Goal: Task Accomplishment & Management: Use online tool/utility

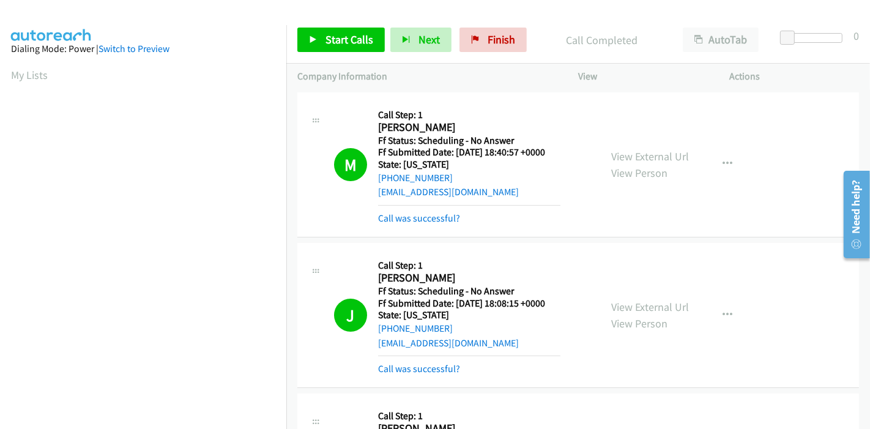
scroll to position [612, 0]
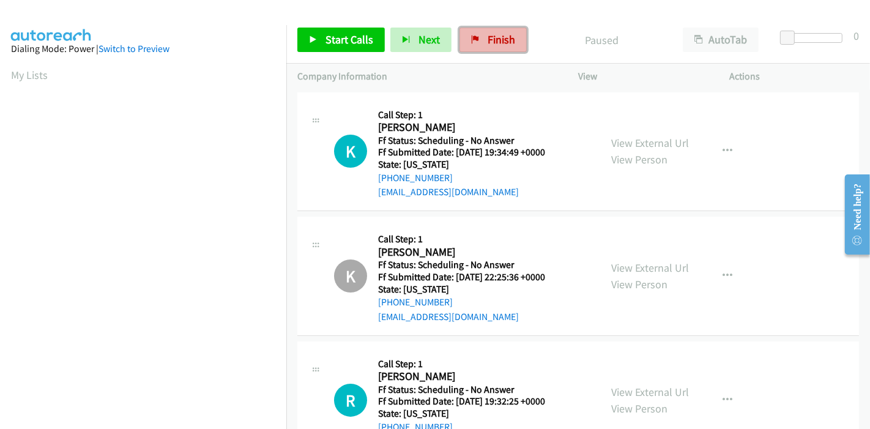
click at [490, 34] on span "Finish" at bounding box center [501, 39] width 28 height 14
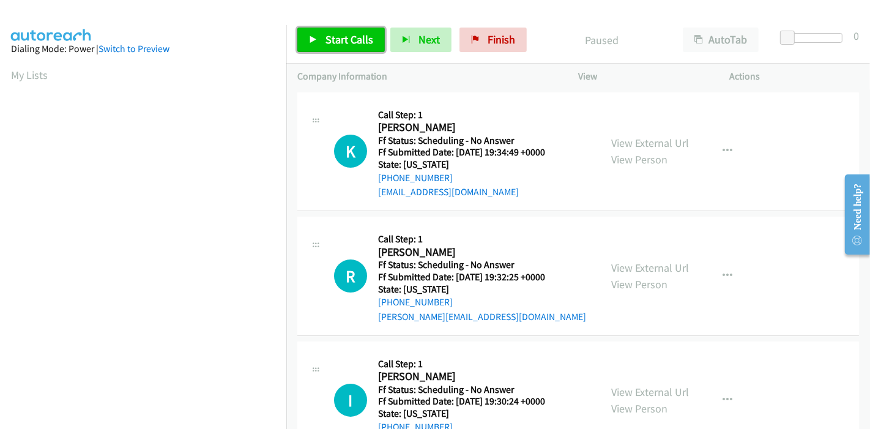
click at [351, 42] on span "Start Calls" at bounding box center [349, 39] width 48 height 14
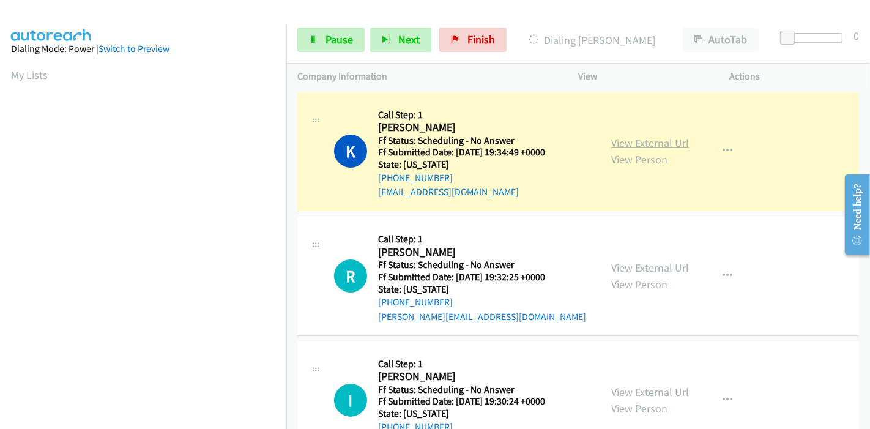
click at [656, 142] on link "View External Url" at bounding box center [650, 143] width 78 height 14
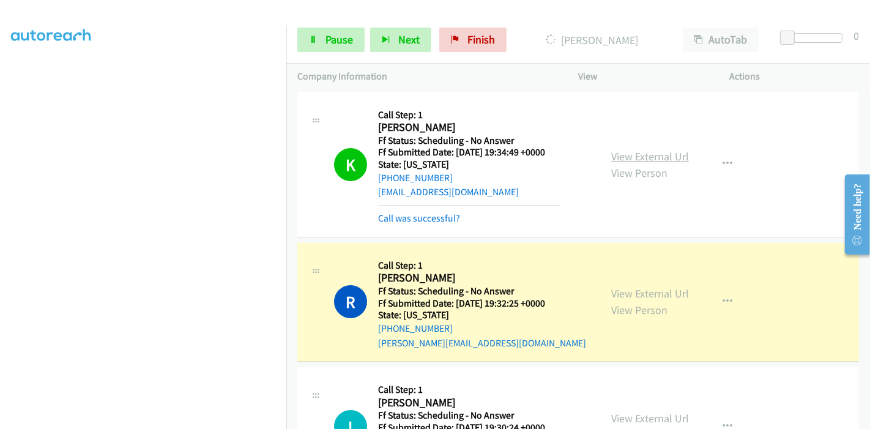
click at [667, 155] on link "View External Url" at bounding box center [650, 156] width 78 height 14
click at [620, 289] on link "View External Url" at bounding box center [650, 293] width 78 height 14
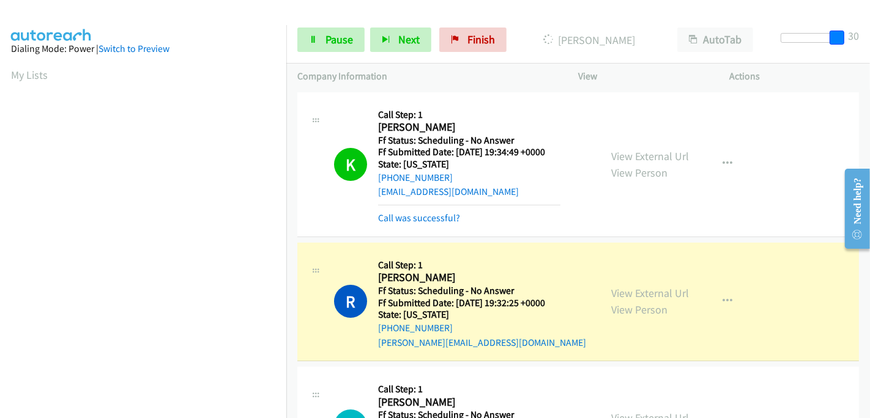
drag, startPoint x: 788, startPoint y: 34, endPoint x: 860, endPoint y: 34, distance: 72.8
click at [860, 34] on div "Start Calls Pause Next Finish Dialing Russell Fruvellhoff AutoTab AutoTab 30" at bounding box center [577, 40] width 583 height 47
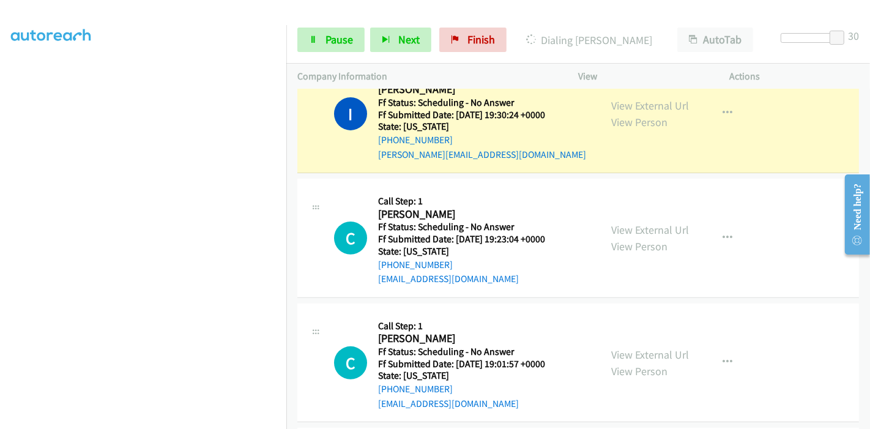
scroll to position [339, 0]
click at [669, 102] on link "View External Url" at bounding box center [650, 105] width 78 height 14
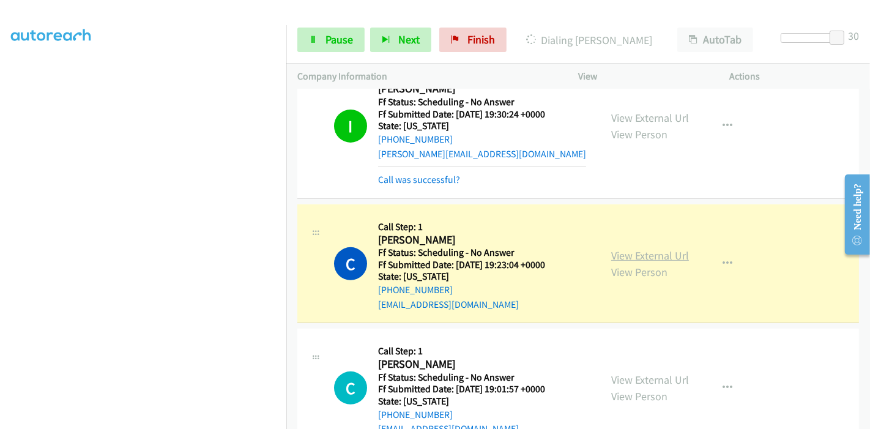
click at [673, 256] on link "View External Url" at bounding box center [650, 255] width 78 height 14
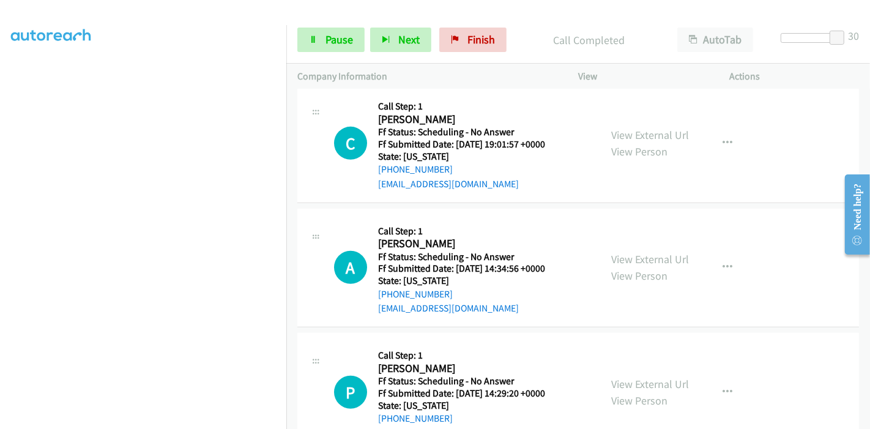
scroll to position [612, 0]
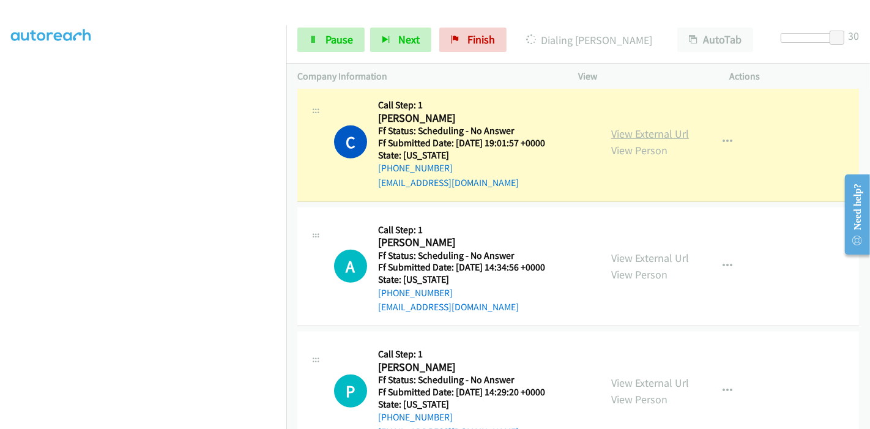
click at [665, 128] on link "View External Url" at bounding box center [650, 134] width 78 height 14
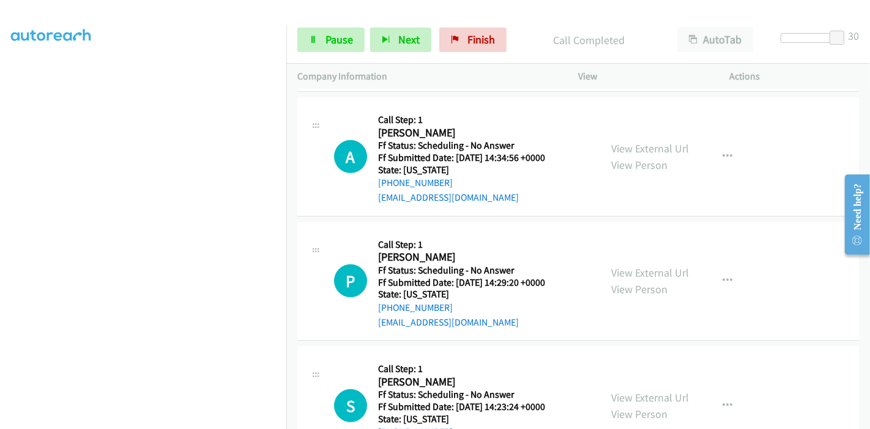
scroll to position [122, 0]
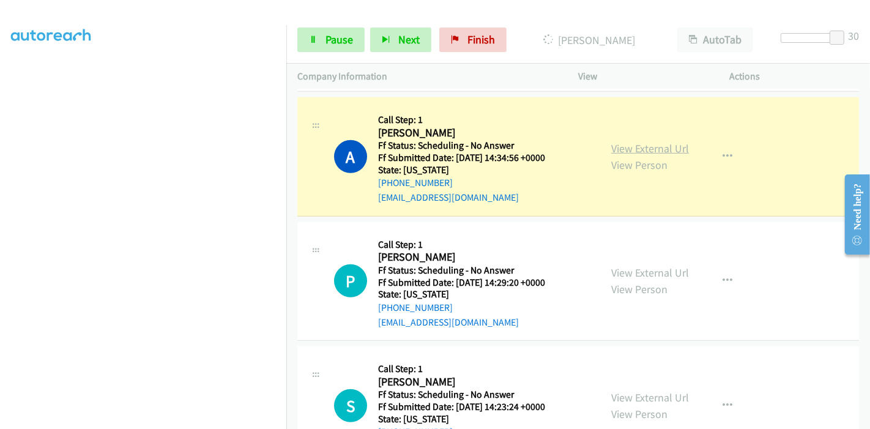
click at [649, 149] on link "View External Url" at bounding box center [650, 148] width 78 height 14
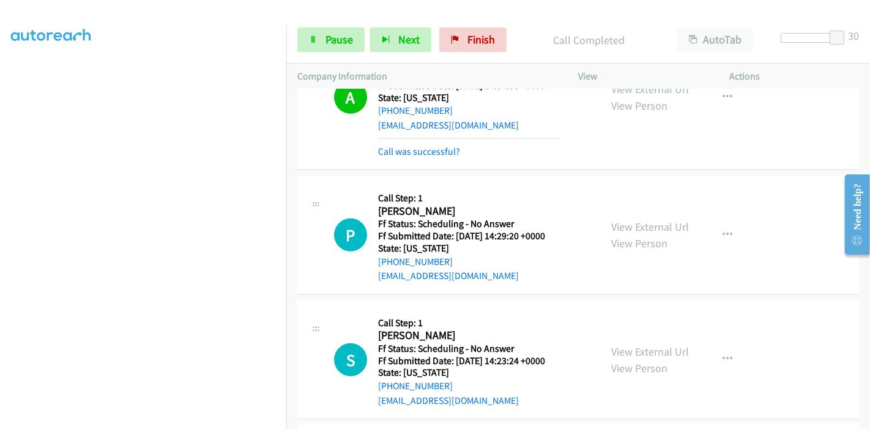
scroll to position [883, 0]
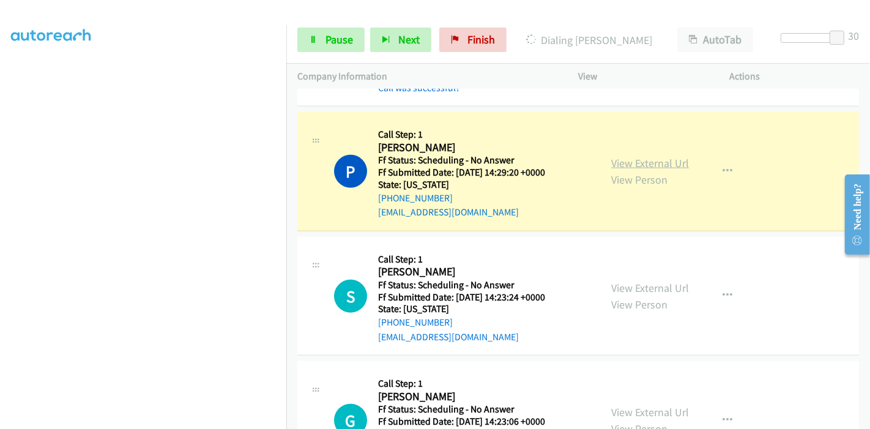
click at [633, 161] on link "View External Url" at bounding box center [650, 163] width 78 height 14
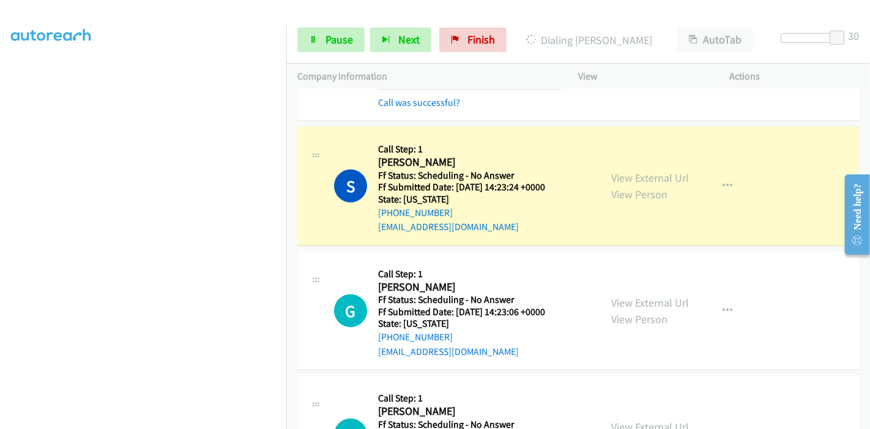
scroll to position [0, 0]
click at [616, 175] on link "View External Url" at bounding box center [650, 178] width 78 height 14
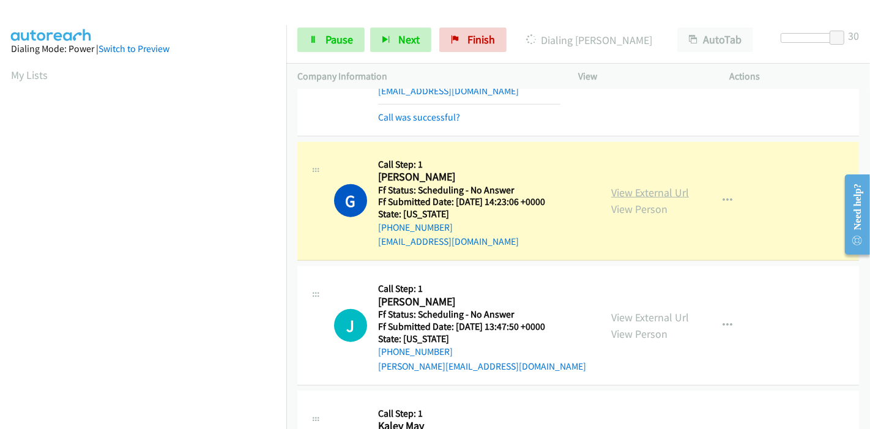
click at [666, 188] on link "View External Url" at bounding box center [650, 192] width 78 height 14
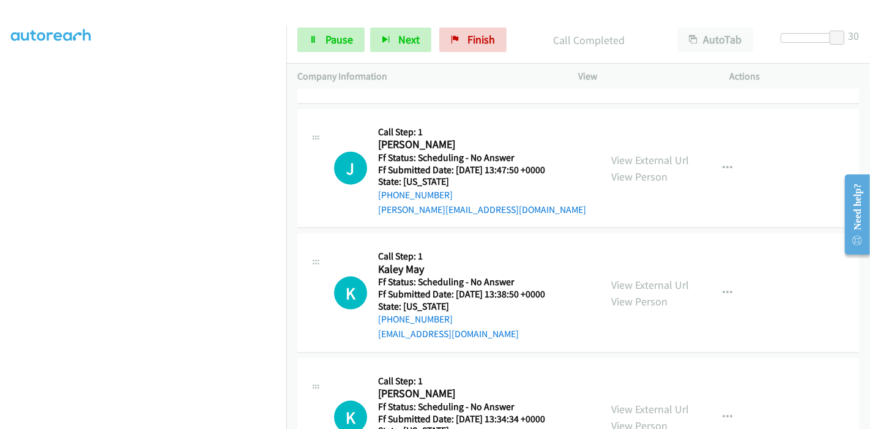
scroll to position [1359, 0]
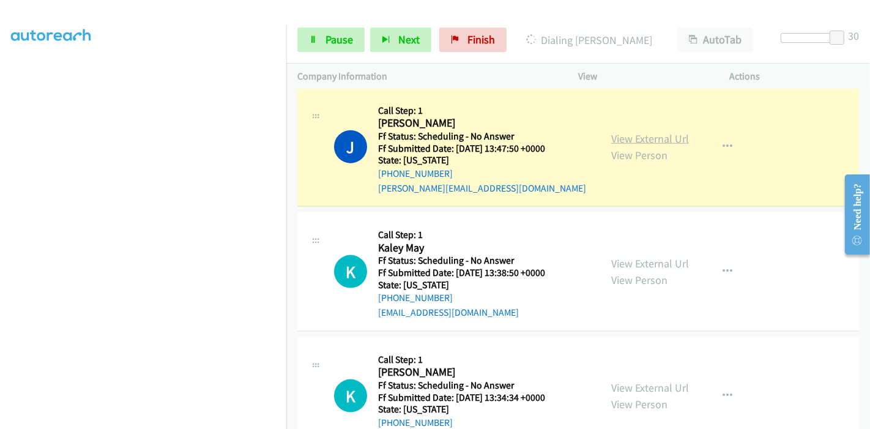
click at [660, 131] on link "View External Url" at bounding box center [650, 138] width 78 height 14
click at [335, 41] on span "Pause" at bounding box center [339, 39] width 28 height 14
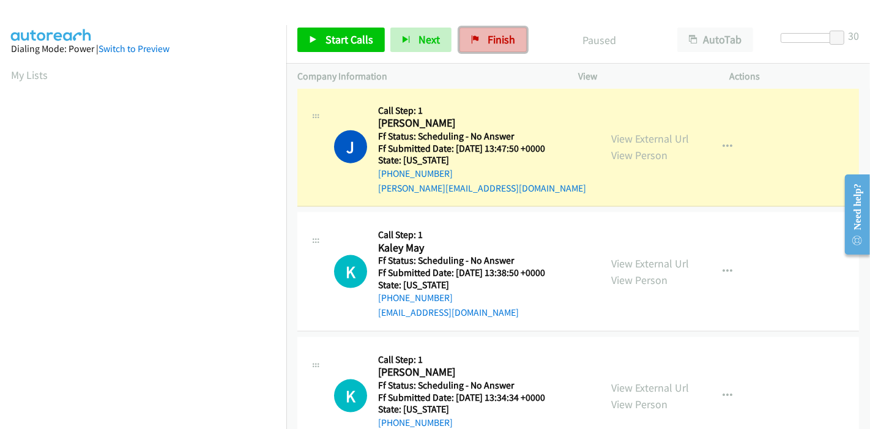
click at [496, 42] on span "Finish" at bounding box center [501, 39] width 28 height 14
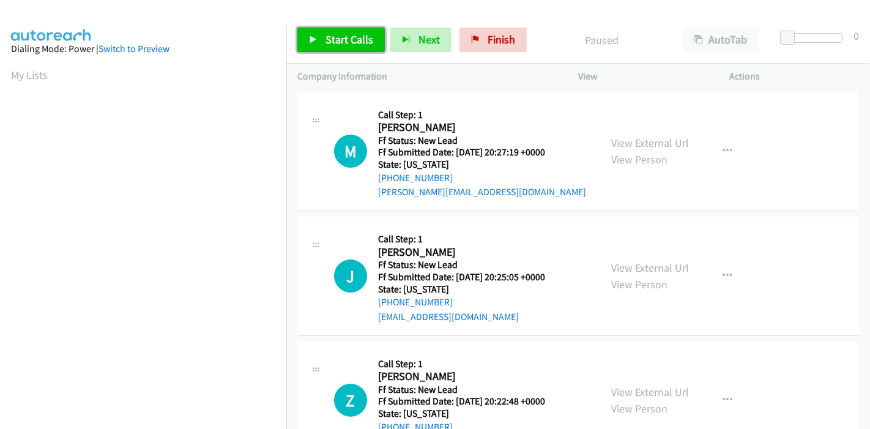
click at [339, 46] on span "Start Calls" at bounding box center [349, 39] width 48 height 14
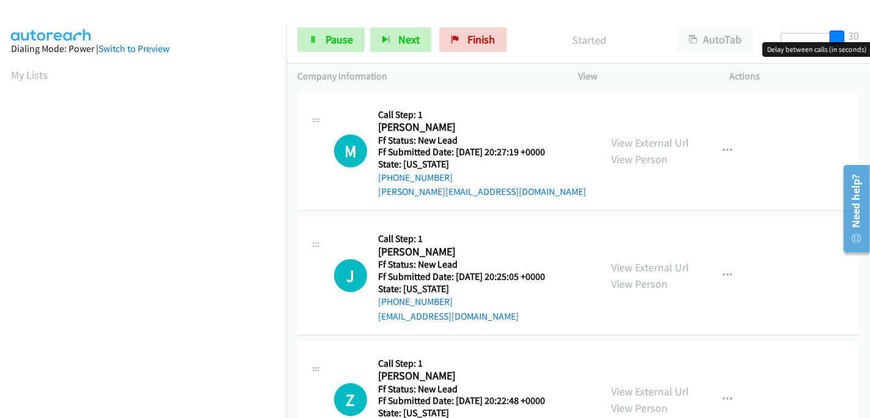
drag, startPoint x: 793, startPoint y: 37, endPoint x: 865, endPoint y: 46, distance: 72.7
click at [865, 46] on body "Start Calls Pause Next Finish Started AutoTab AutoTab 30 Company Information In…" at bounding box center [435, 29] width 870 height 58
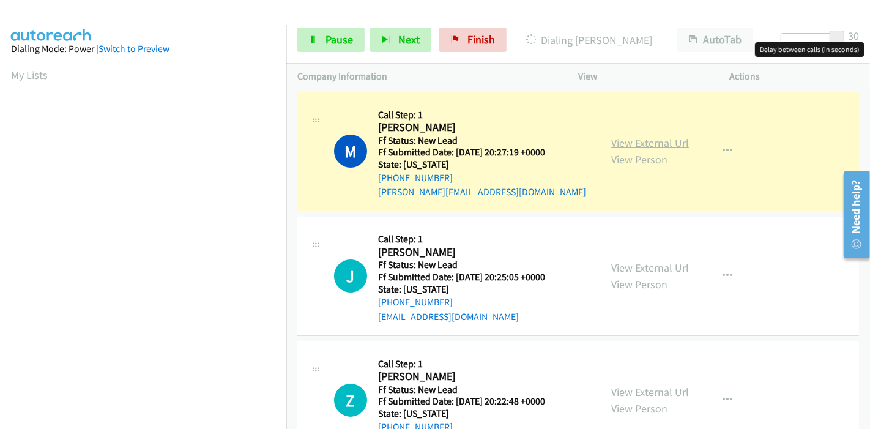
click at [673, 144] on link "View External Url" at bounding box center [650, 143] width 78 height 14
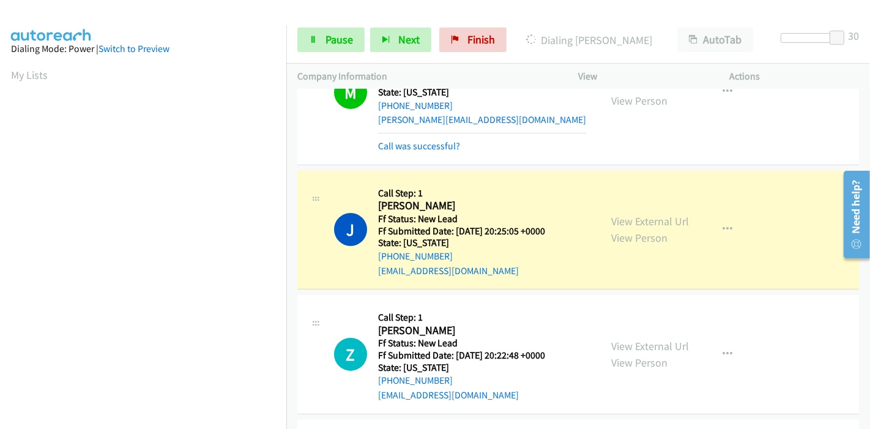
scroll to position [68, 0]
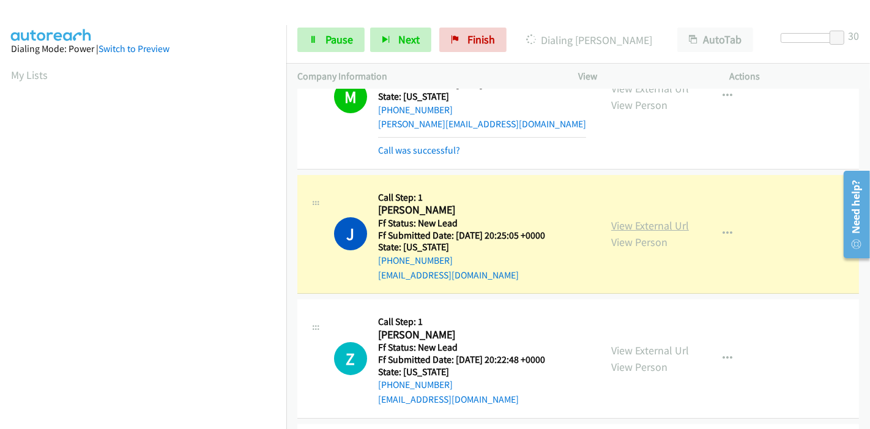
click at [645, 224] on link "View External Url" at bounding box center [650, 225] width 78 height 14
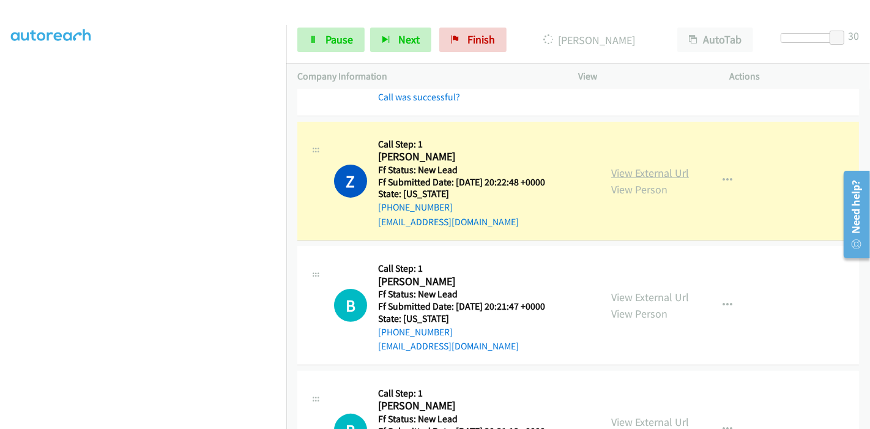
click at [666, 174] on link "View External Url" at bounding box center [650, 173] width 78 height 14
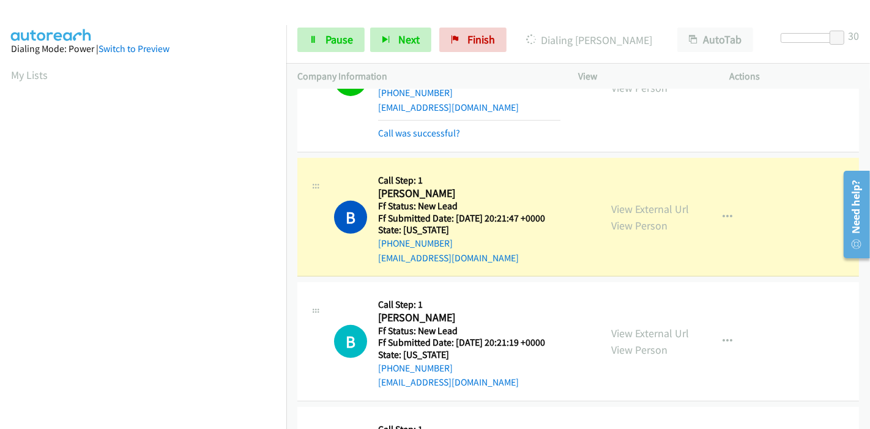
scroll to position [407, 0]
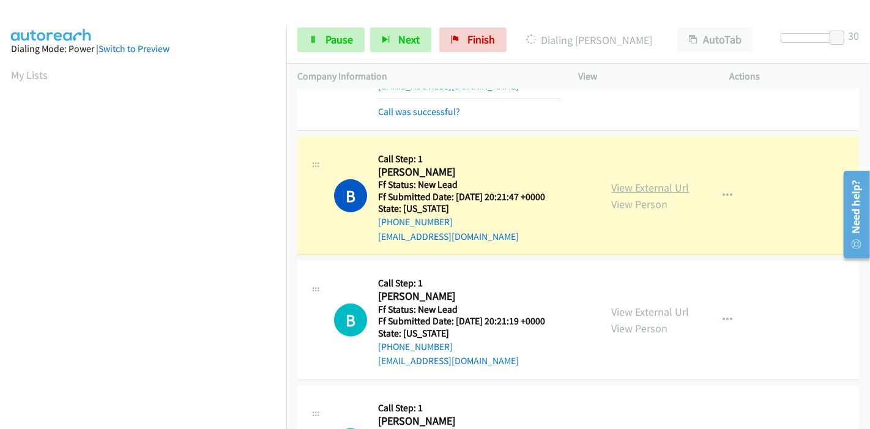
click at [666, 184] on link "View External Url" at bounding box center [650, 187] width 78 height 14
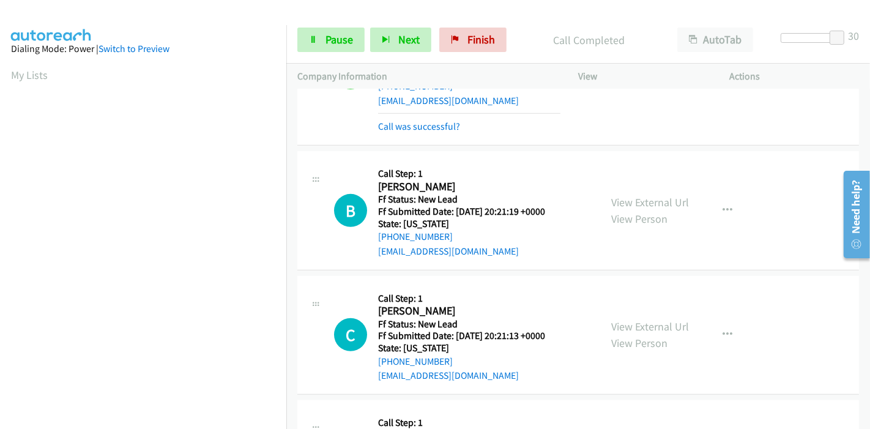
scroll to position [612, 0]
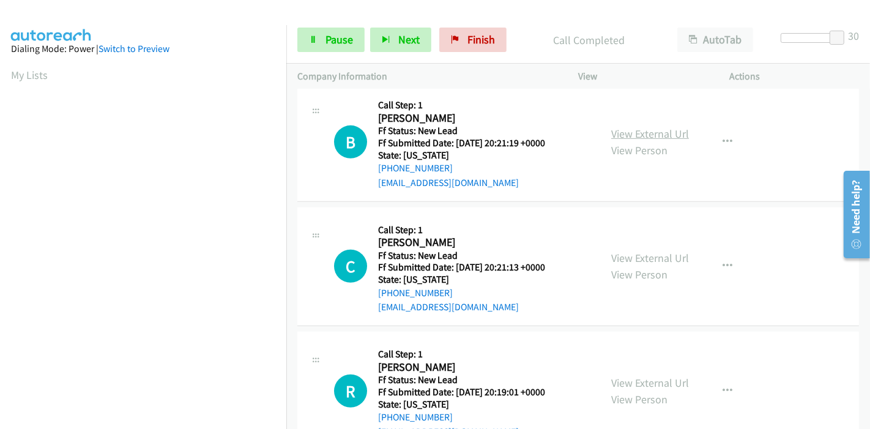
click at [662, 131] on link "View External Url" at bounding box center [650, 134] width 78 height 14
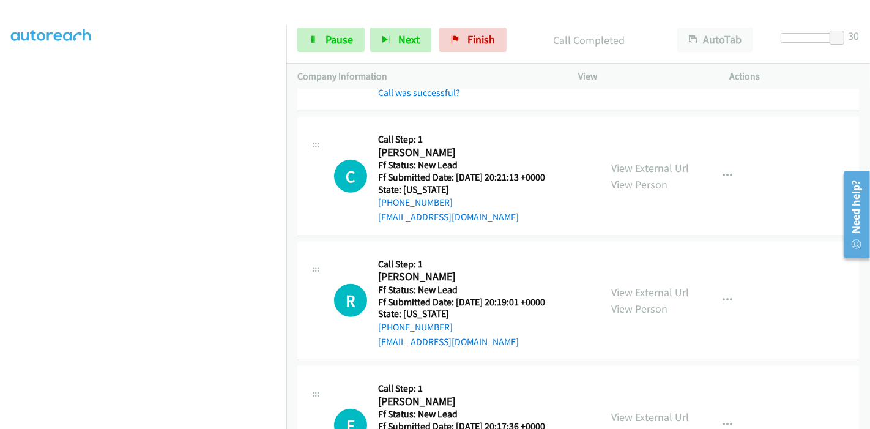
scroll to position [747, 0]
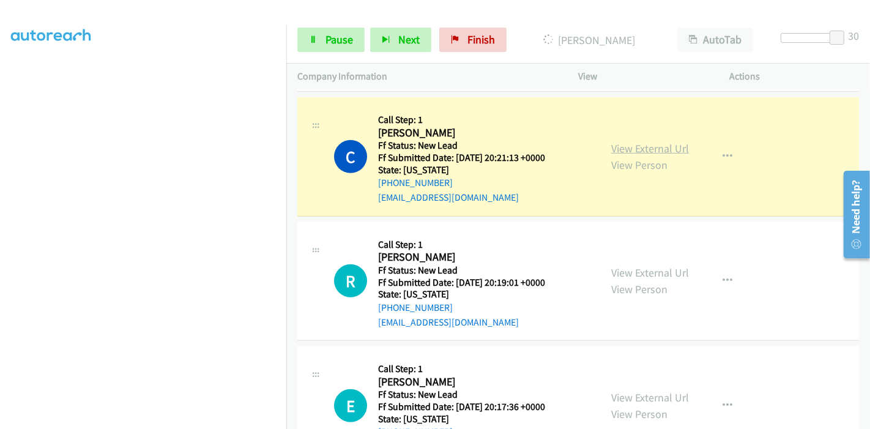
click at [664, 147] on link "View External Url" at bounding box center [650, 148] width 78 height 14
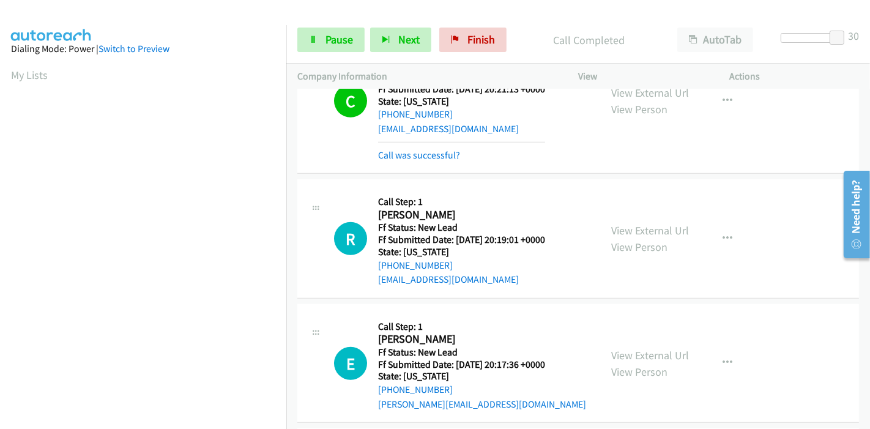
scroll to position [883, 0]
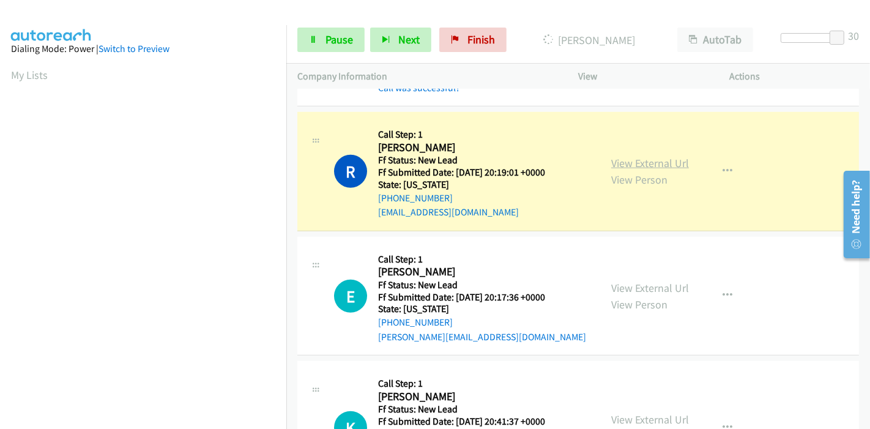
click at [656, 162] on link "View External Url" at bounding box center [650, 163] width 78 height 14
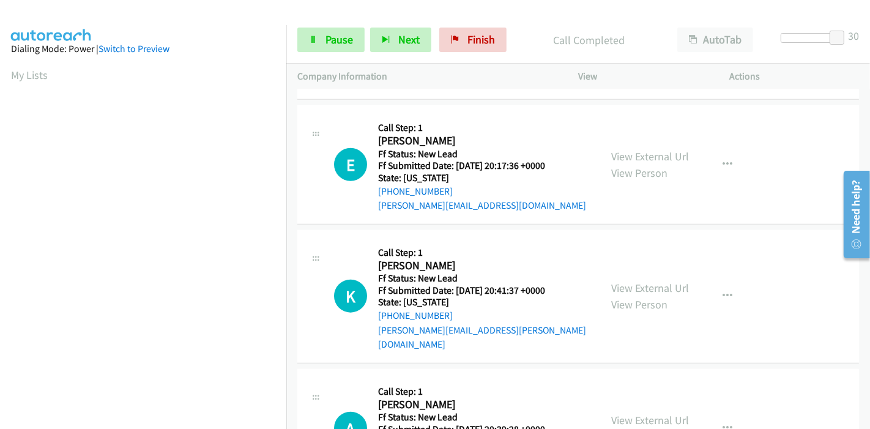
scroll to position [1019, 0]
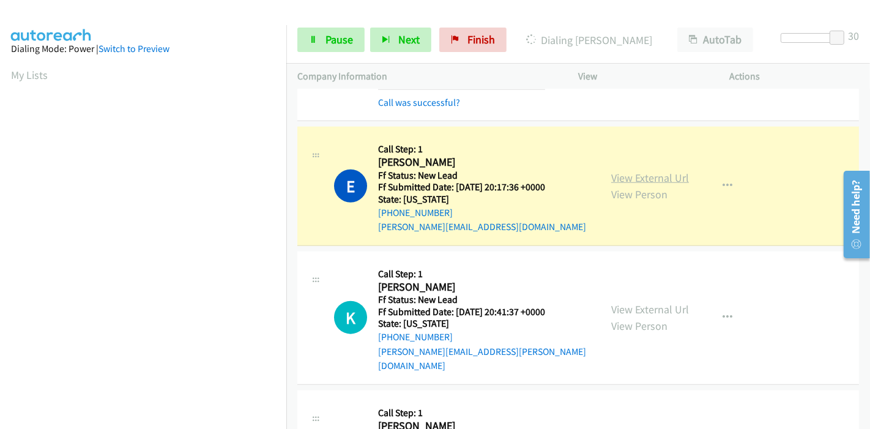
click at [618, 171] on link "View External Url" at bounding box center [650, 178] width 78 height 14
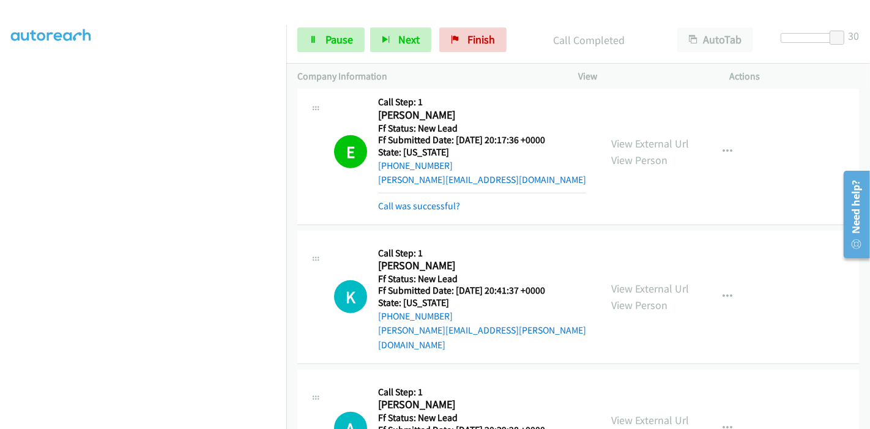
scroll to position [1087, 0]
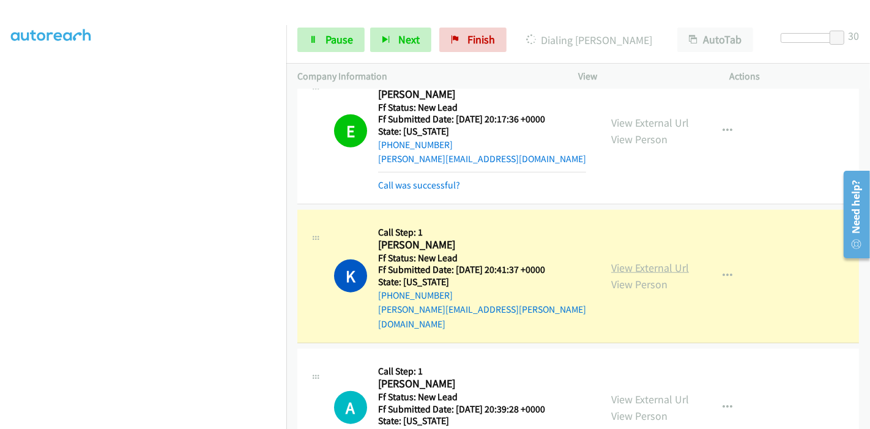
click at [662, 261] on link "View External Url" at bounding box center [650, 268] width 78 height 14
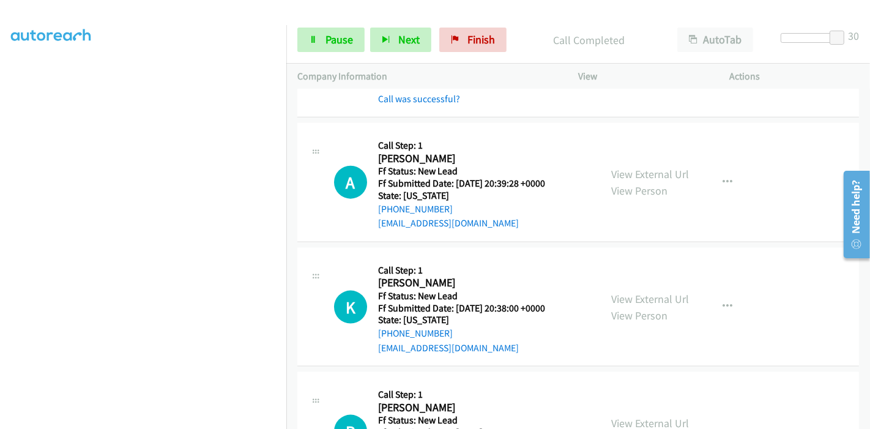
scroll to position [1359, 0]
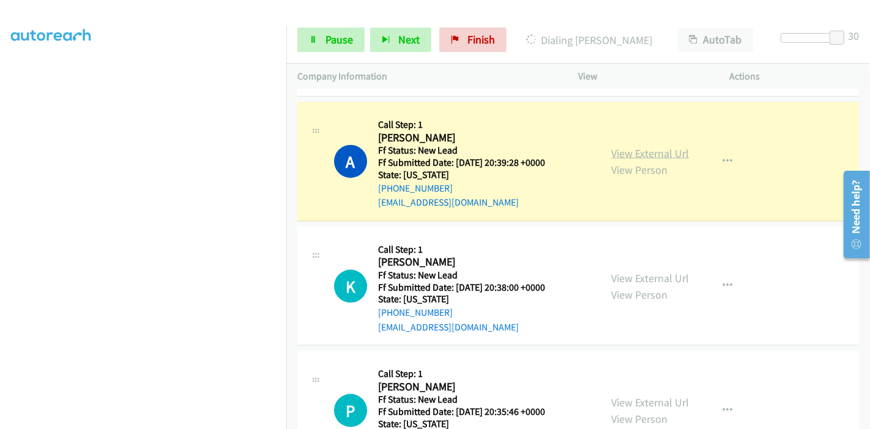
click at [678, 146] on link "View External Url" at bounding box center [650, 153] width 78 height 14
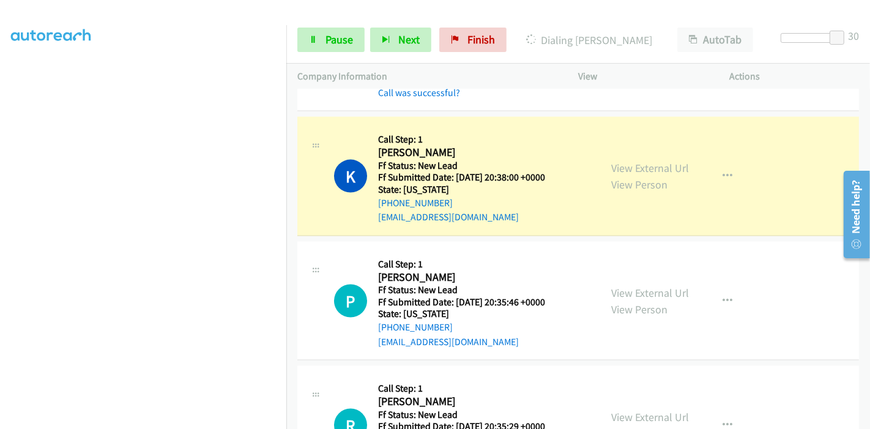
scroll to position [122, 0]
click at [646, 161] on link "View External Url" at bounding box center [650, 168] width 78 height 14
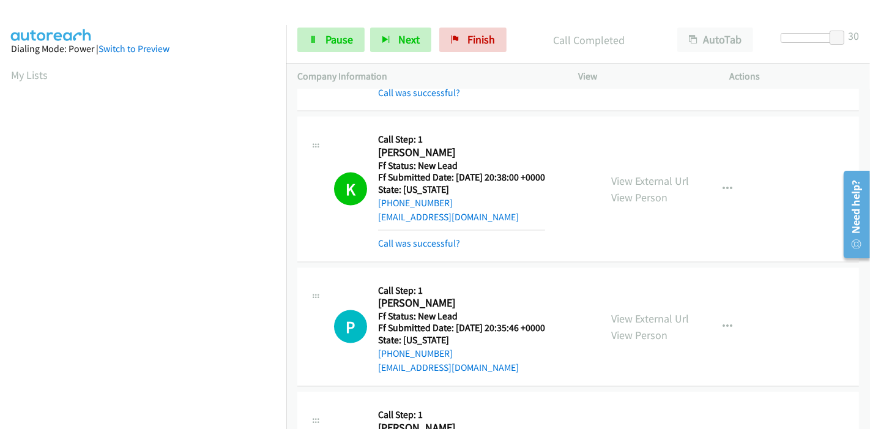
scroll to position [258, 0]
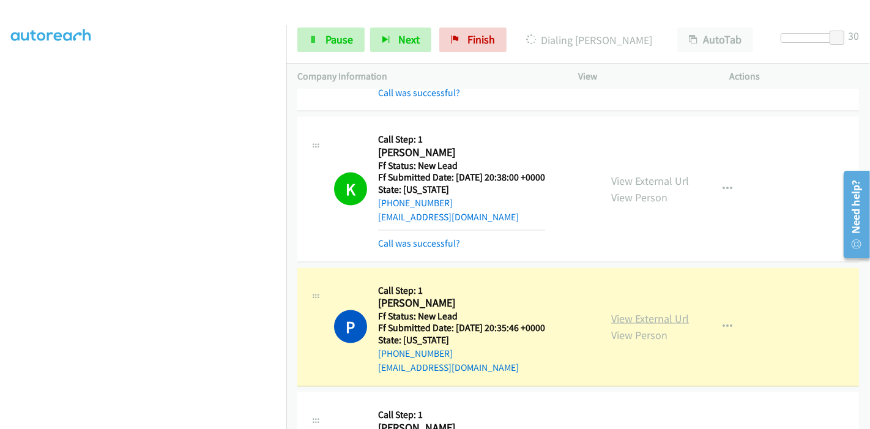
click at [646, 311] on link "View External Url" at bounding box center [650, 318] width 78 height 14
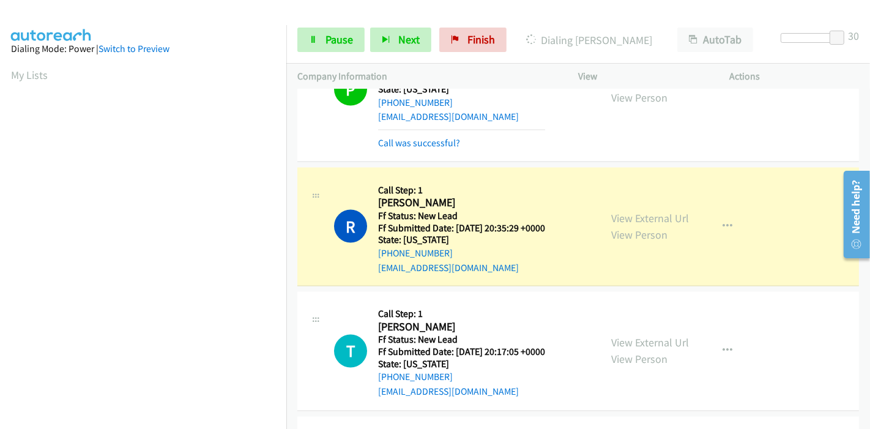
scroll to position [1766, 0]
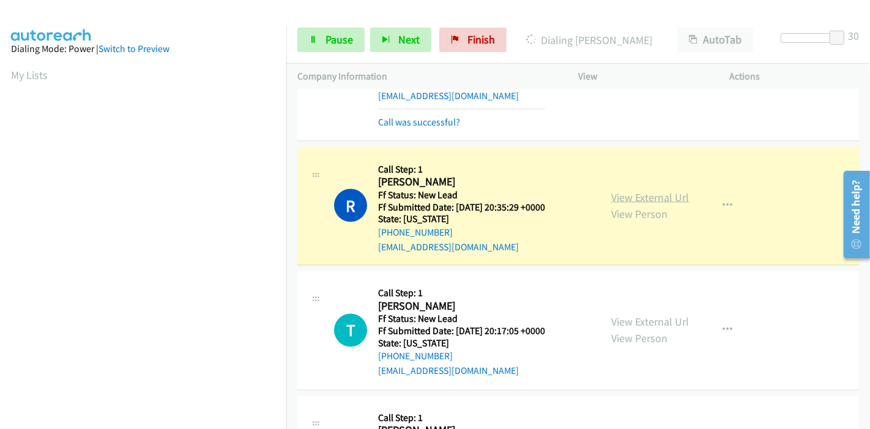
click at [662, 190] on link "View External Url" at bounding box center [650, 197] width 78 height 14
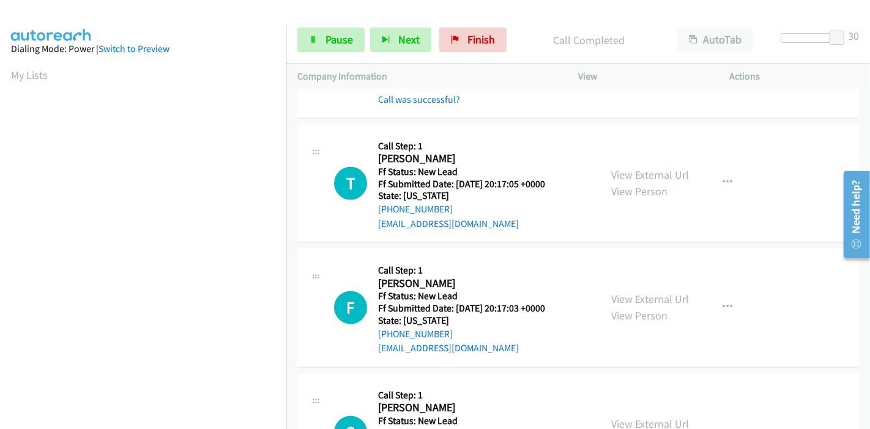
scroll to position [1970, 0]
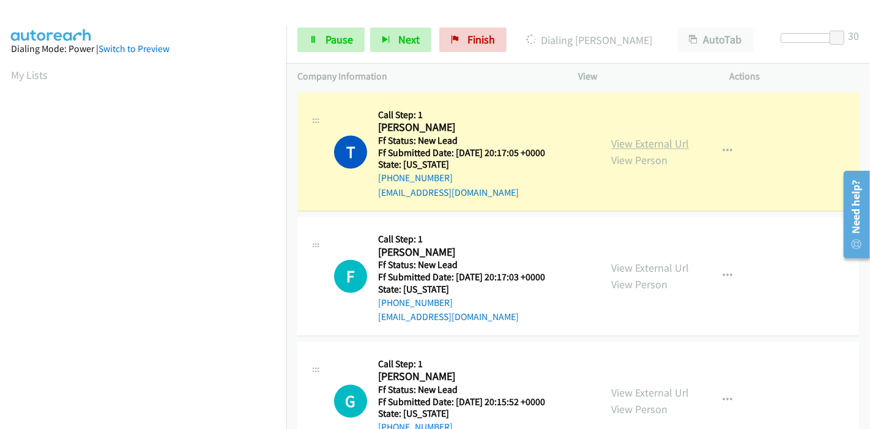
click at [657, 137] on link "View External Url" at bounding box center [650, 144] width 78 height 14
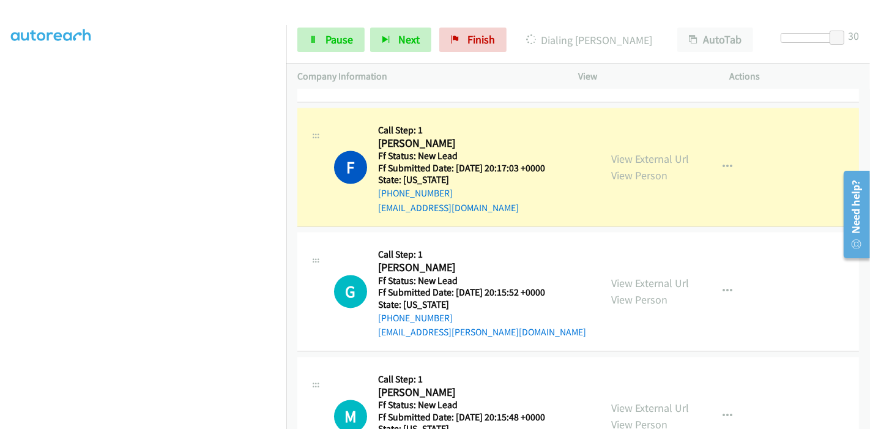
scroll to position [0, 0]
click at [645, 152] on link "View External Url" at bounding box center [650, 159] width 78 height 14
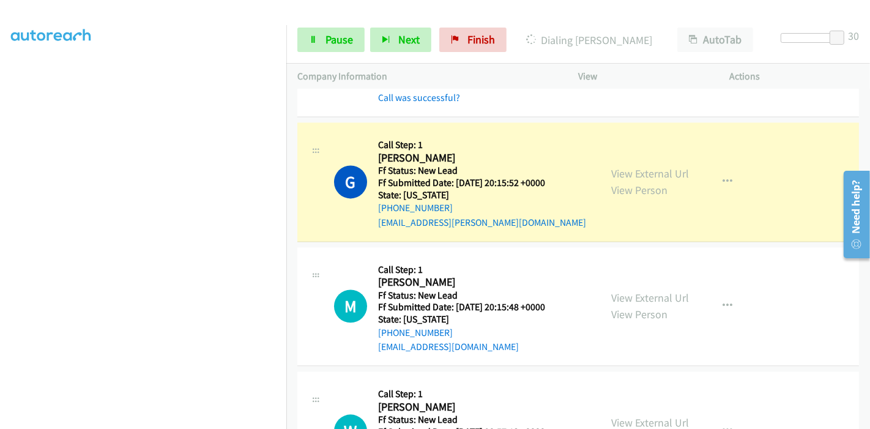
scroll to position [258, 0]
click at [615, 166] on link "View External Url" at bounding box center [650, 173] width 78 height 14
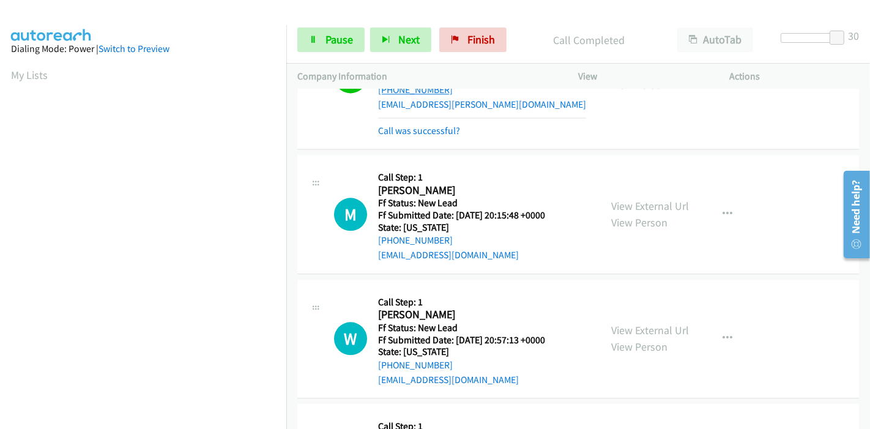
scroll to position [2378, 0]
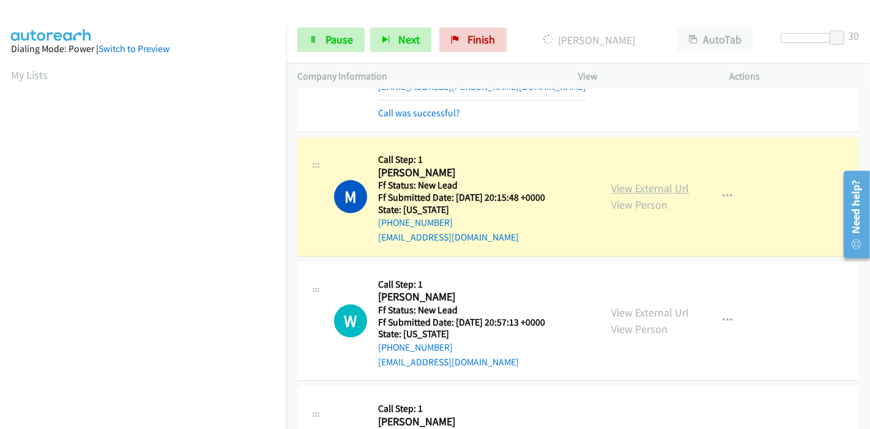
click at [665, 181] on link "View External Url" at bounding box center [650, 188] width 78 height 14
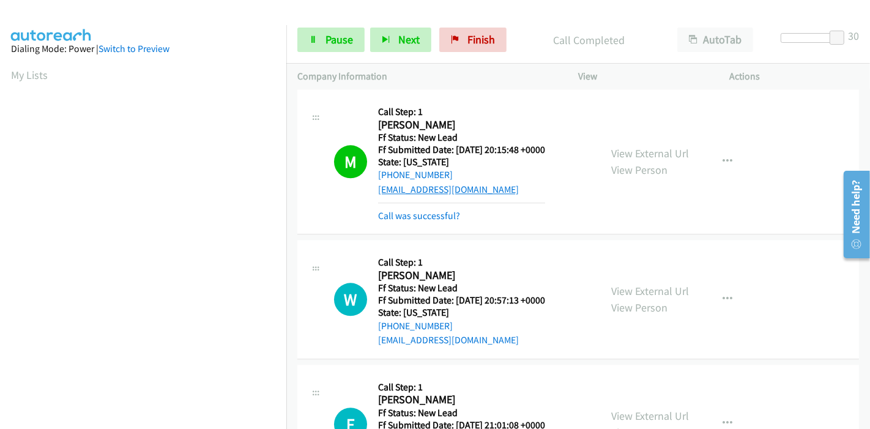
scroll to position [2446, 0]
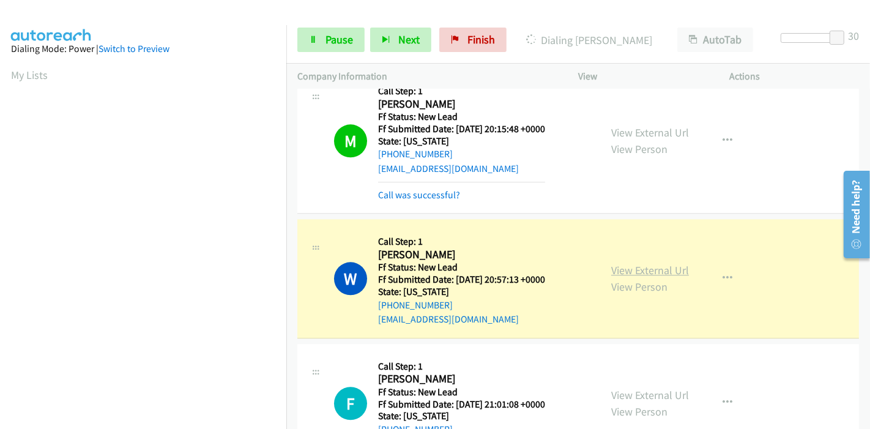
click at [635, 263] on link "View External Url" at bounding box center [650, 270] width 78 height 14
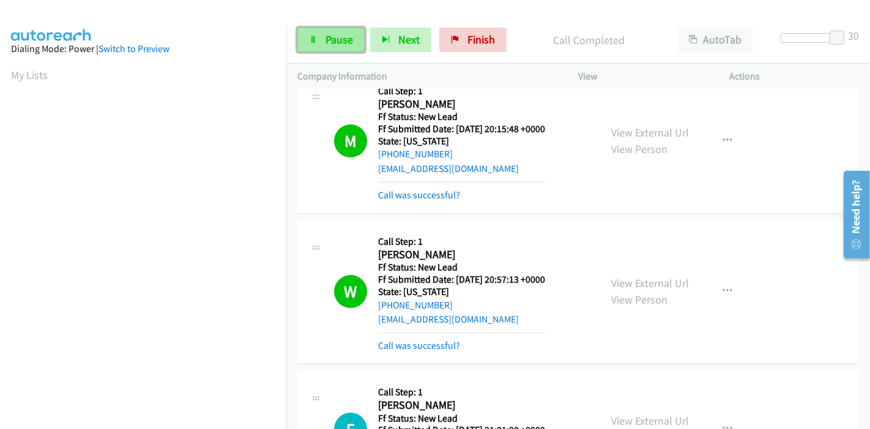
click at [338, 40] on span "Pause" at bounding box center [339, 39] width 28 height 14
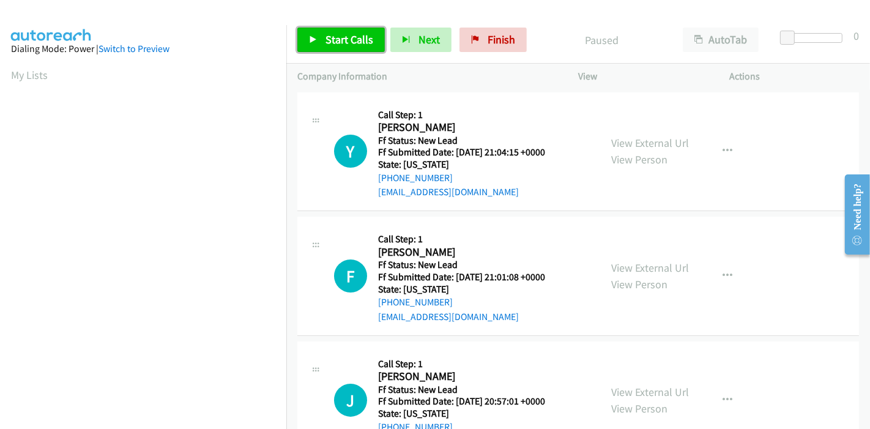
click at [338, 37] on span "Start Calls" at bounding box center [349, 39] width 48 height 14
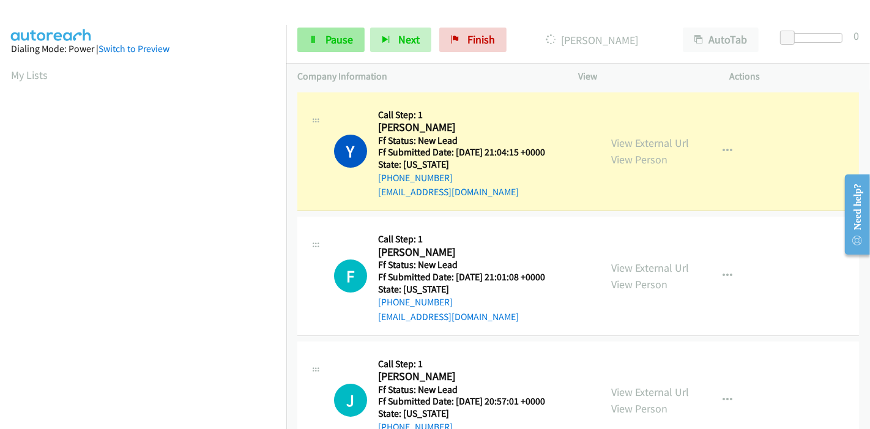
scroll to position [258, 0]
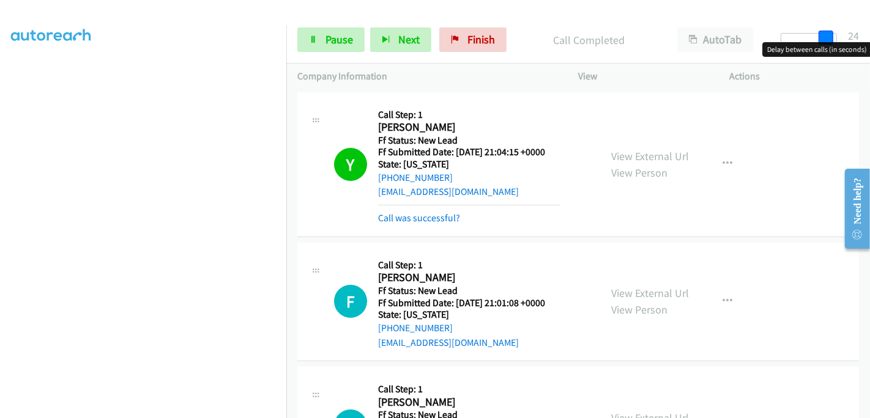
drag, startPoint x: 784, startPoint y: 35, endPoint x: 828, endPoint y: 40, distance: 44.2
click at [828, 40] on span at bounding box center [825, 38] width 15 height 15
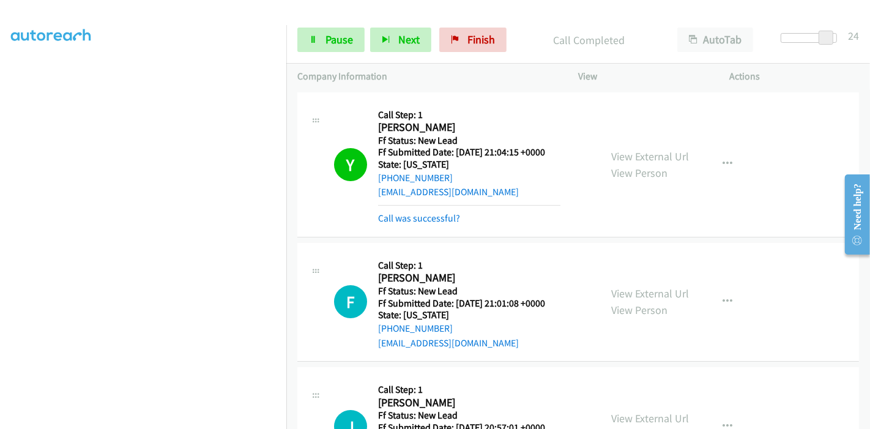
drag, startPoint x: 828, startPoint y: 34, endPoint x: 841, endPoint y: 35, distance: 12.9
click at [833, 35] on span at bounding box center [825, 38] width 15 height 15
click at [624, 152] on link "View External Url" at bounding box center [650, 156] width 78 height 14
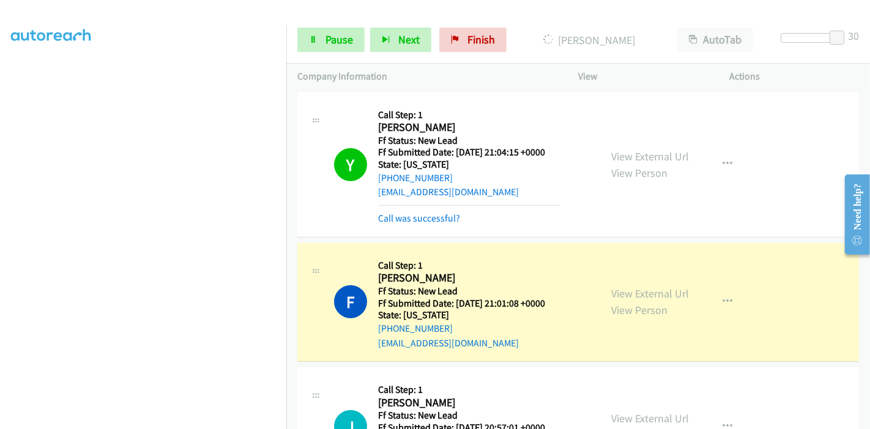
scroll to position [0, 0]
click at [615, 290] on link "View External Url" at bounding box center [650, 293] width 78 height 14
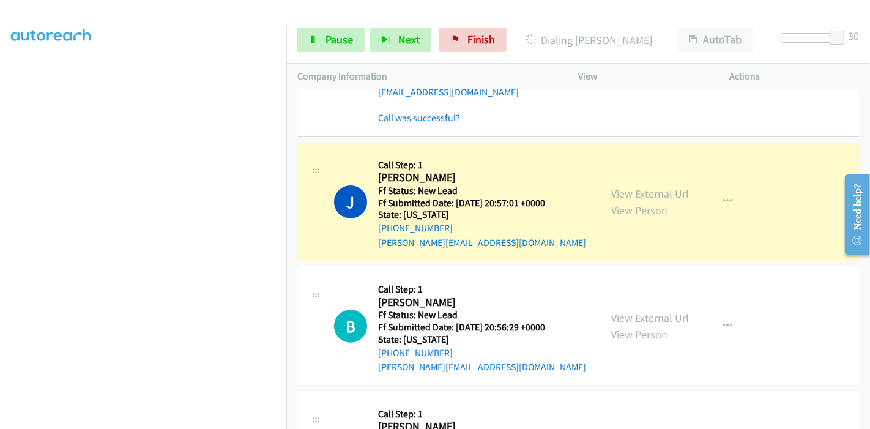
scroll to position [272, 0]
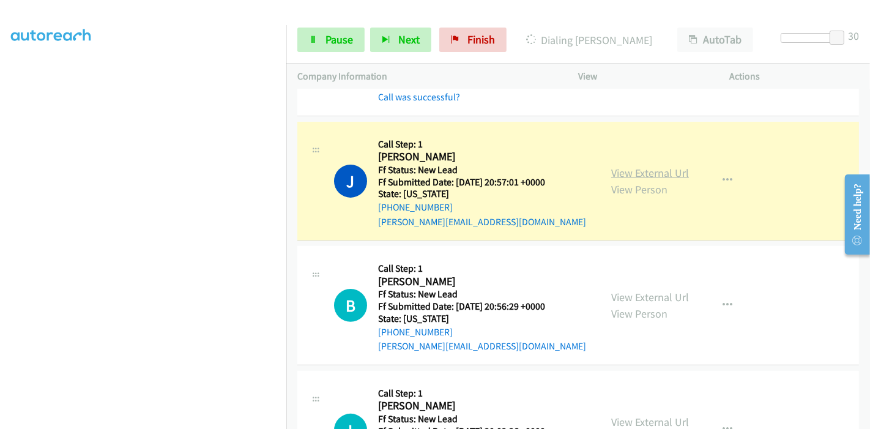
click at [630, 166] on link "View External Url" at bounding box center [650, 173] width 78 height 14
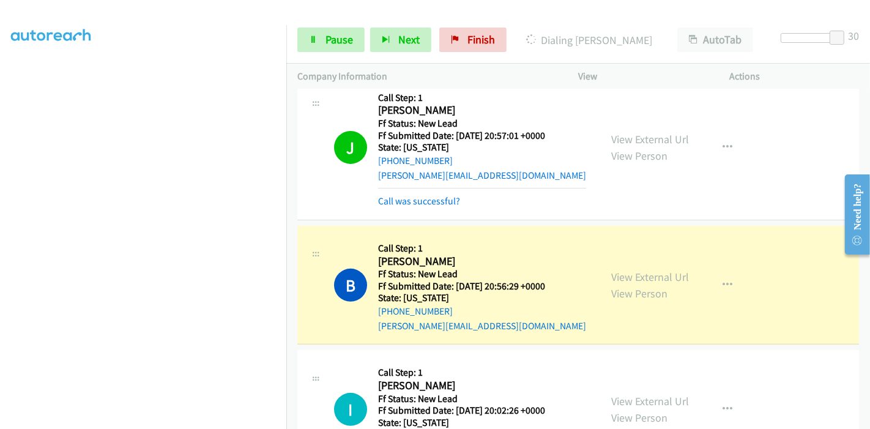
scroll to position [339, 0]
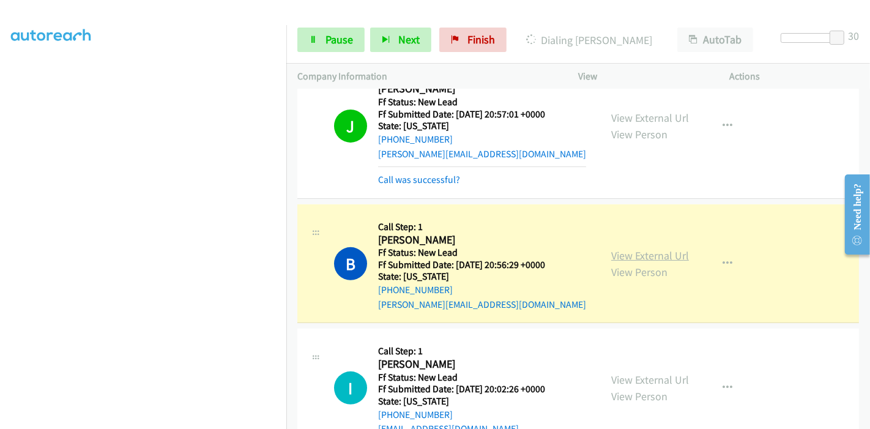
click at [676, 253] on link "View External Url" at bounding box center [650, 255] width 78 height 14
drag, startPoint x: 348, startPoint y: 37, endPoint x: 405, endPoint y: 37, distance: 56.9
click at [347, 37] on span "Pause" at bounding box center [339, 39] width 28 height 14
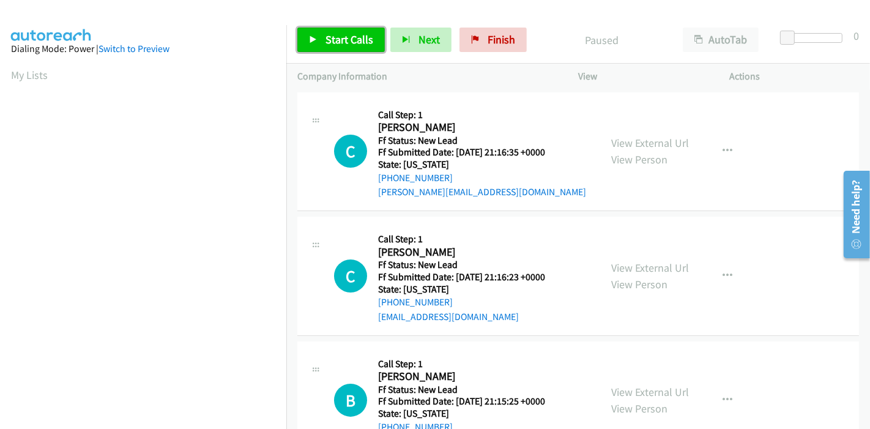
click at [366, 32] on span "Start Calls" at bounding box center [349, 39] width 48 height 14
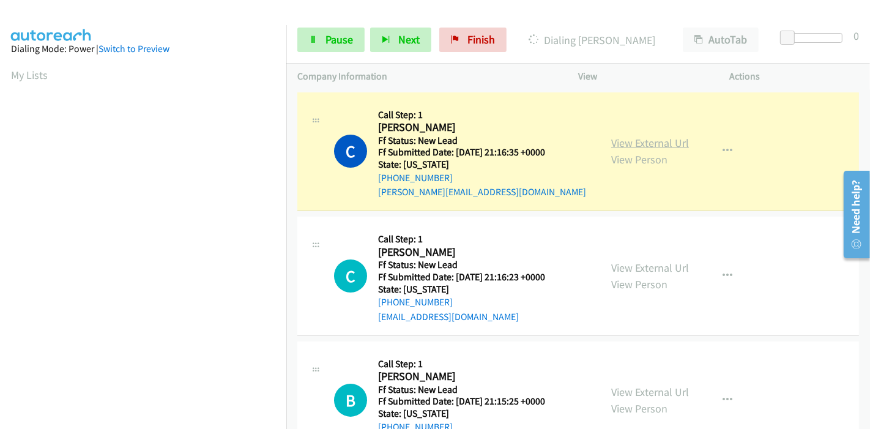
click at [648, 146] on link "View External Url" at bounding box center [650, 143] width 78 height 14
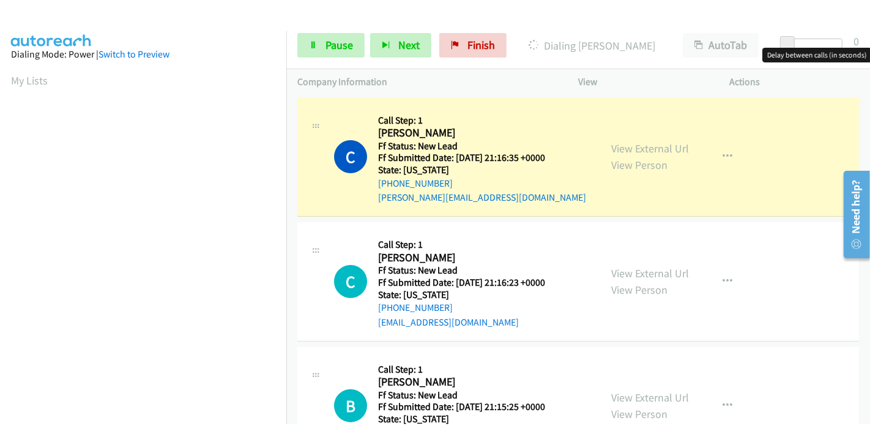
scroll to position [258, 0]
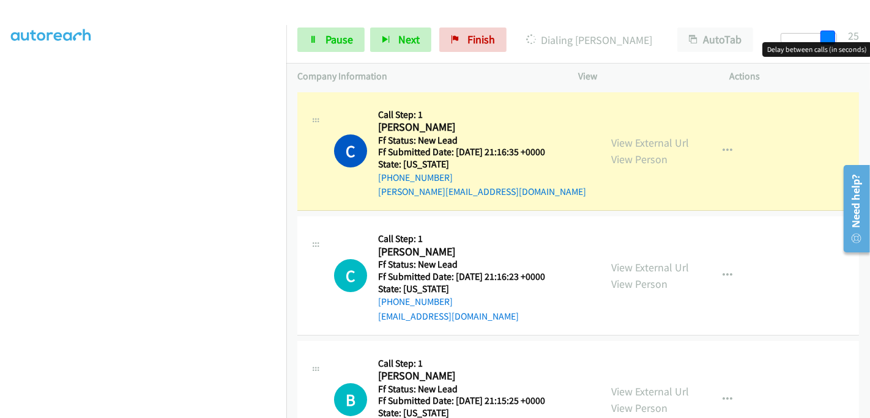
drag, startPoint x: 788, startPoint y: 38, endPoint x: 859, endPoint y: 39, distance: 70.3
click at [859, 39] on div "Start Calls Pause Next Finish Dialing [PERSON_NAME] AutoTab AutoTab 25" at bounding box center [577, 40] width 583 height 47
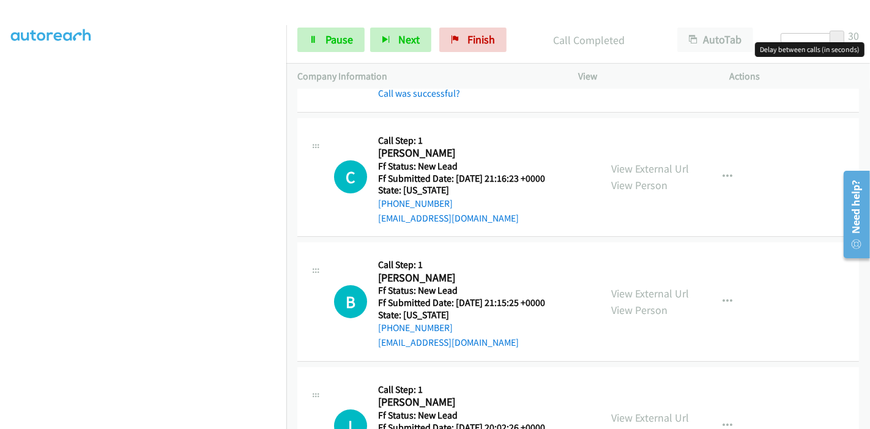
scroll to position [136, 0]
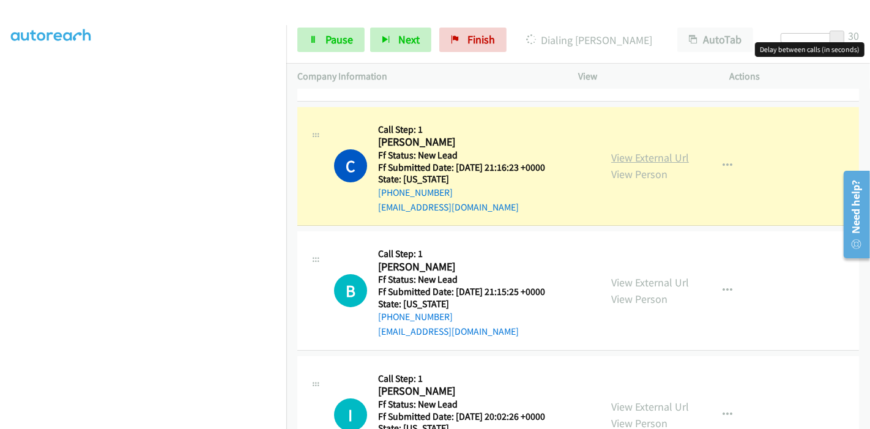
click at [660, 156] on link "View External Url" at bounding box center [650, 157] width 78 height 14
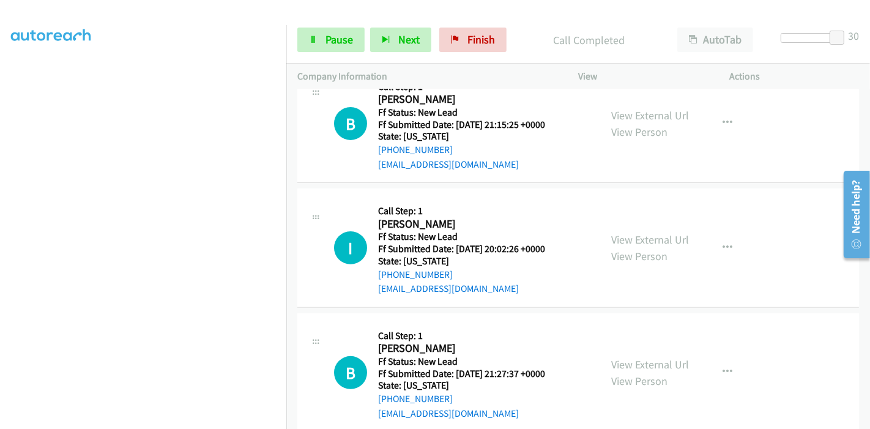
scroll to position [339, 0]
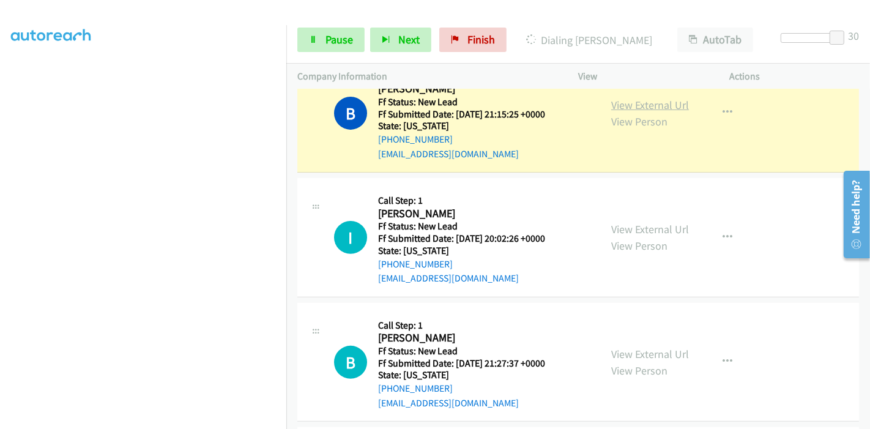
click at [643, 104] on link "View External Url" at bounding box center [650, 105] width 78 height 14
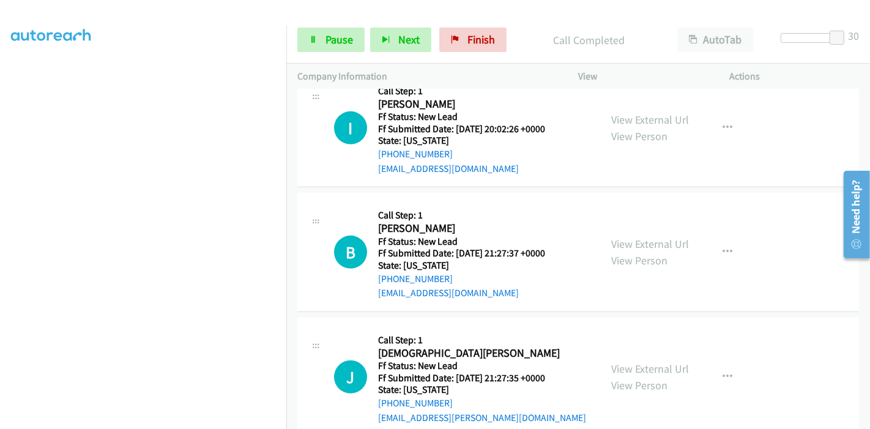
scroll to position [475, 0]
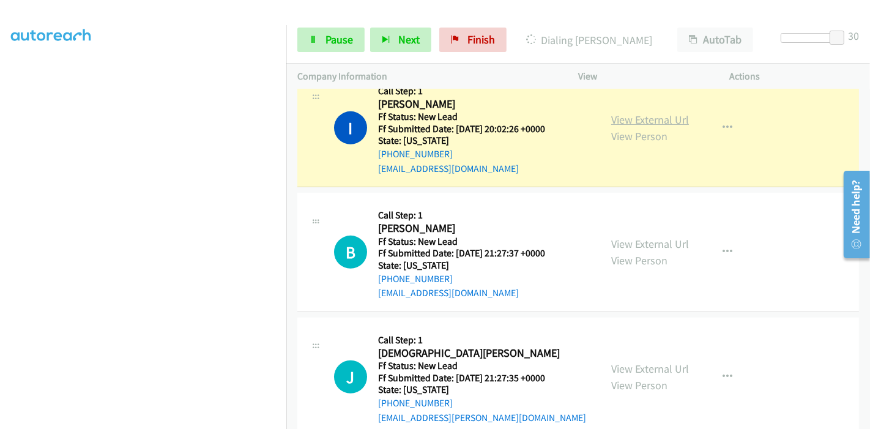
click at [657, 121] on link "View External Url" at bounding box center [650, 120] width 78 height 14
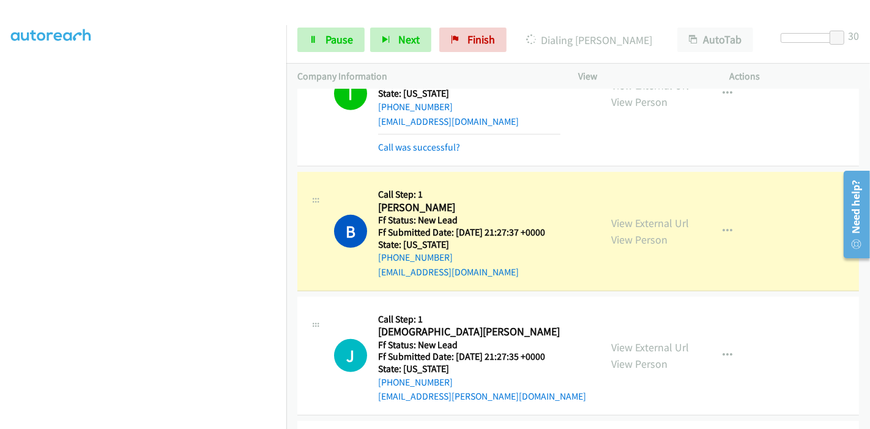
scroll to position [543, 0]
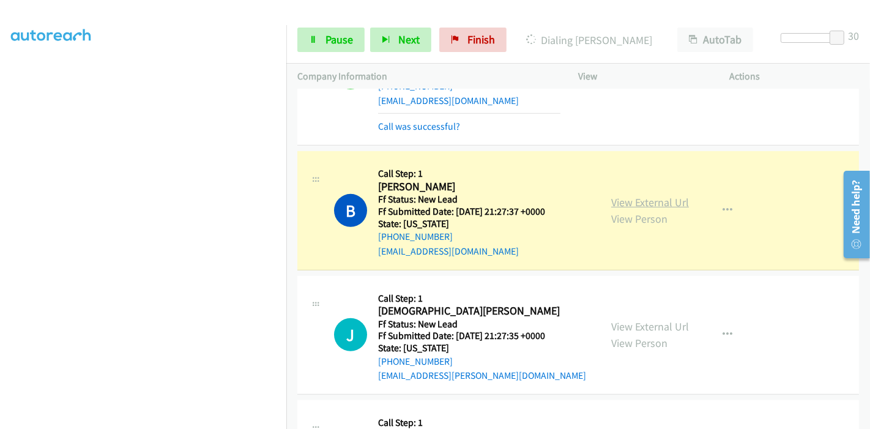
click at [659, 198] on link "View External Url" at bounding box center [650, 202] width 78 height 14
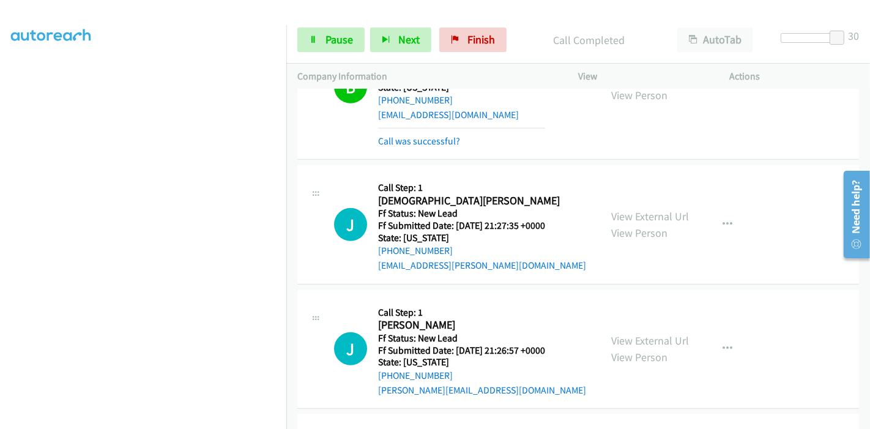
scroll to position [747, 0]
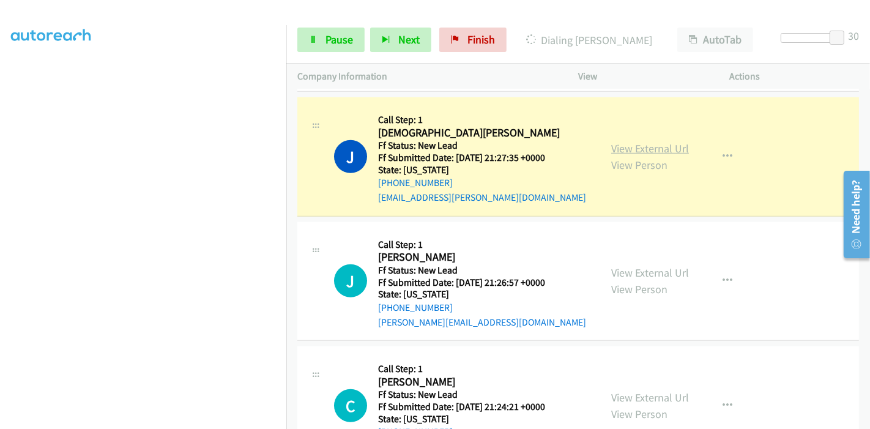
click at [654, 146] on link "View External Url" at bounding box center [650, 148] width 78 height 14
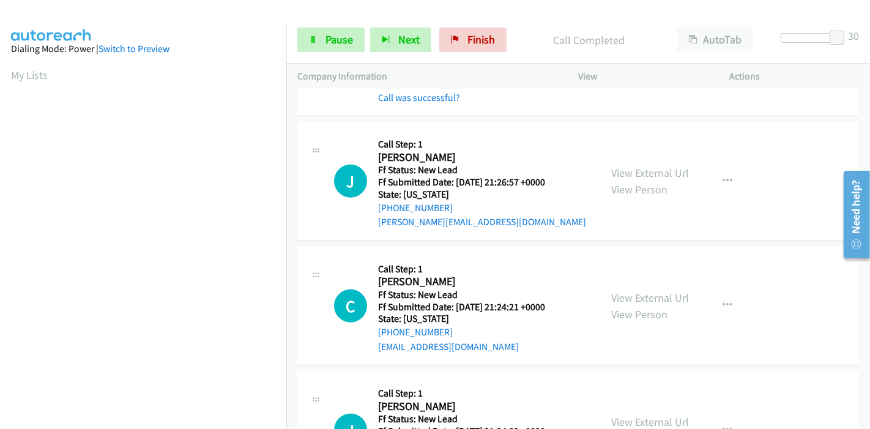
scroll to position [883, 0]
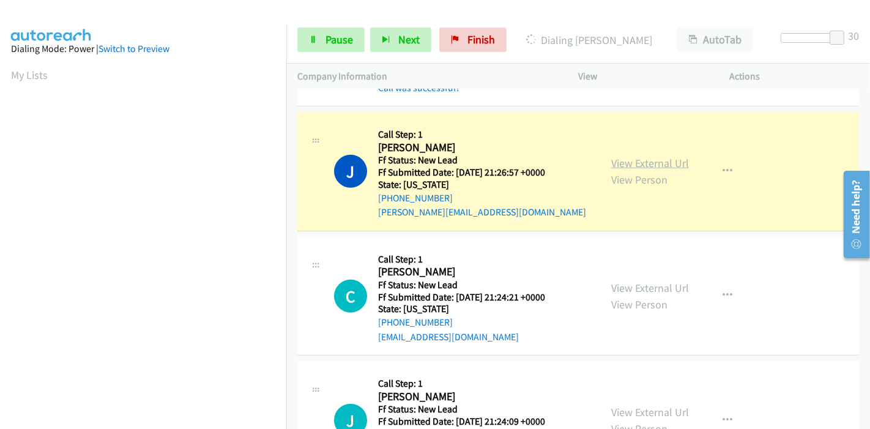
click at [662, 157] on link "View External Url" at bounding box center [650, 163] width 78 height 14
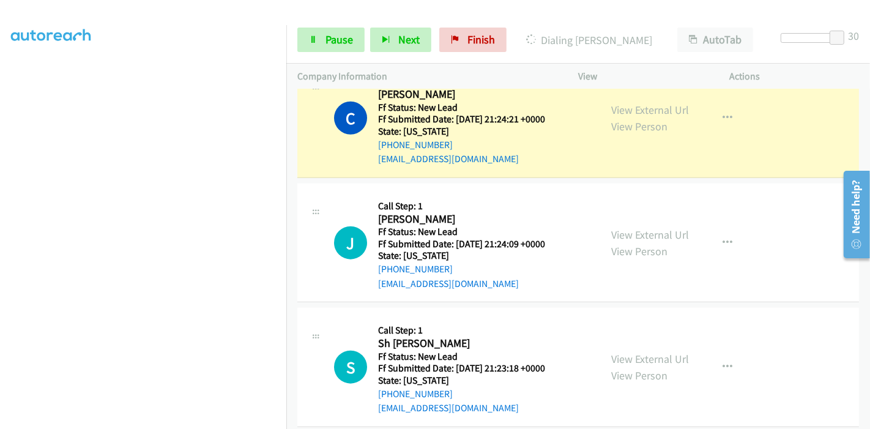
scroll to position [1087, 0]
click at [632, 107] on link "View External Url" at bounding box center [650, 110] width 78 height 14
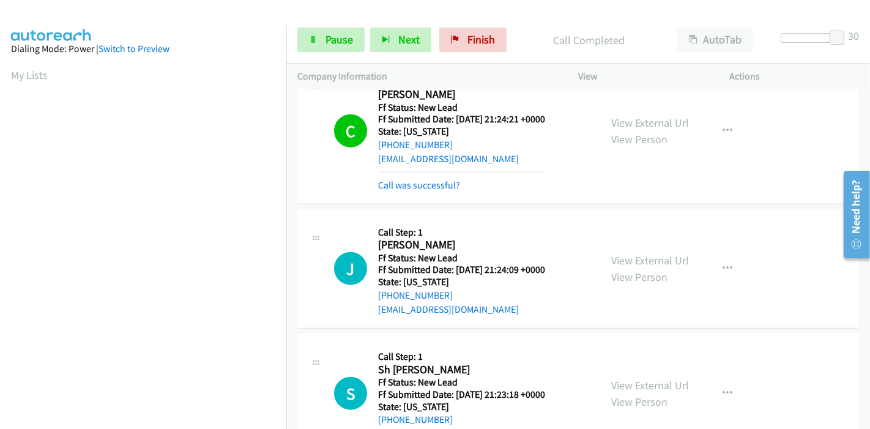
scroll to position [258, 0]
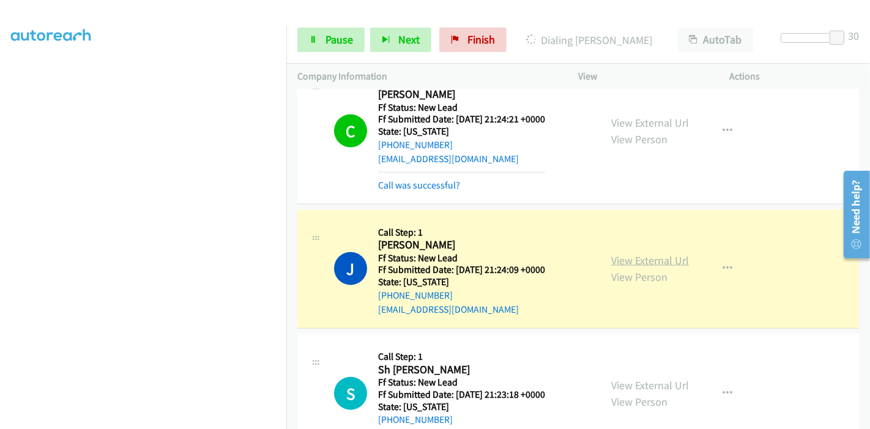
click at [670, 262] on link "View External Url" at bounding box center [650, 260] width 78 height 14
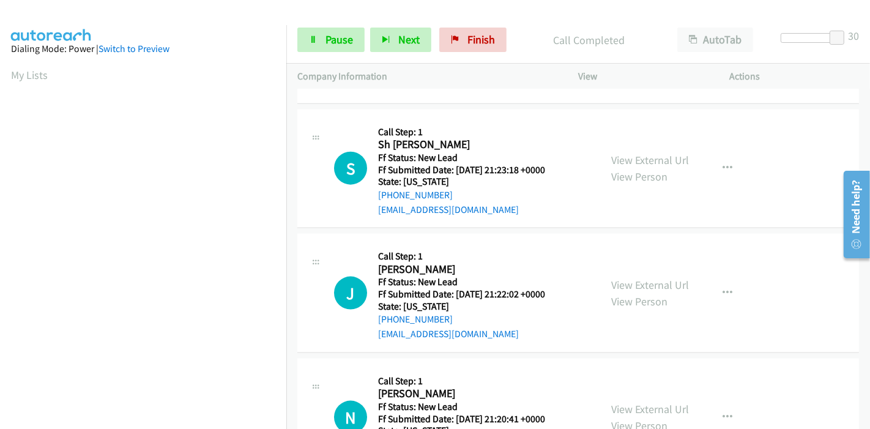
scroll to position [1359, 0]
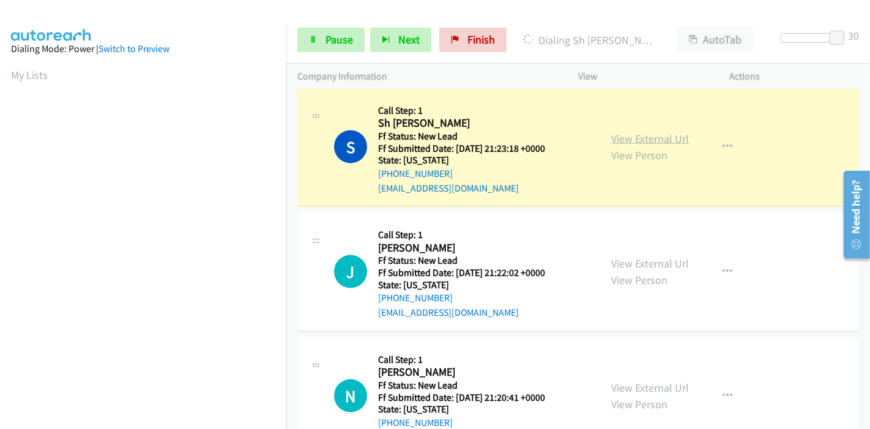
click at [659, 141] on link "View External Url" at bounding box center [650, 138] width 78 height 14
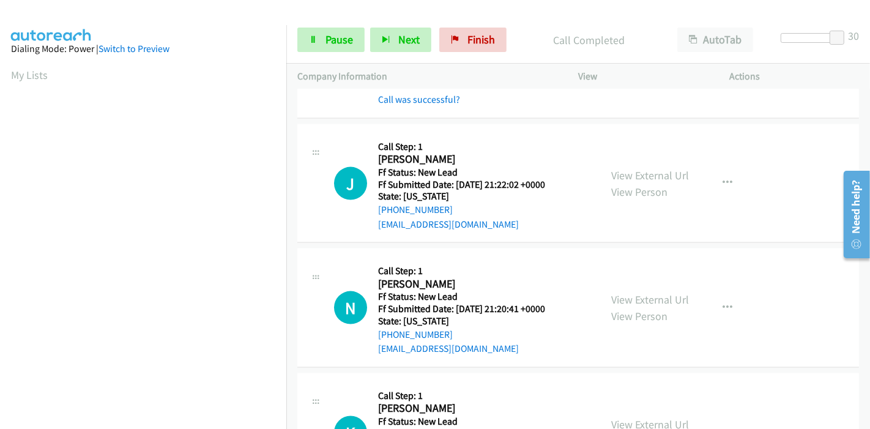
scroll to position [1495, 0]
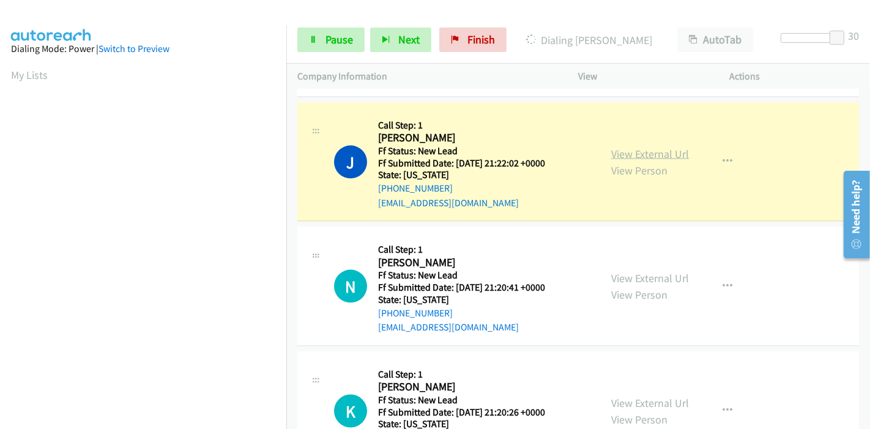
click at [674, 147] on link "View External Url" at bounding box center [650, 154] width 78 height 14
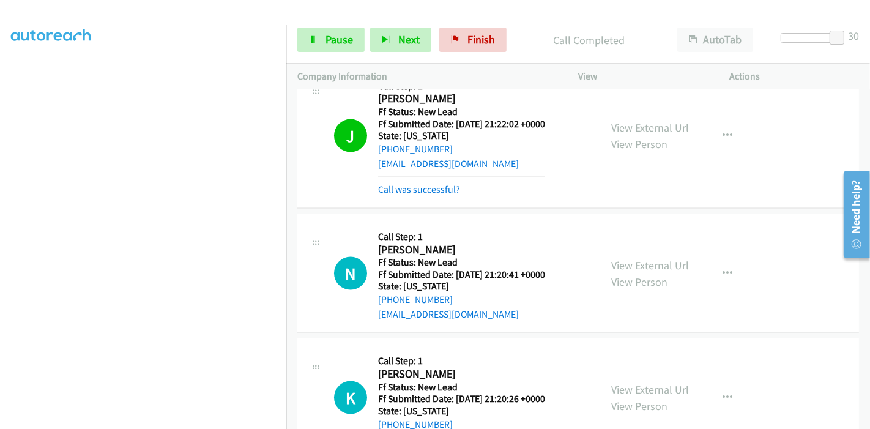
scroll to position [1630, 0]
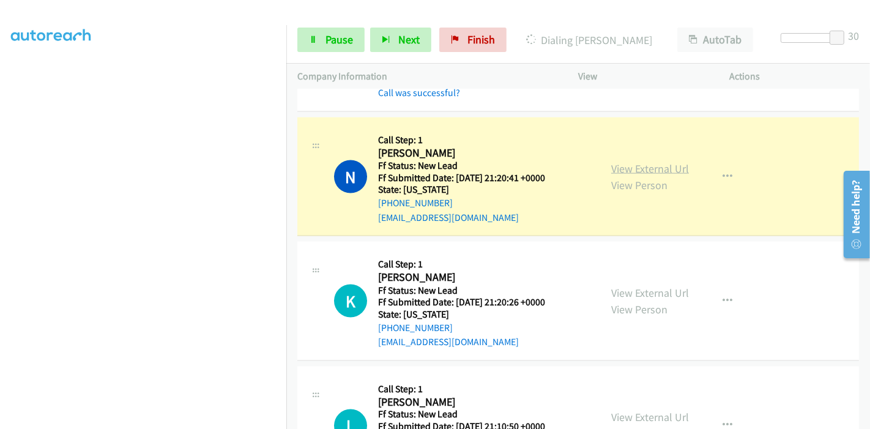
click at [632, 161] on link "View External Url" at bounding box center [650, 168] width 78 height 14
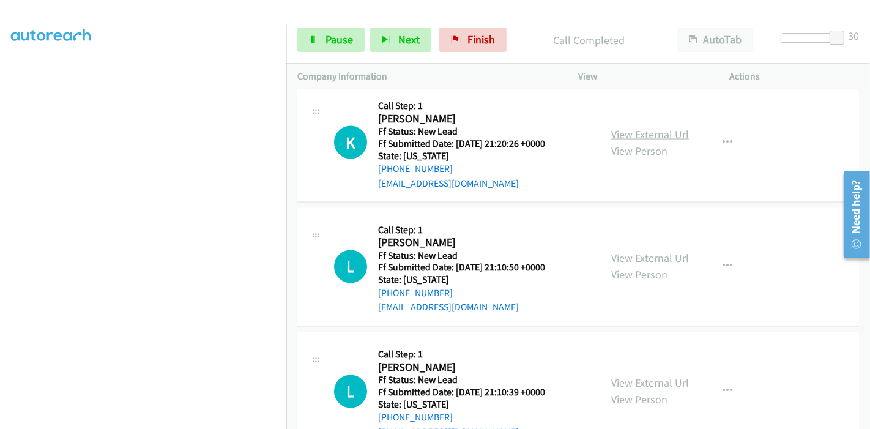
scroll to position [1835, 0]
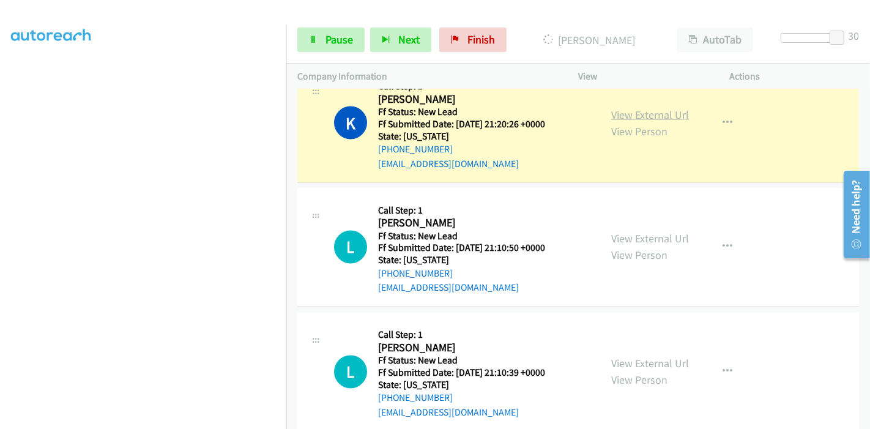
click at [674, 113] on link "View External Url" at bounding box center [650, 115] width 78 height 14
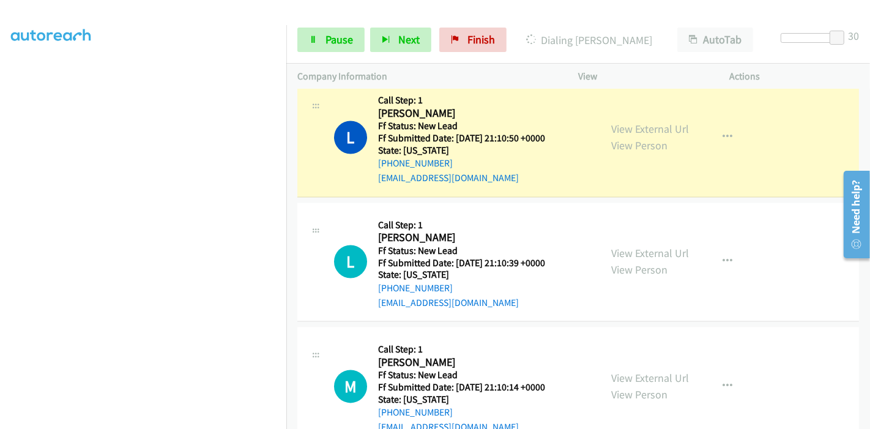
scroll to position [190, 0]
click at [668, 128] on link "View External Url" at bounding box center [650, 129] width 78 height 14
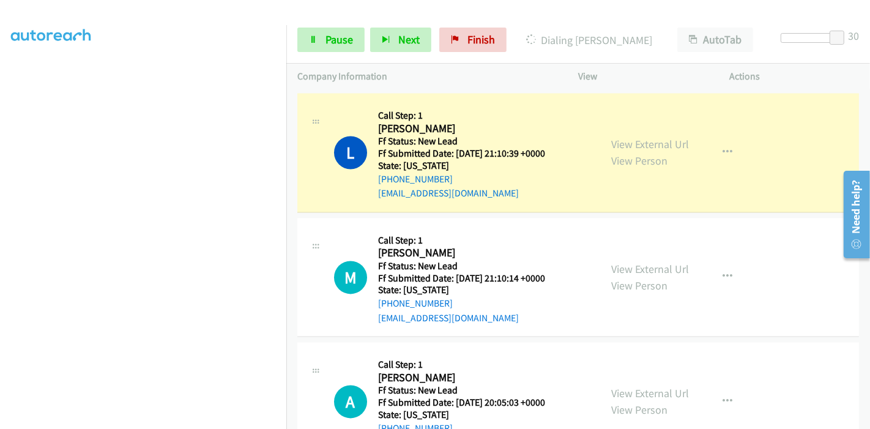
scroll to position [258, 0]
click at [643, 137] on link "View External Url" at bounding box center [650, 144] width 78 height 14
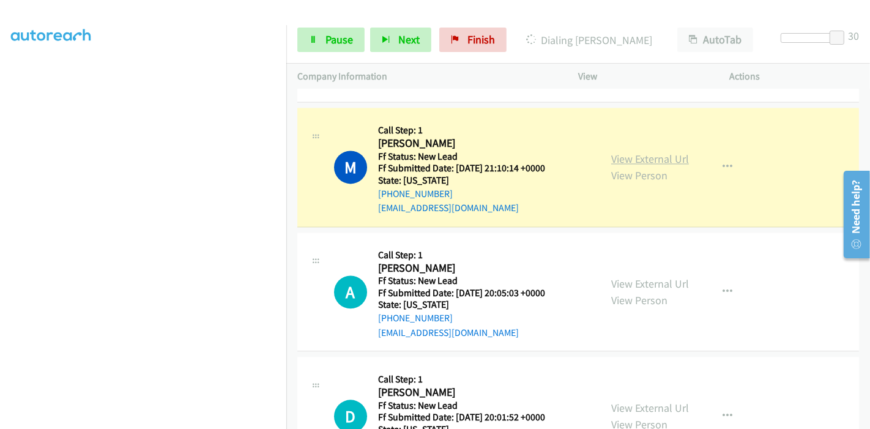
click at [627, 154] on link "View External Url" at bounding box center [650, 159] width 78 height 14
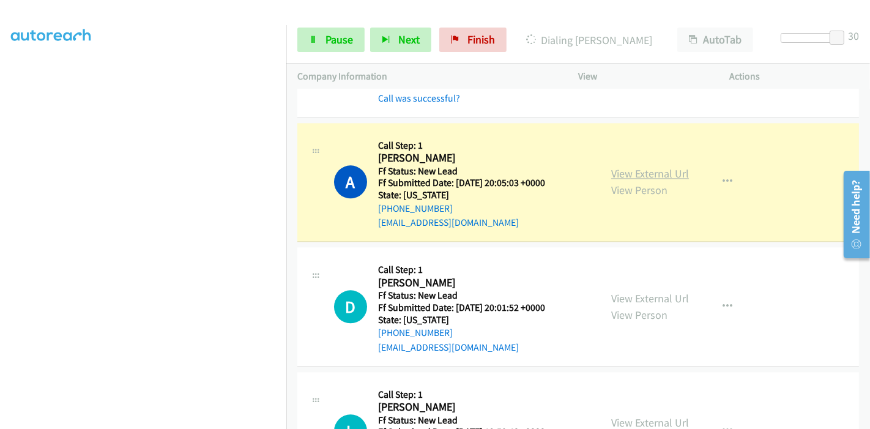
click at [671, 166] on link "View External Url" at bounding box center [650, 173] width 78 height 14
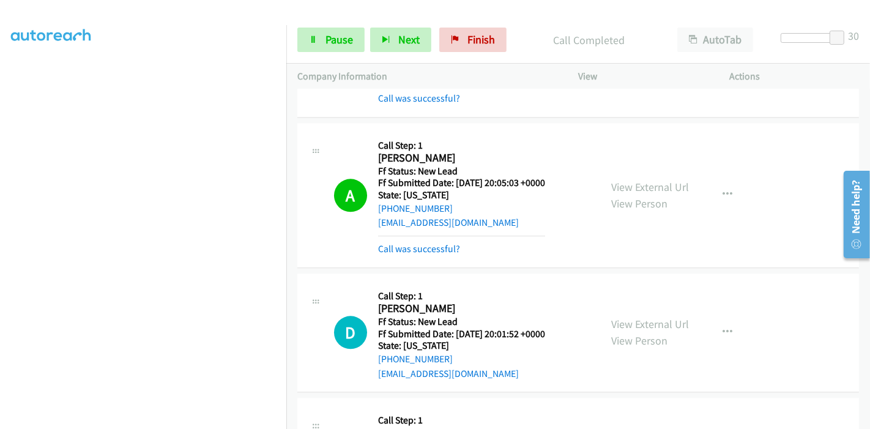
scroll to position [2514, 0]
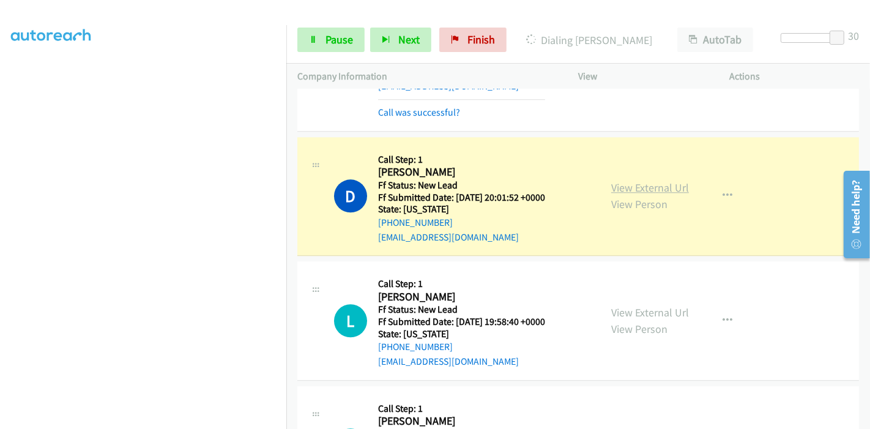
click at [656, 180] on link "View External Url" at bounding box center [650, 187] width 78 height 14
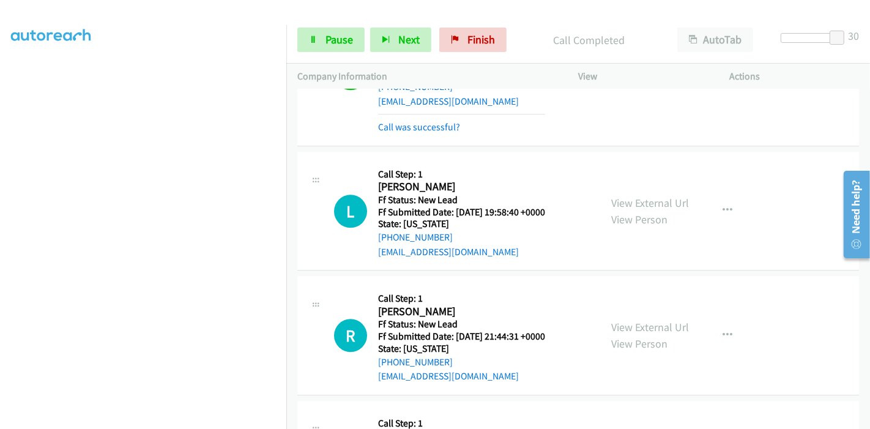
scroll to position [2718, 0]
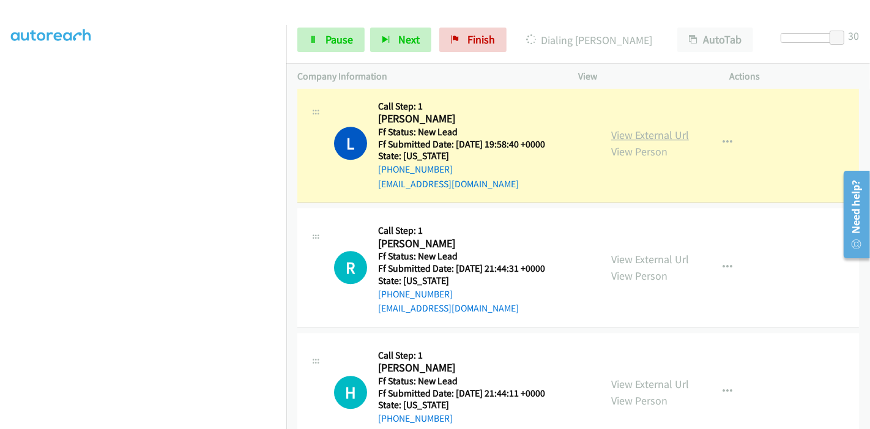
click at [639, 128] on link "View External Url" at bounding box center [650, 135] width 78 height 14
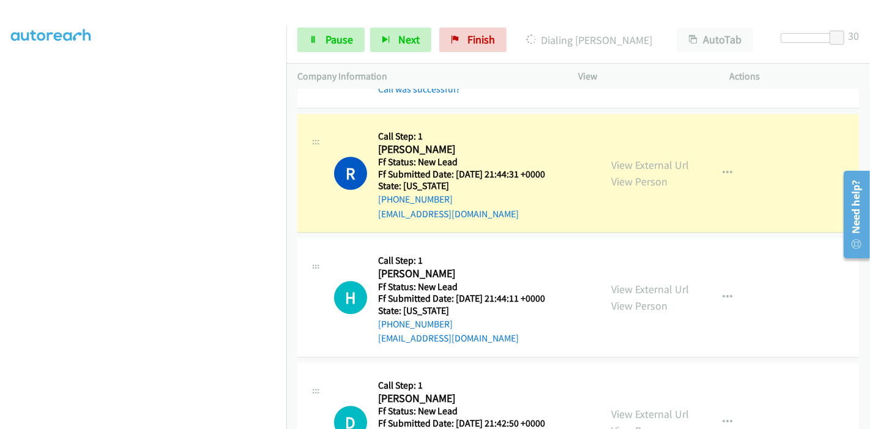
scroll to position [2853, 0]
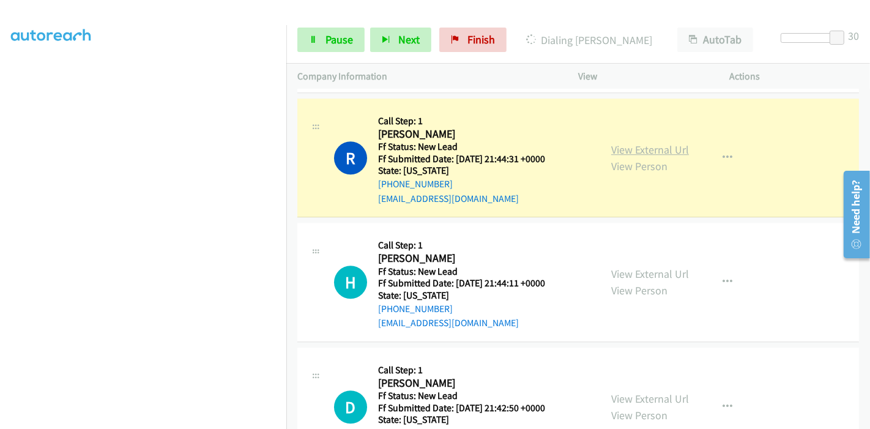
click at [660, 144] on link "View External Url" at bounding box center [650, 149] width 78 height 14
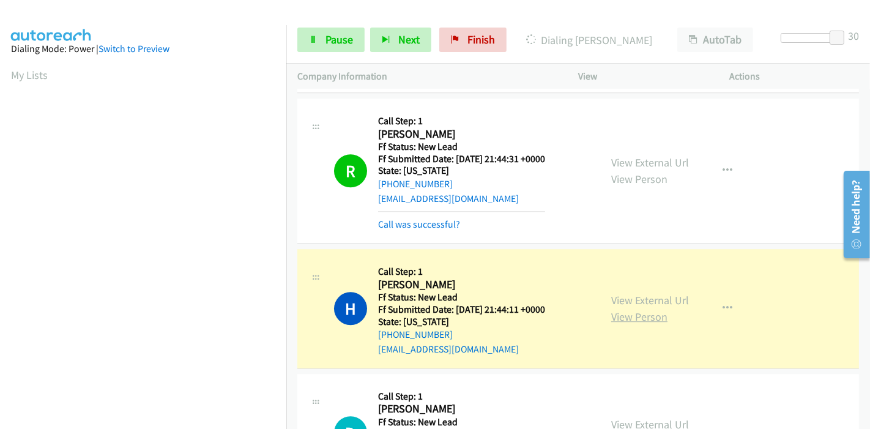
scroll to position [258, 0]
click at [645, 293] on link "View External Url" at bounding box center [650, 300] width 78 height 14
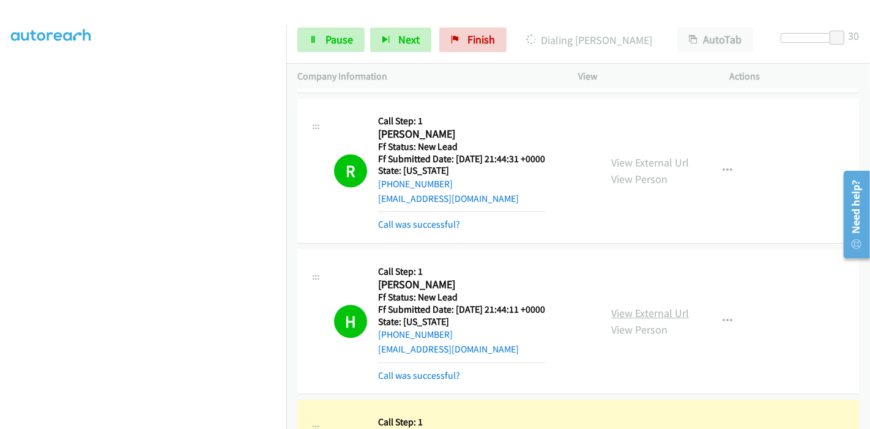
click at [630, 307] on link "View External Url" at bounding box center [650, 313] width 78 height 14
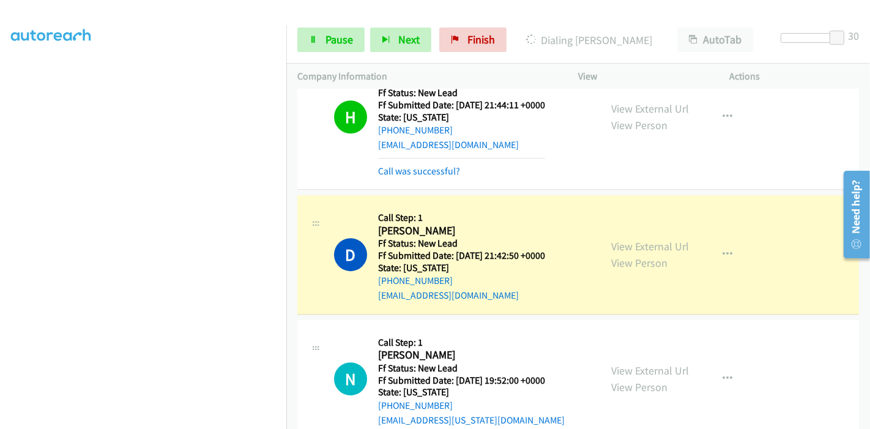
scroll to position [3126, 0]
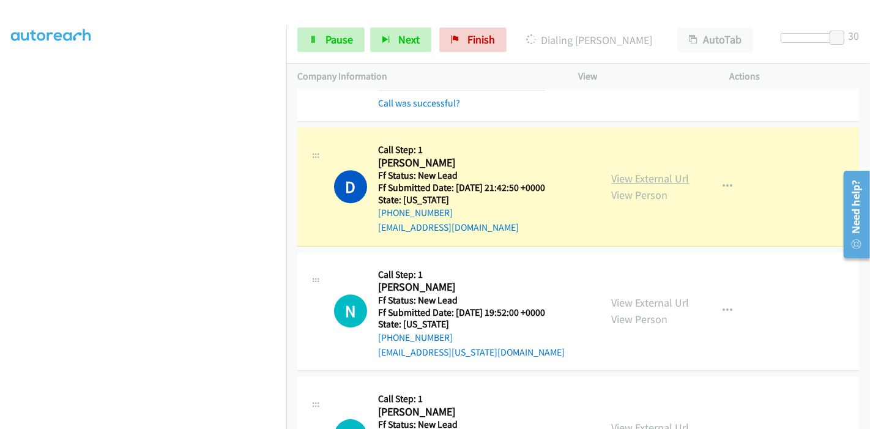
click at [651, 176] on link "View External Url" at bounding box center [650, 178] width 78 height 14
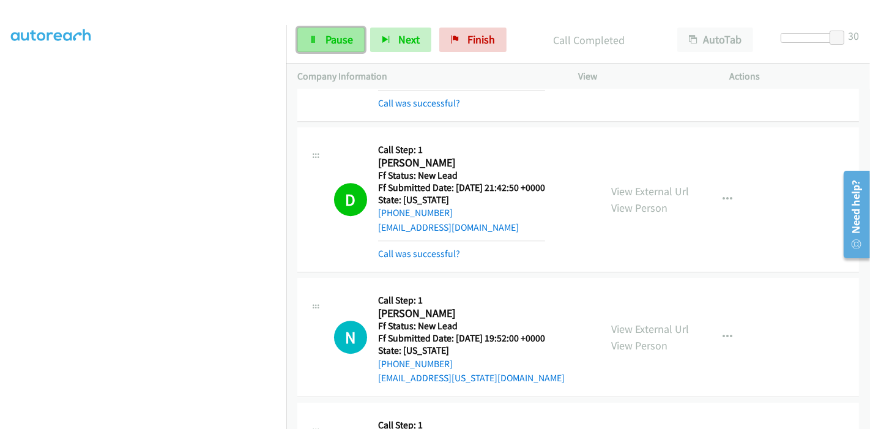
click at [328, 36] on span "Pause" at bounding box center [339, 39] width 28 height 14
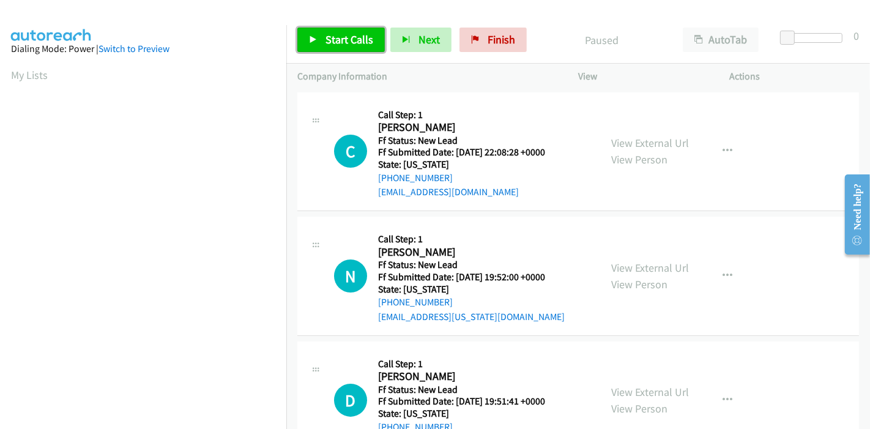
click at [325, 37] on span "Start Calls" at bounding box center [349, 39] width 48 height 14
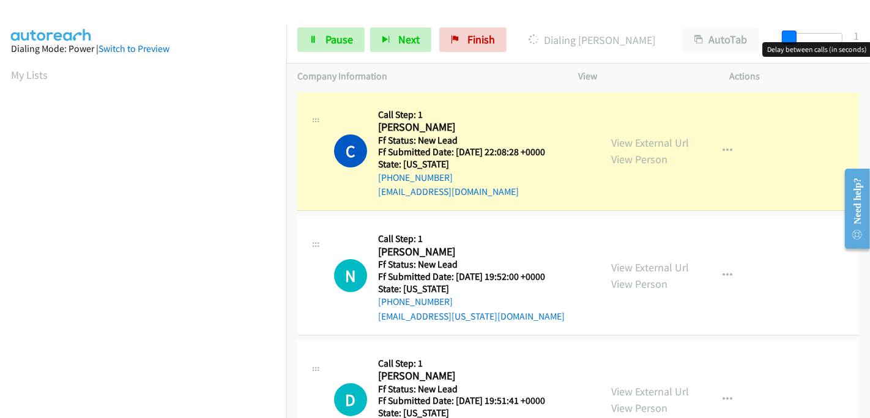
drag, startPoint x: 786, startPoint y: 34, endPoint x: 869, endPoint y: 41, distance: 83.5
click at [869, 41] on div "Start Calls Pause Next Finish Dialing Cecilia Jordan AutoTab AutoTab 1" at bounding box center [577, 40] width 583 height 47
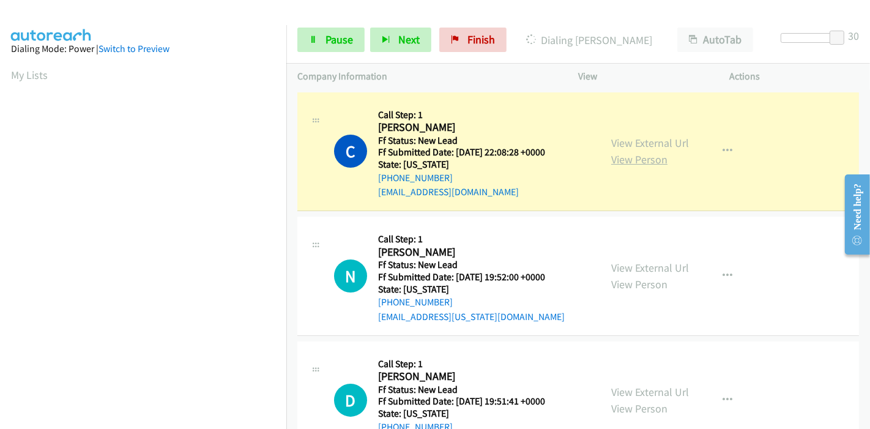
scroll to position [258, 0]
click at [665, 146] on link "View External Url" at bounding box center [650, 143] width 78 height 14
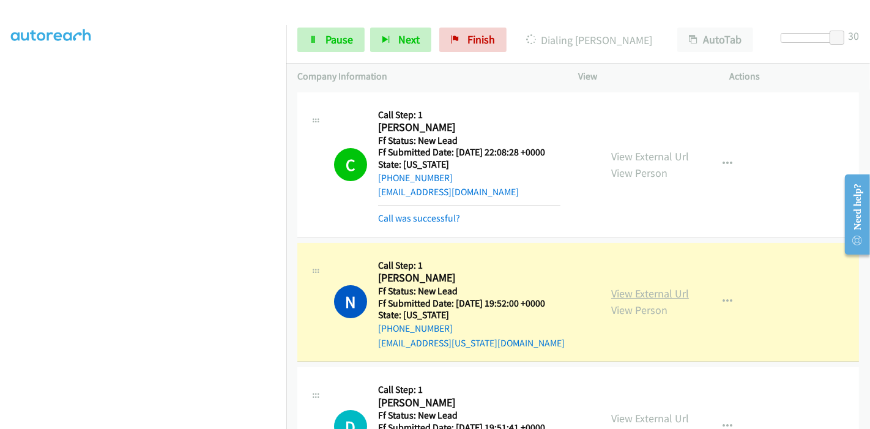
click at [677, 296] on link "View External Url" at bounding box center [650, 293] width 78 height 14
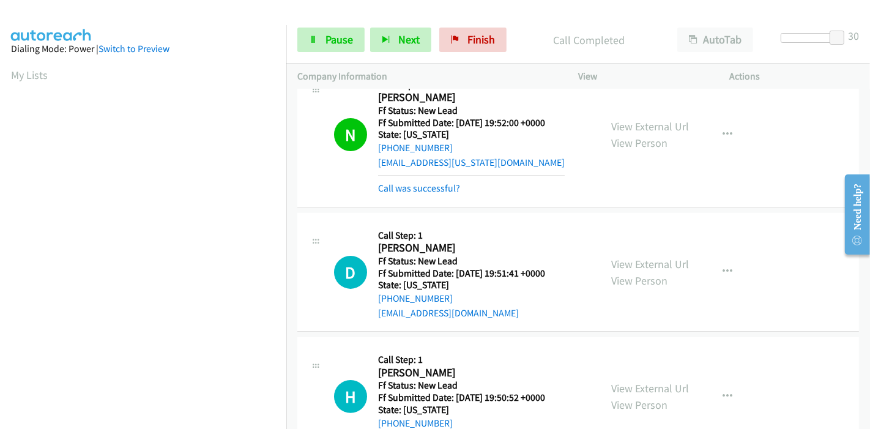
scroll to position [272, 0]
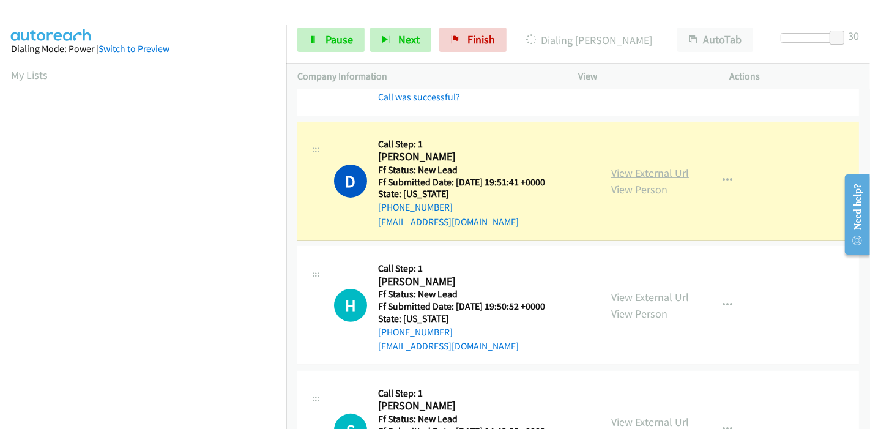
click at [626, 169] on link "View External Url" at bounding box center [650, 173] width 78 height 14
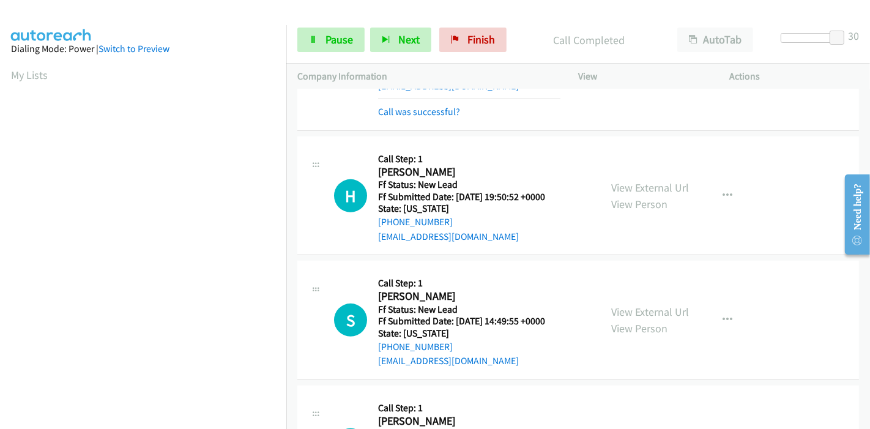
scroll to position [475, 0]
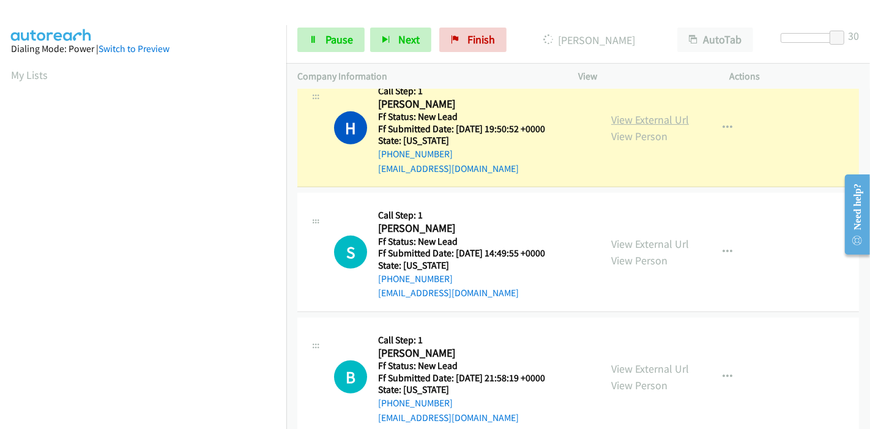
click at [660, 116] on link "View External Url" at bounding box center [650, 120] width 78 height 14
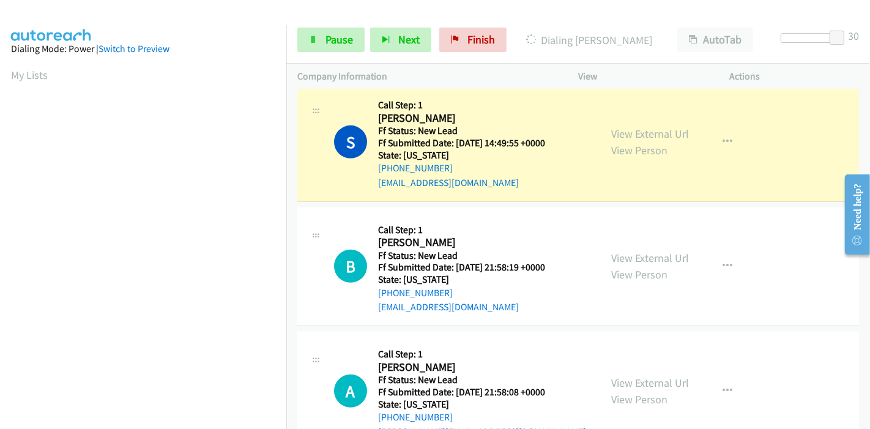
scroll to position [258, 0]
click at [625, 134] on link "View External Url" at bounding box center [650, 134] width 78 height 14
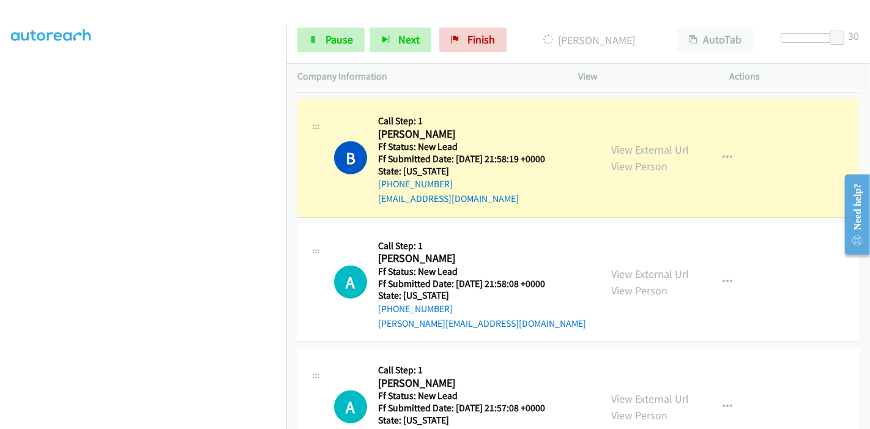
scroll to position [747, 0]
click at [671, 146] on link "View External Url" at bounding box center [650, 148] width 78 height 14
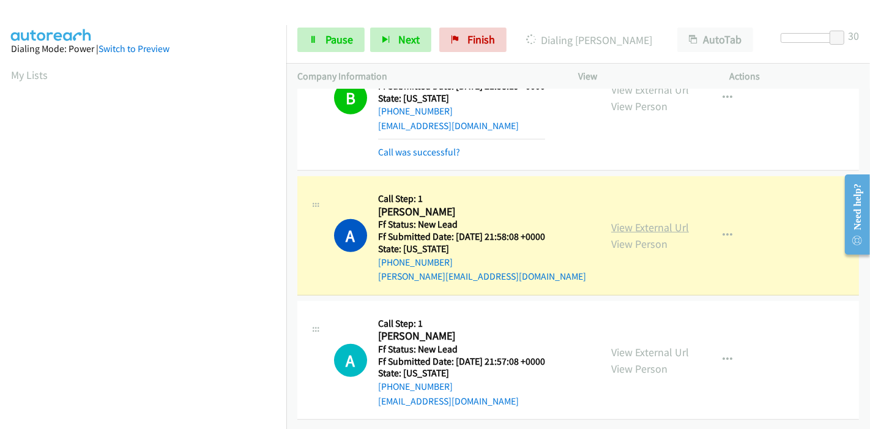
scroll to position [258, 0]
click at [636, 220] on link "View External Url" at bounding box center [650, 227] width 78 height 14
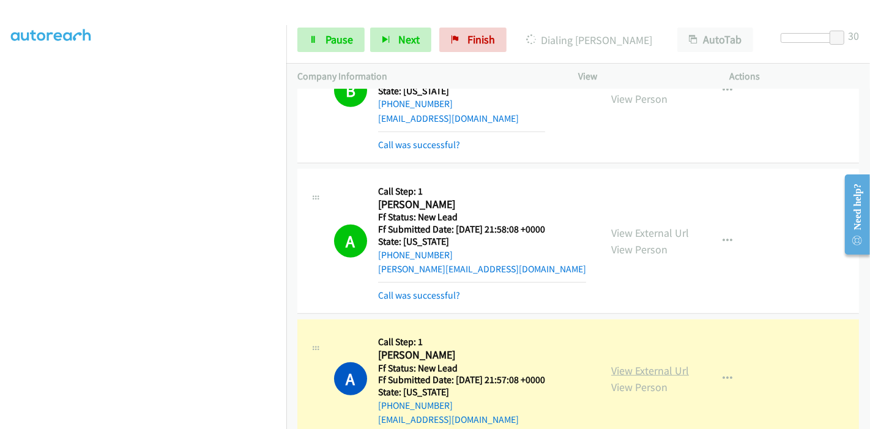
click at [659, 363] on link "View External Url" at bounding box center [650, 370] width 78 height 14
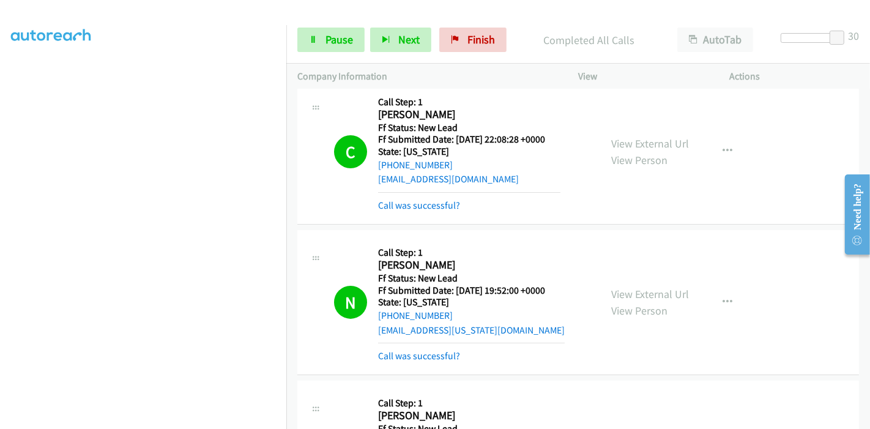
scroll to position [0, 0]
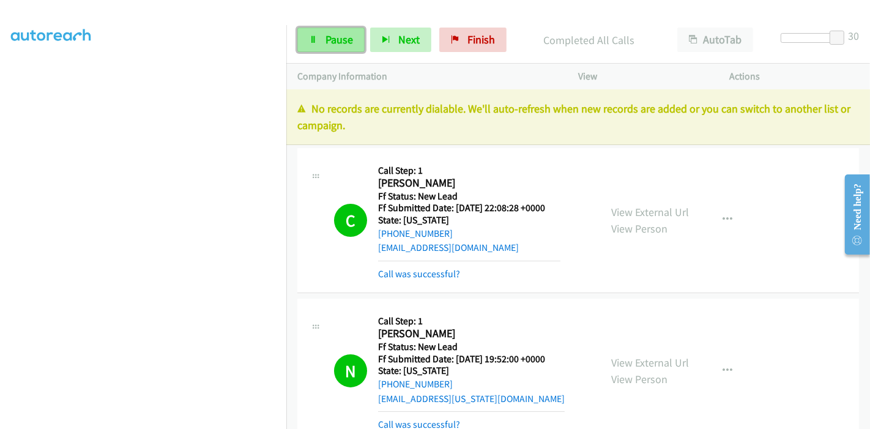
click at [330, 38] on span "Pause" at bounding box center [339, 39] width 28 height 14
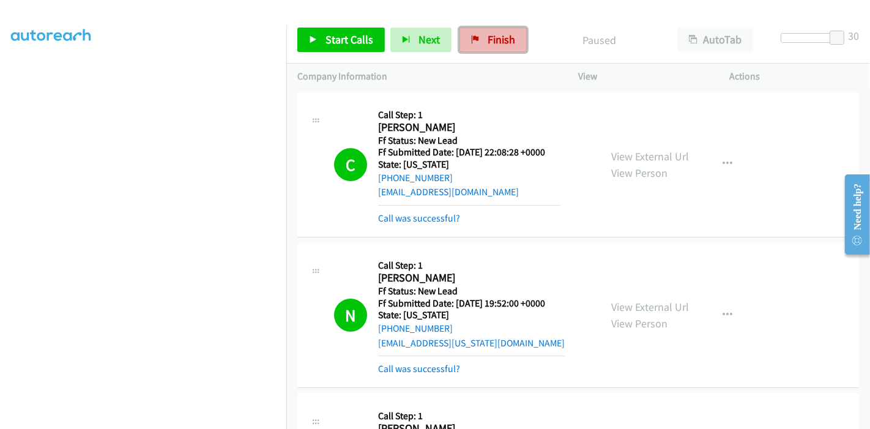
click at [487, 44] on span "Finish" at bounding box center [501, 39] width 28 height 14
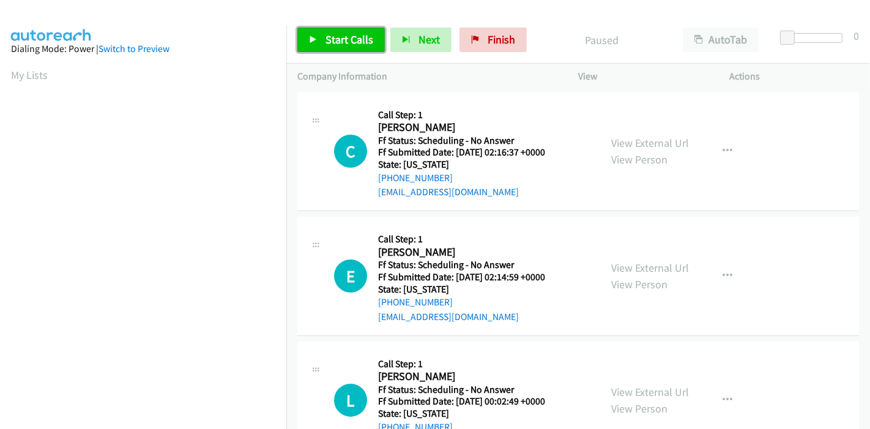
click at [343, 39] on span "Start Calls" at bounding box center [349, 39] width 48 height 14
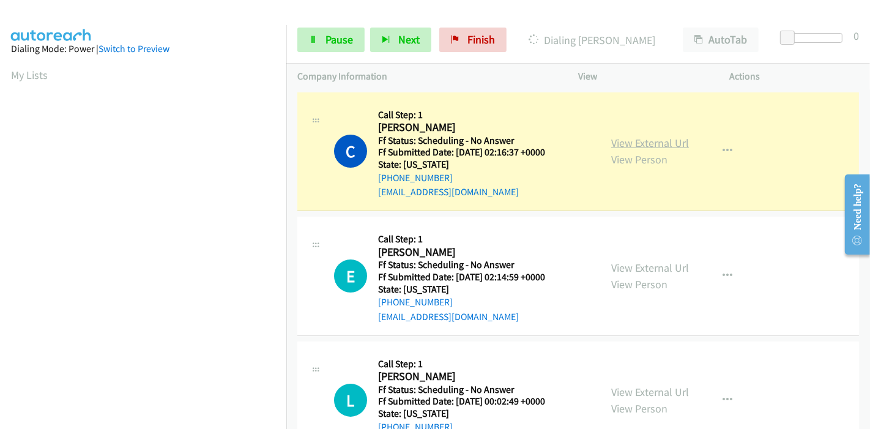
click at [668, 142] on link "View External Url" at bounding box center [650, 143] width 78 height 14
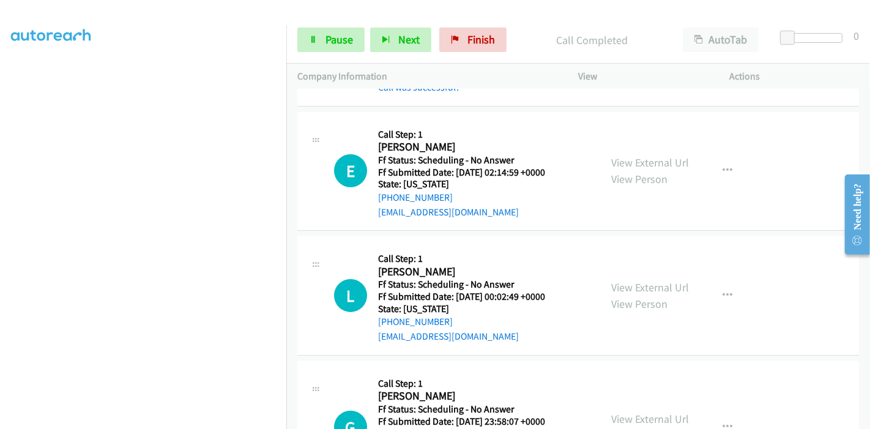
scroll to position [136, 0]
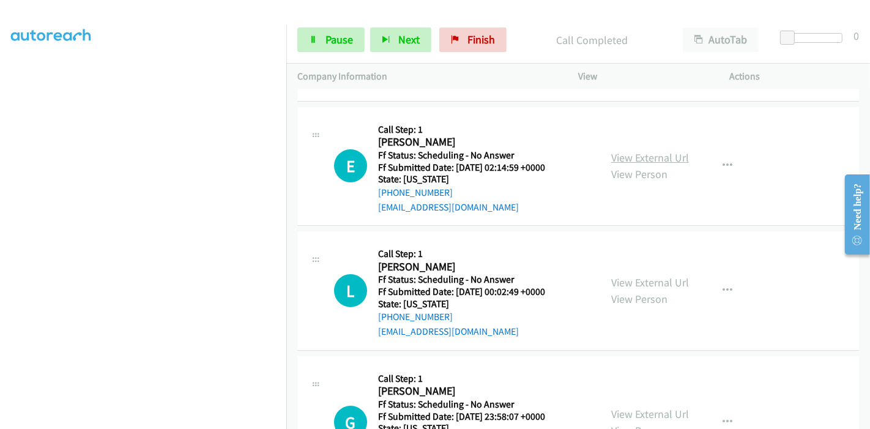
click at [675, 158] on link "View External Url" at bounding box center [650, 157] width 78 height 14
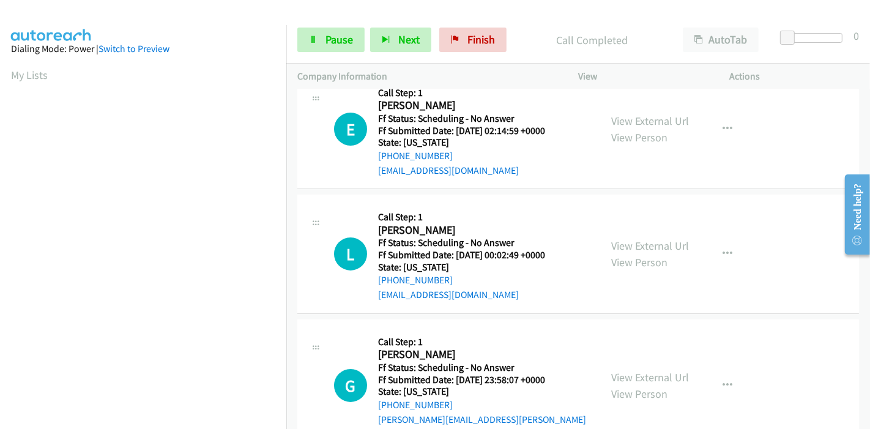
scroll to position [204, 0]
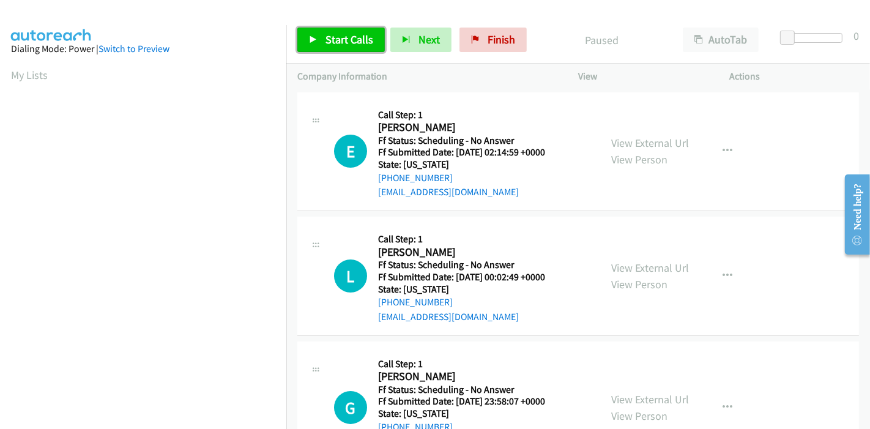
click at [337, 35] on span "Start Calls" at bounding box center [349, 39] width 48 height 14
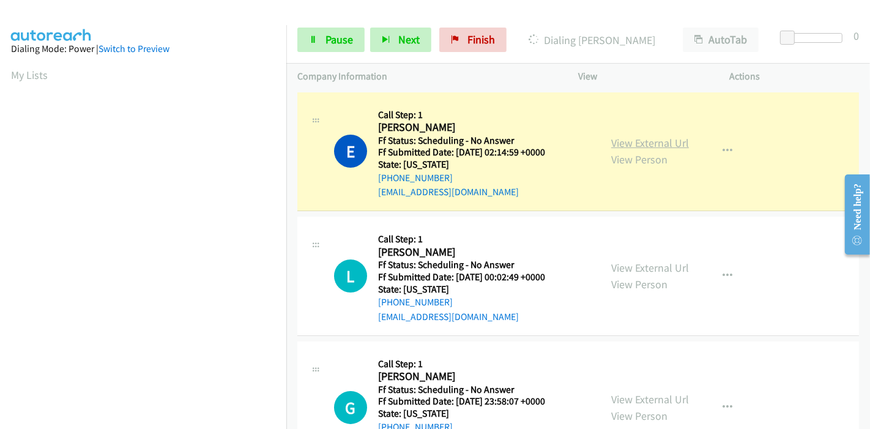
click at [633, 142] on link "View External Url" at bounding box center [650, 143] width 78 height 14
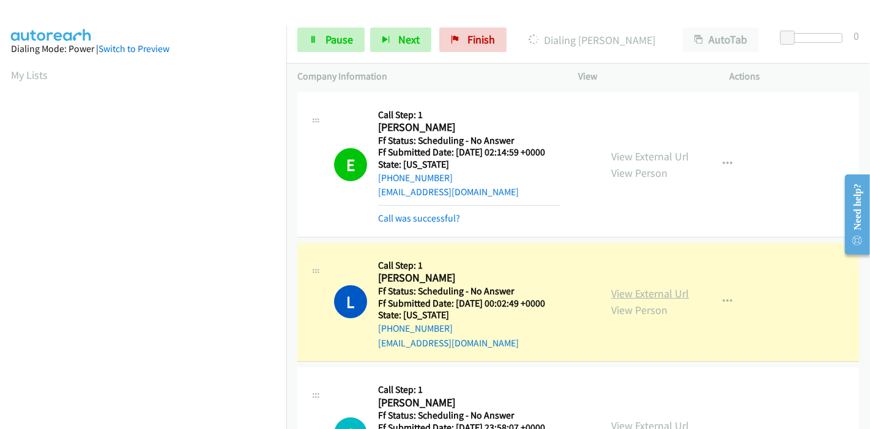
click at [664, 293] on link "View External Url" at bounding box center [650, 293] width 78 height 14
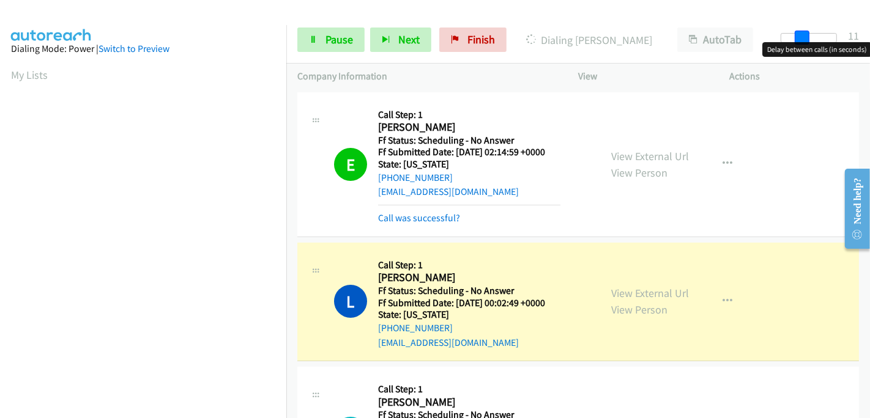
drag, startPoint x: 783, startPoint y: 36, endPoint x: 803, endPoint y: 35, distance: 20.2
click at [803, 35] on span at bounding box center [801, 38] width 15 height 15
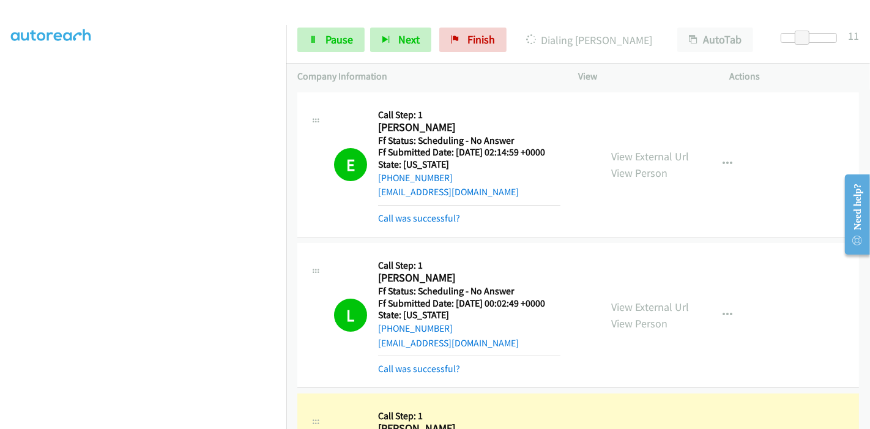
scroll to position [272, 0]
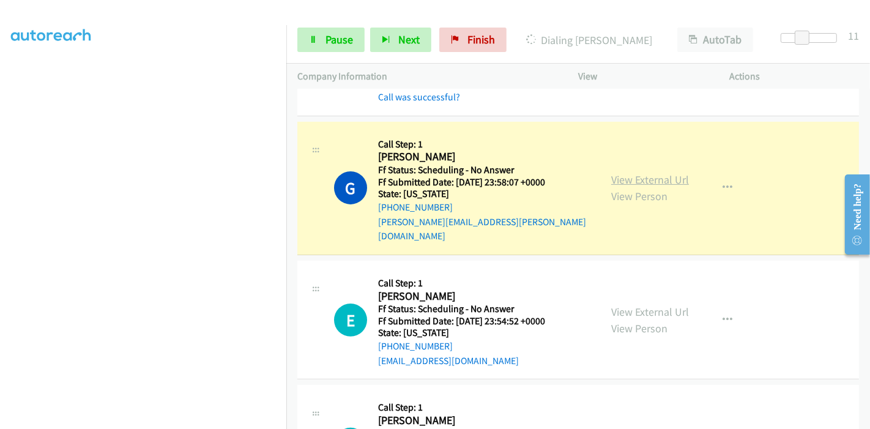
click at [673, 172] on link "View External Url" at bounding box center [650, 179] width 78 height 14
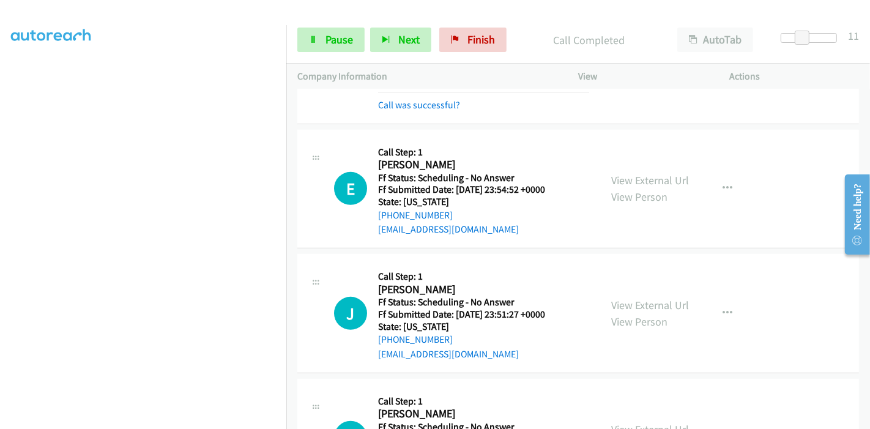
scroll to position [407, 0]
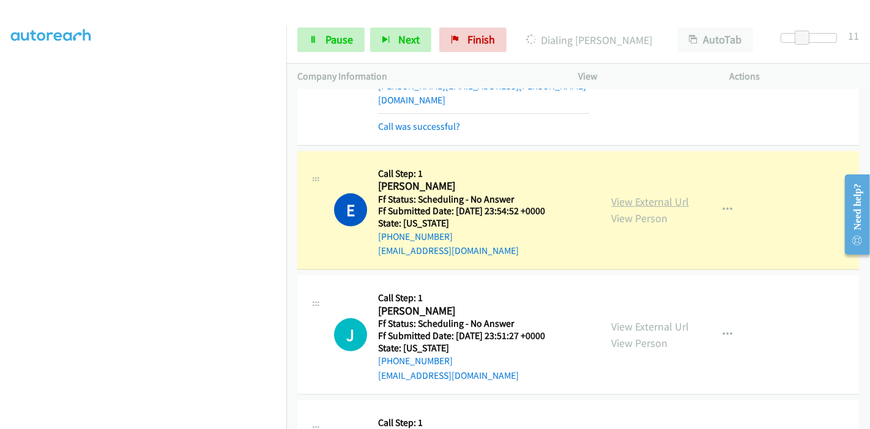
click at [633, 194] on link "View External Url" at bounding box center [650, 201] width 78 height 14
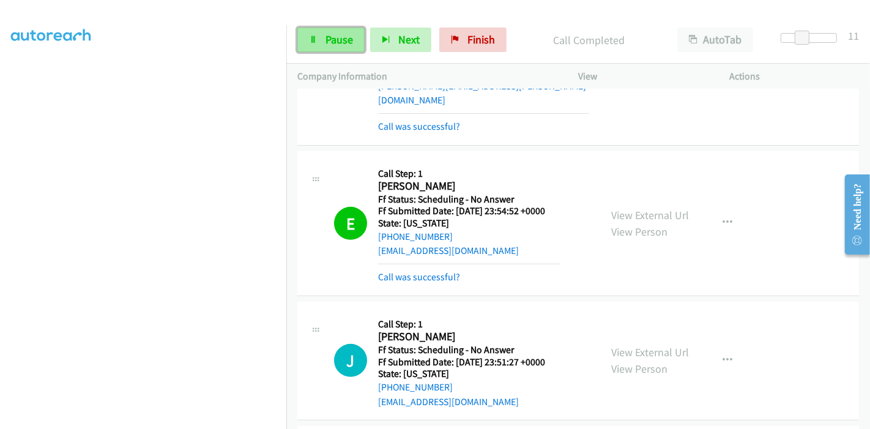
click at [328, 43] on span "Pause" at bounding box center [339, 39] width 28 height 14
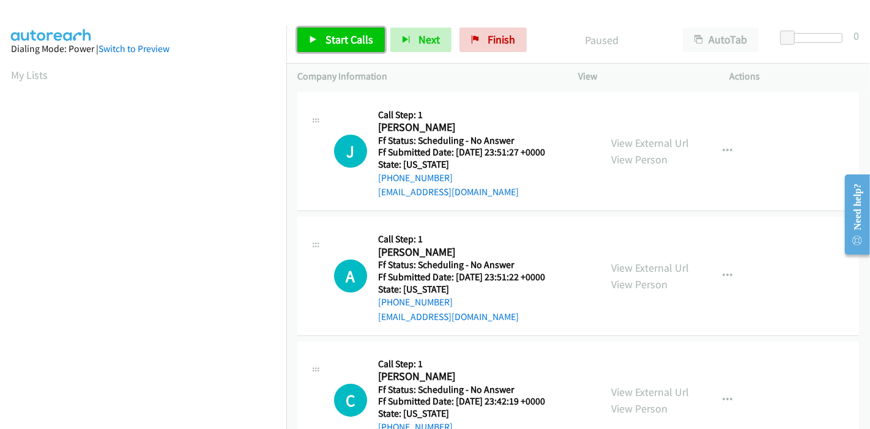
click at [325, 40] on span "Start Calls" at bounding box center [349, 39] width 48 height 14
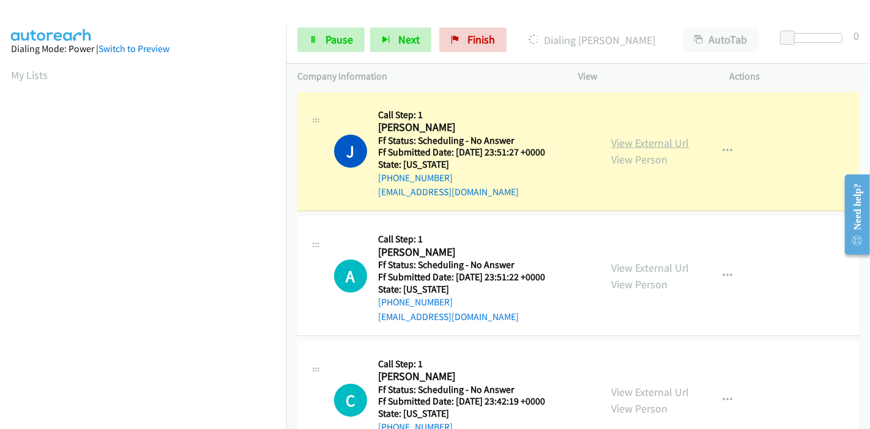
click at [671, 146] on link "View External Url" at bounding box center [650, 143] width 78 height 14
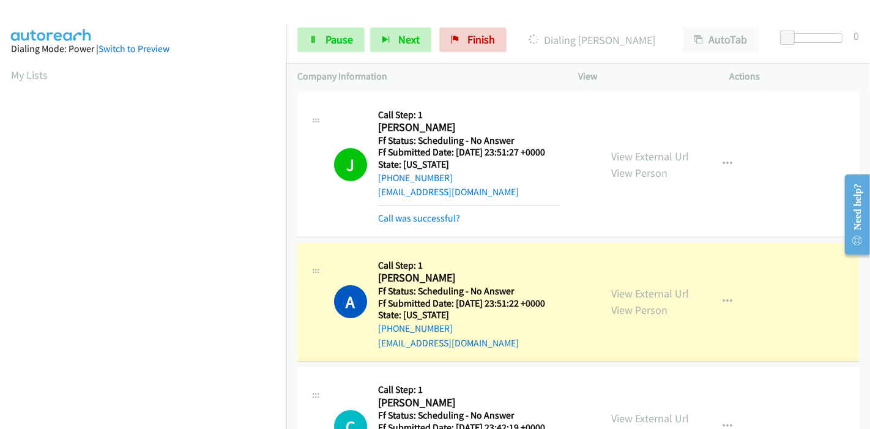
scroll to position [136, 0]
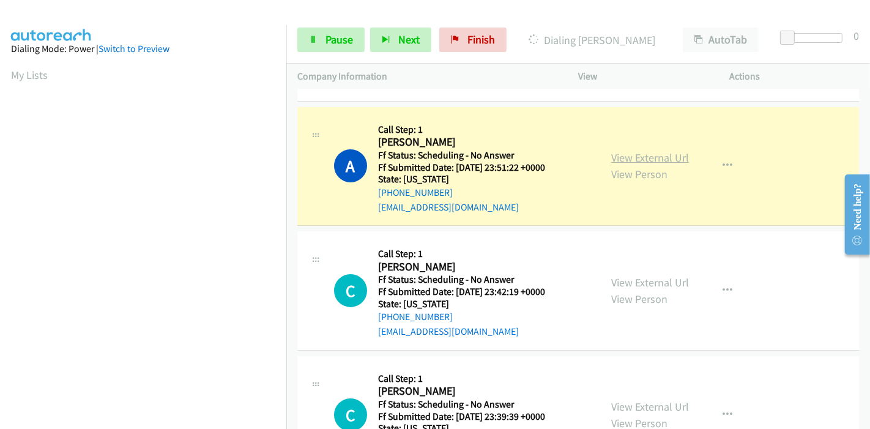
click at [652, 158] on link "View External Url" at bounding box center [650, 157] width 78 height 14
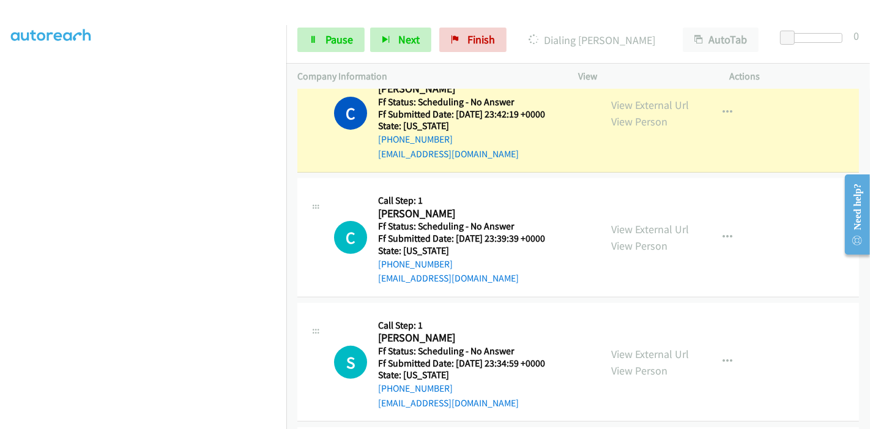
scroll to position [272, 0]
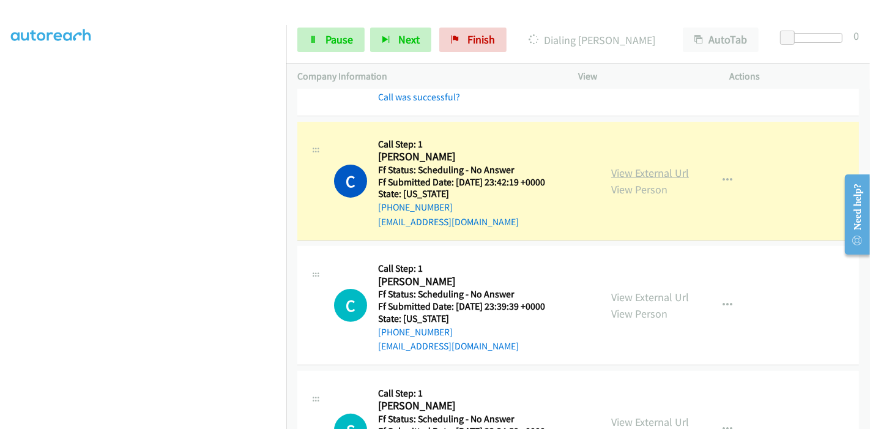
click at [671, 171] on link "View External Url" at bounding box center [650, 173] width 78 height 14
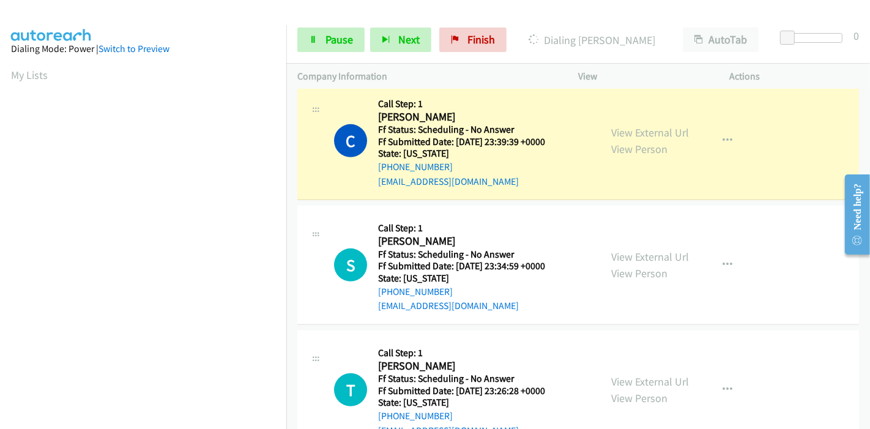
scroll to position [475, 0]
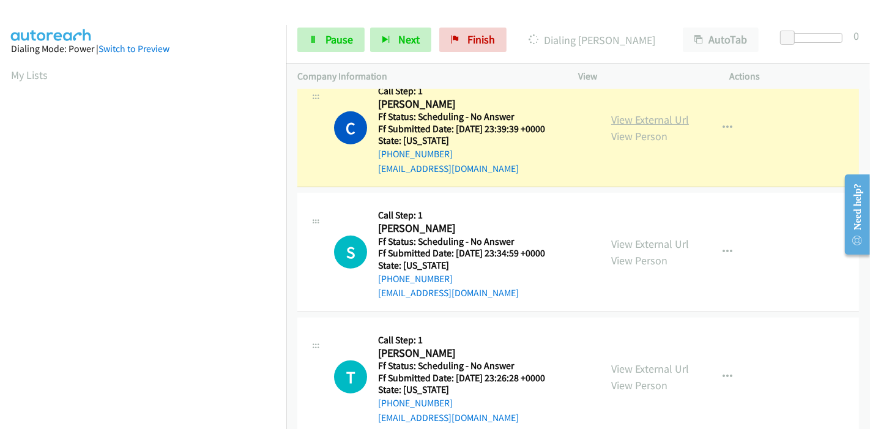
click at [665, 120] on link "View External Url" at bounding box center [650, 120] width 78 height 14
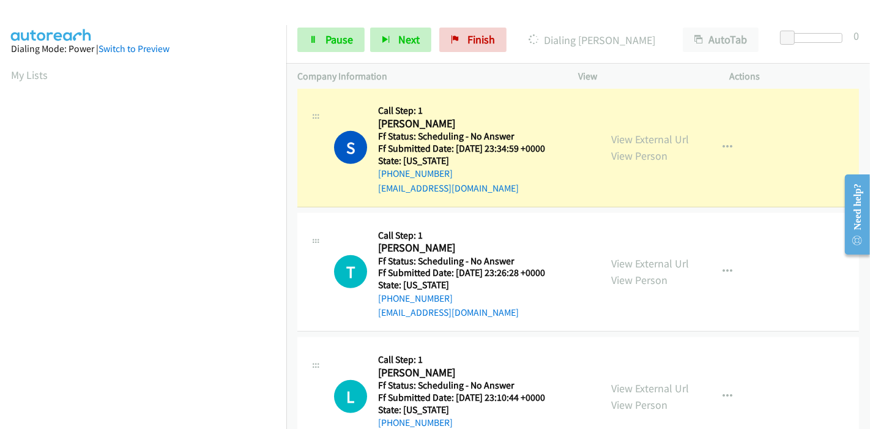
scroll to position [612, 0]
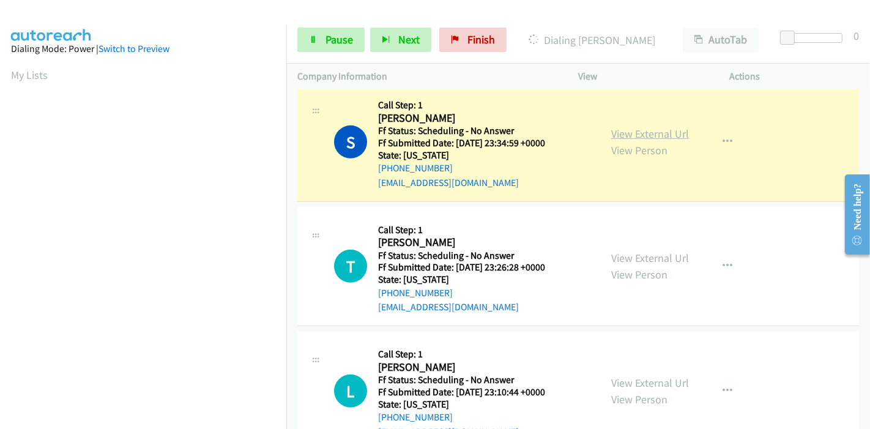
click at [660, 131] on link "View External Url" at bounding box center [650, 134] width 78 height 14
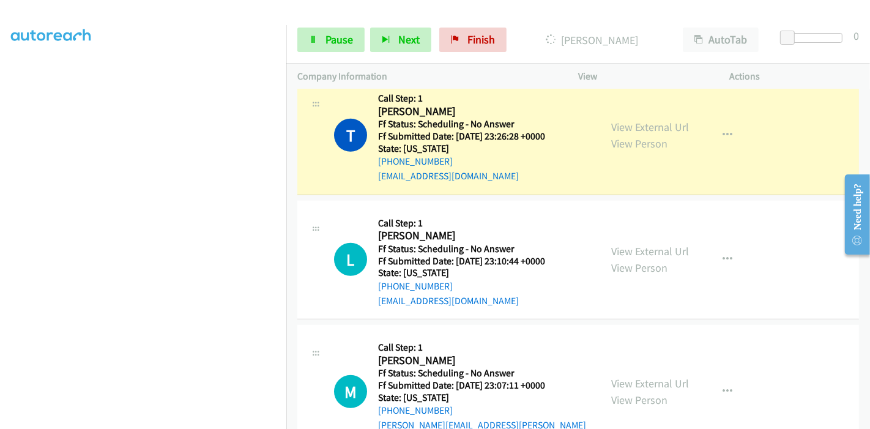
scroll to position [747, 0]
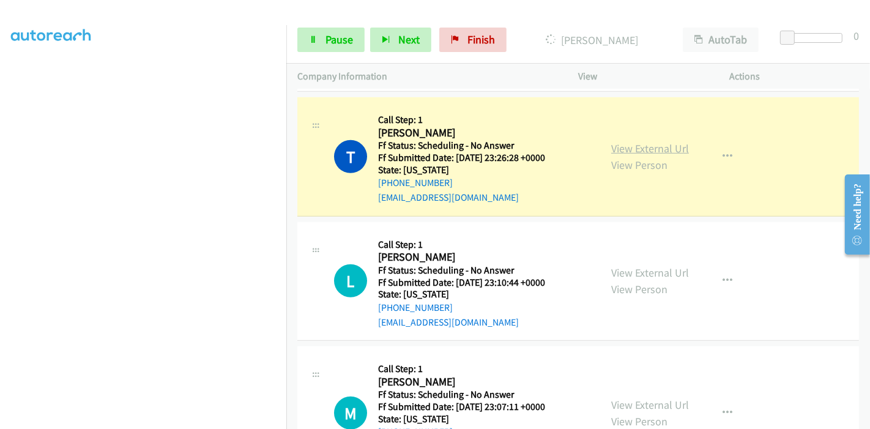
click at [670, 149] on link "View External Url" at bounding box center [650, 148] width 78 height 14
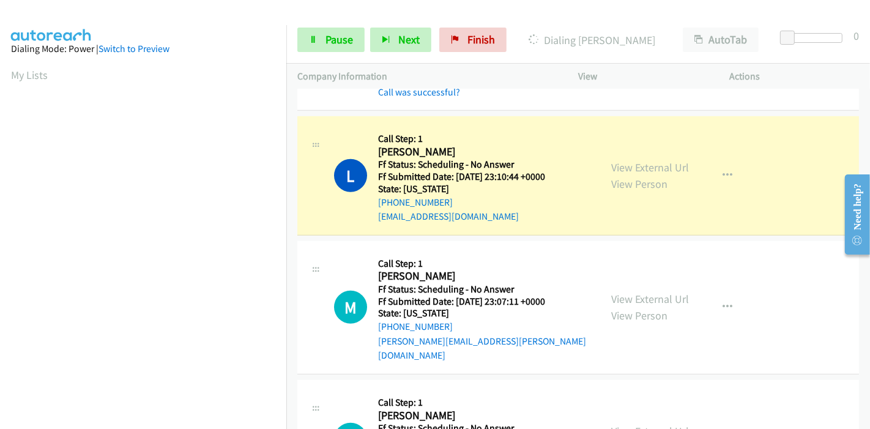
scroll to position [883, 0]
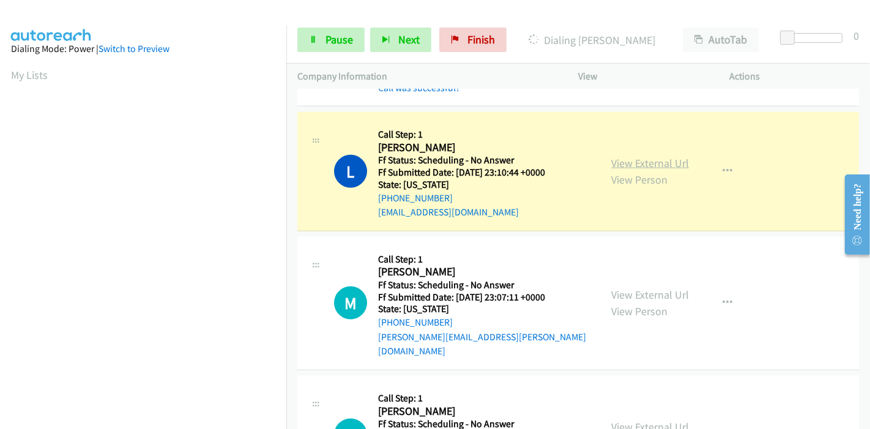
click at [660, 163] on link "View External Url" at bounding box center [650, 163] width 78 height 14
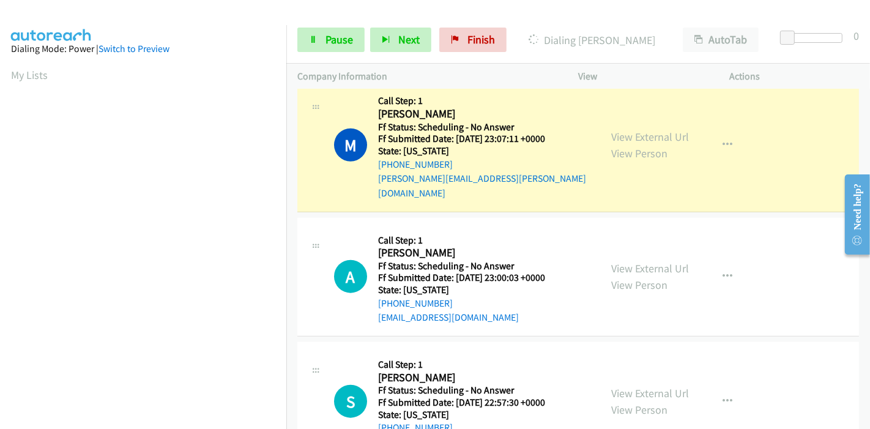
scroll to position [1087, 0]
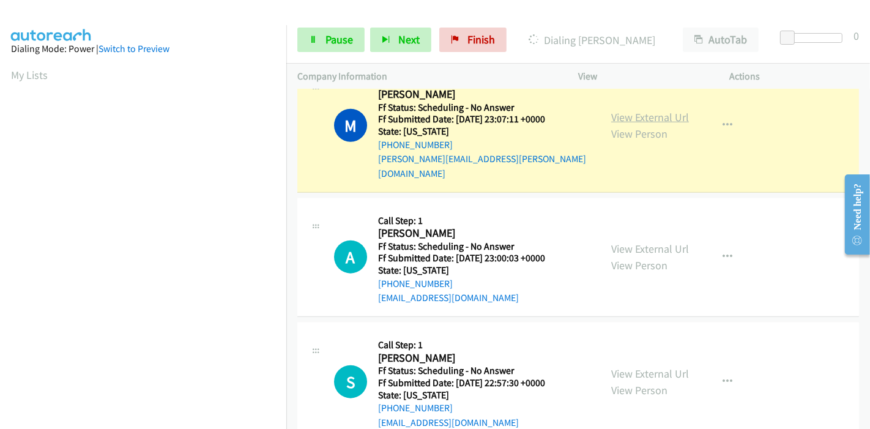
click at [668, 110] on link "View External Url" at bounding box center [650, 117] width 78 height 14
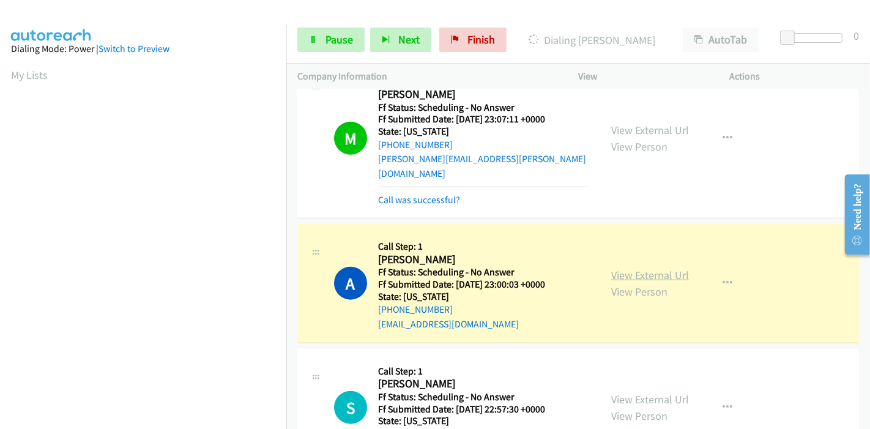
click at [668, 268] on link "View External Url" at bounding box center [650, 275] width 78 height 14
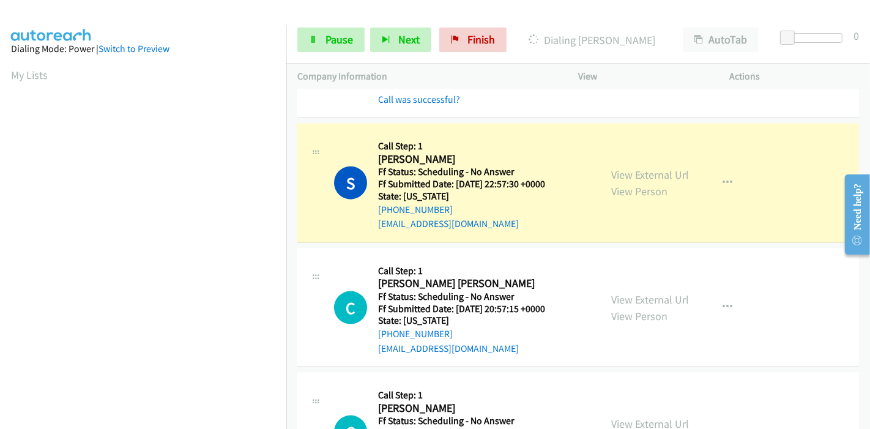
scroll to position [1359, 0]
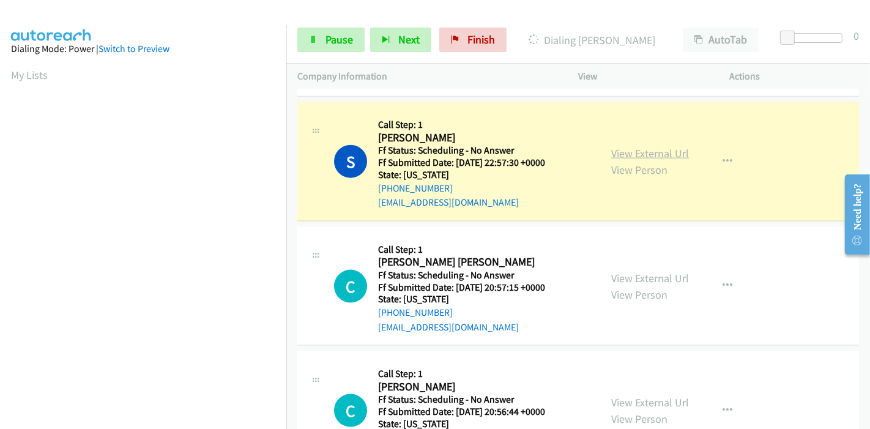
click at [651, 146] on link "View External Url" at bounding box center [650, 153] width 78 height 14
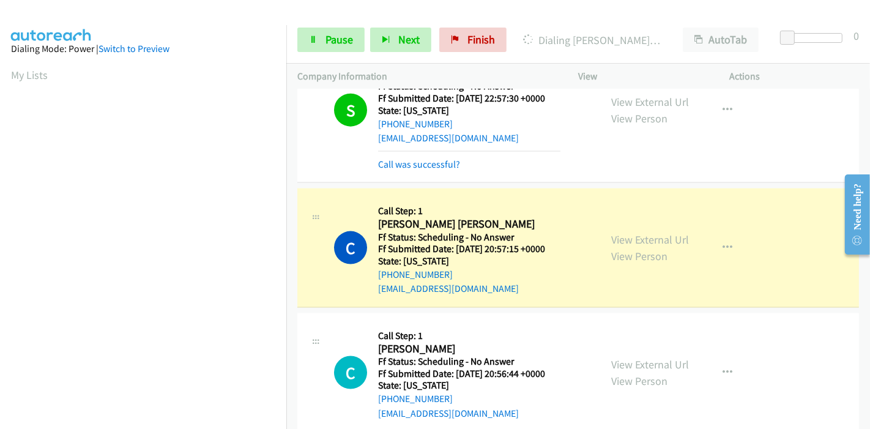
scroll to position [1495, 0]
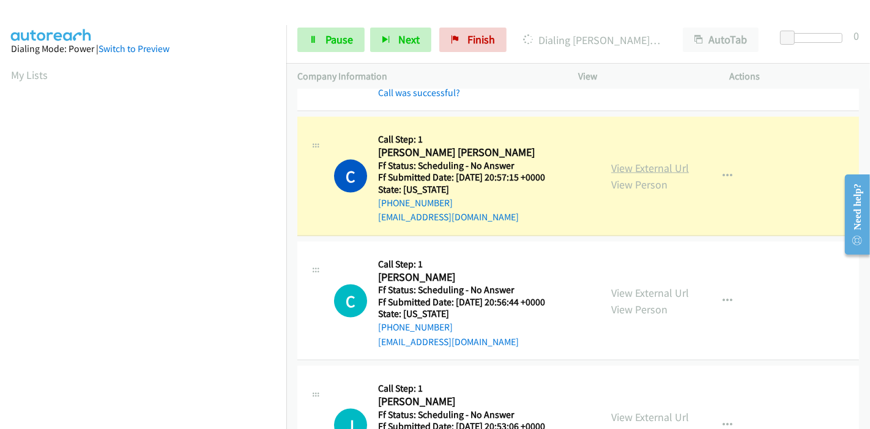
click at [611, 161] on link "View External Url" at bounding box center [650, 168] width 78 height 14
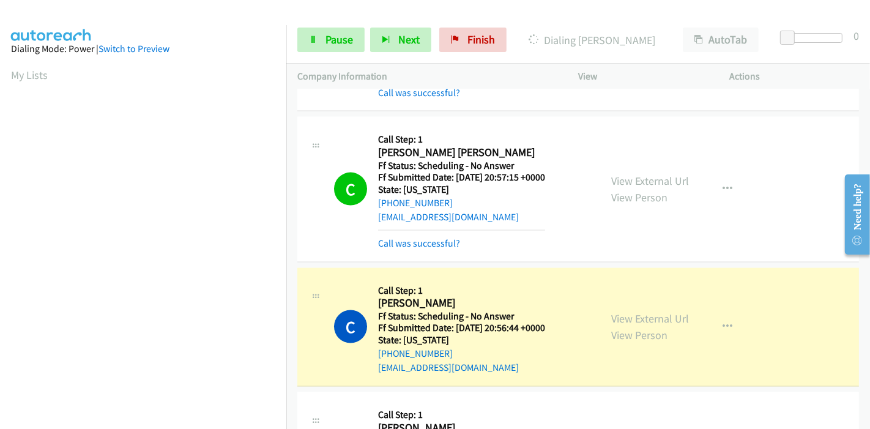
scroll to position [1630, 0]
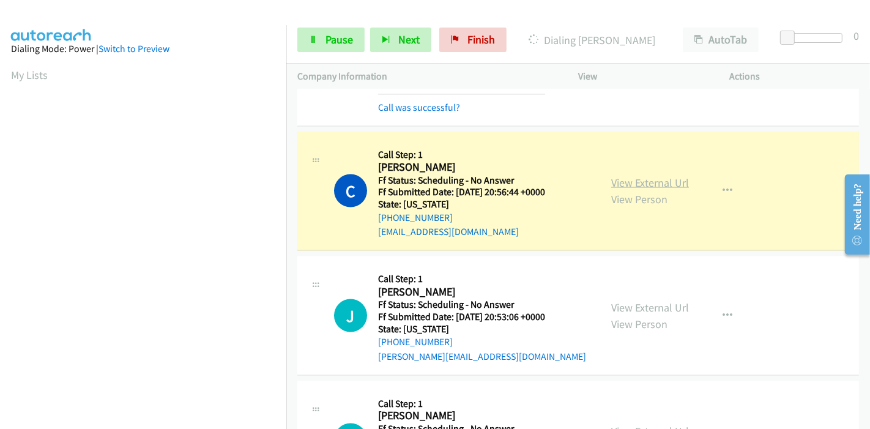
click at [657, 176] on link "View External Url" at bounding box center [650, 183] width 78 height 14
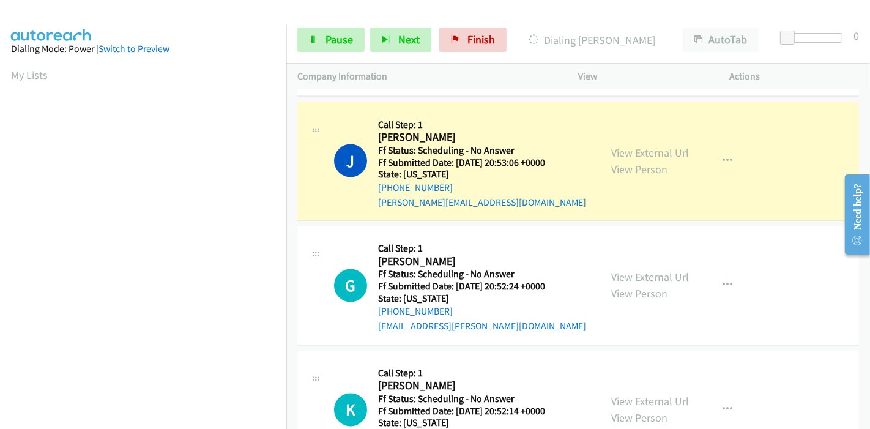
scroll to position [1835, 0]
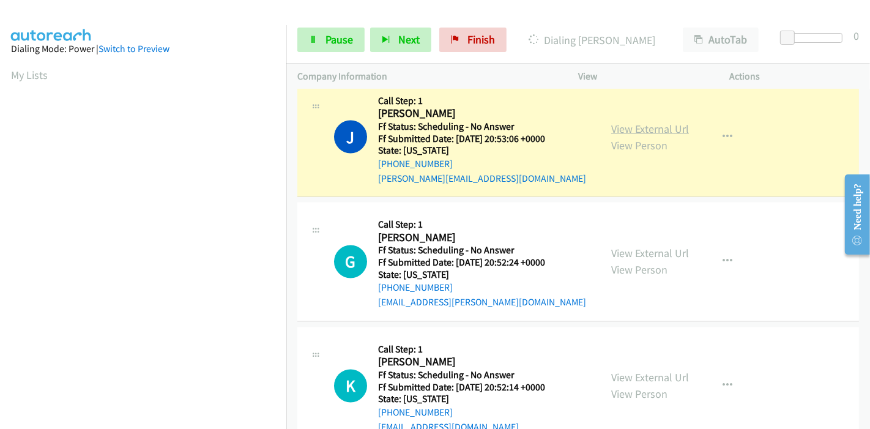
click at [673, 122] on link "View External Url" at bounding box center [650, 129] width 78 height 14
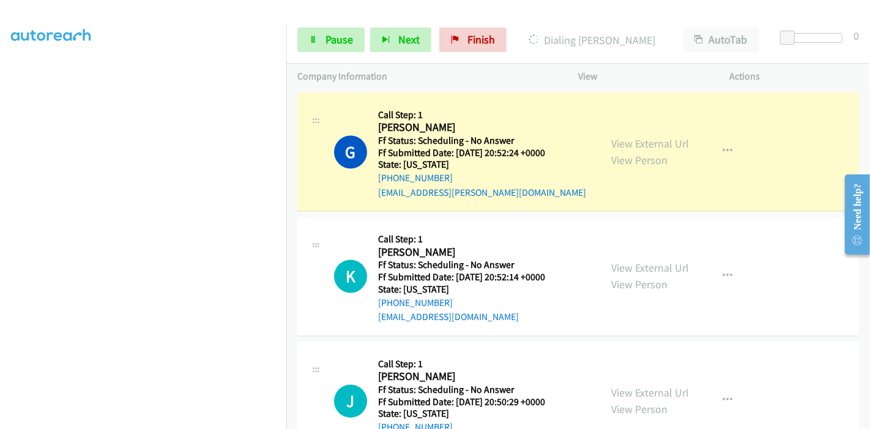
scroll to position [0, 0]
click at [632, 137] on link "View External Url" at bounding box center [650, 144] width 78 height 14
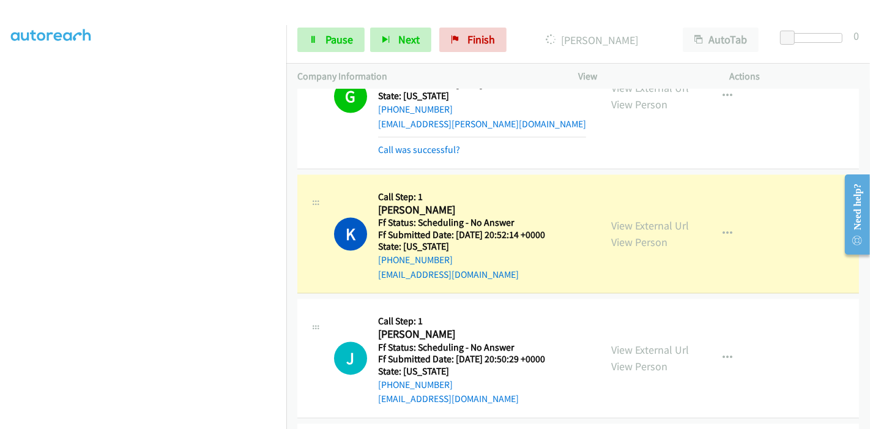
scroll to position [2106, 0]
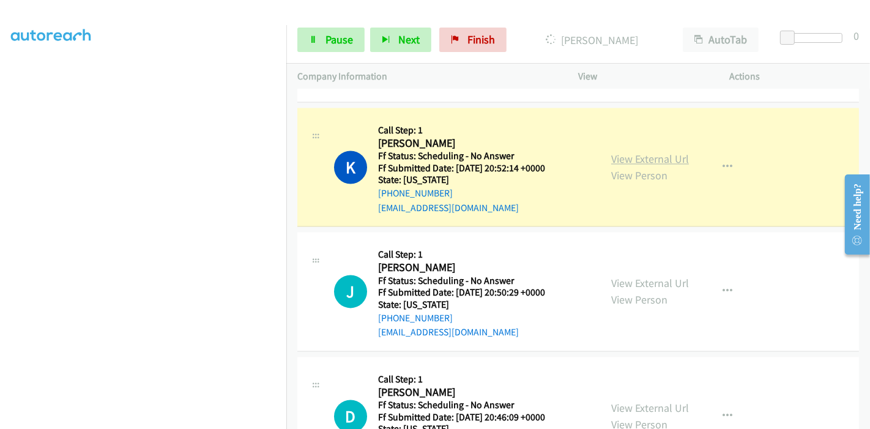
click at [654, 152] on link "View External Url" at bounding box center [650, 159] width 78 height 14
click at [334, 41] on span "Pause" at bounding box center [339, 39] width 28 height 14
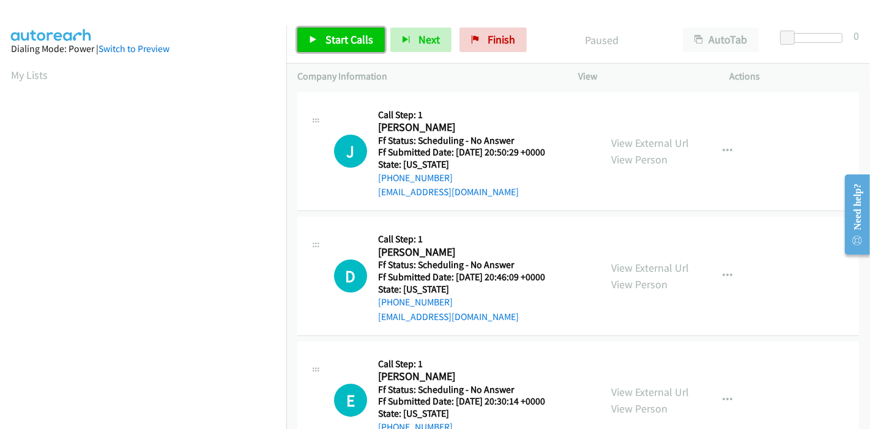
click at [327, 36] on span "Start Calls" at bounding box center [349, 39] width 48 height 14
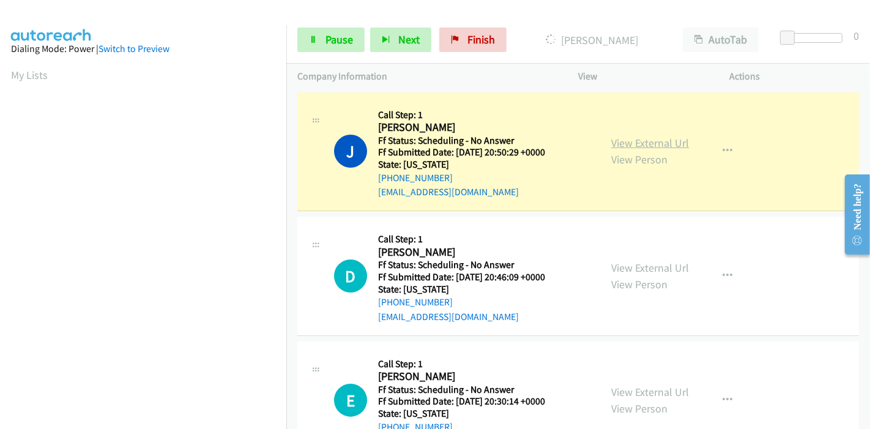
click at [632, 145] on link "View External Url" at bounding box center [650, 143] width 78 height 14
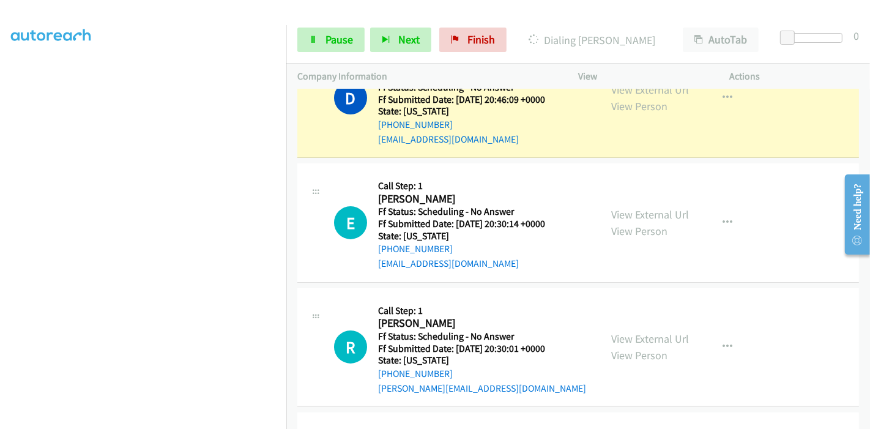
scroll to position [136, 0]
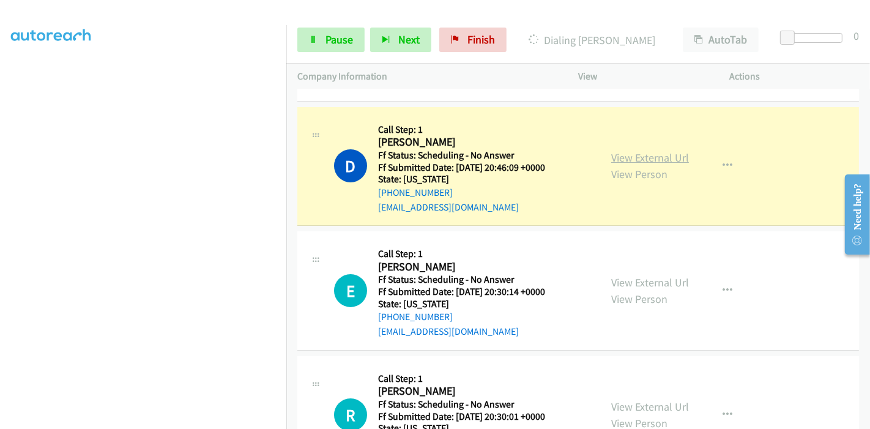
click at [663, 154] on link "View External Url" at bounding box center [650, 157] width 78 height 14
click at [622, 157] on link "View External Url" at bounding box center [650, 157] width 78 height 14
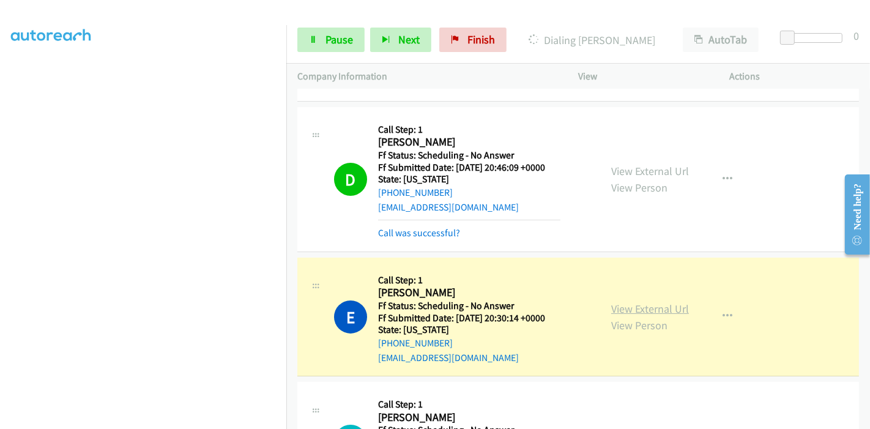
click at [643, 303] on link "View External Url" at bounding box center [650, 308] width 78 height 14
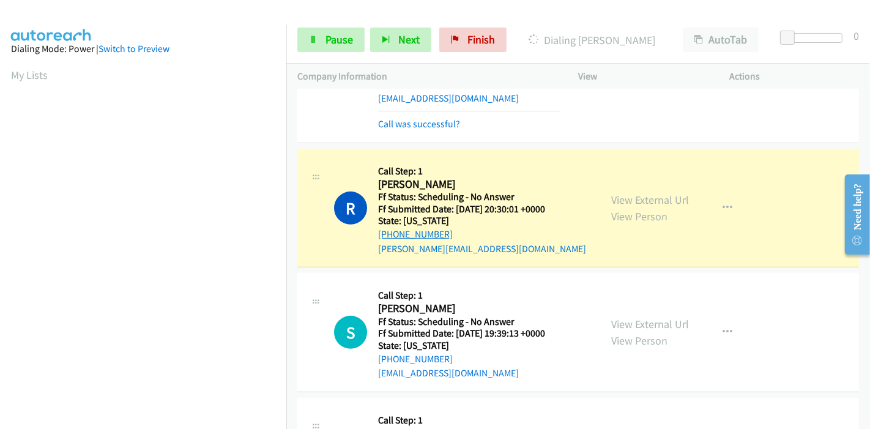
scroll to position [407, 0]
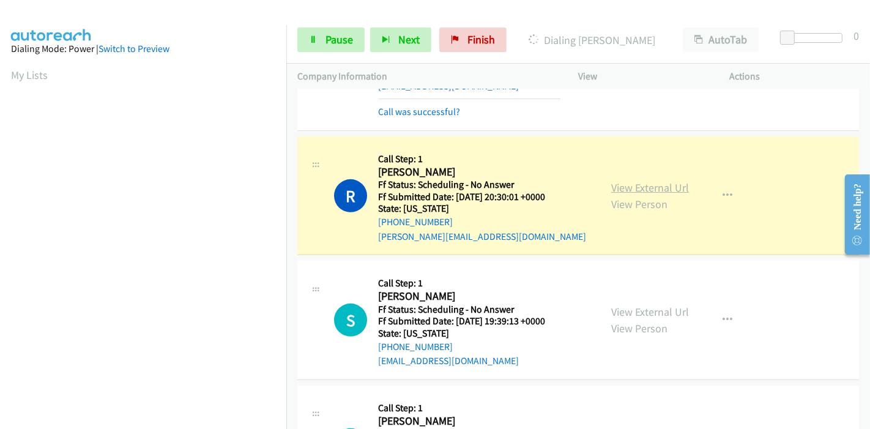
click at [668, 188] on link "View External Url" at bounding box center [650, 187] width 78 height 14
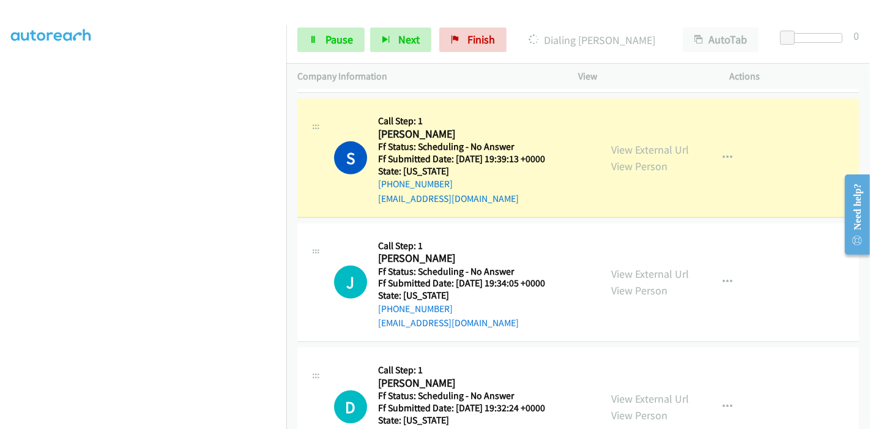
scroll to position [612, 0]
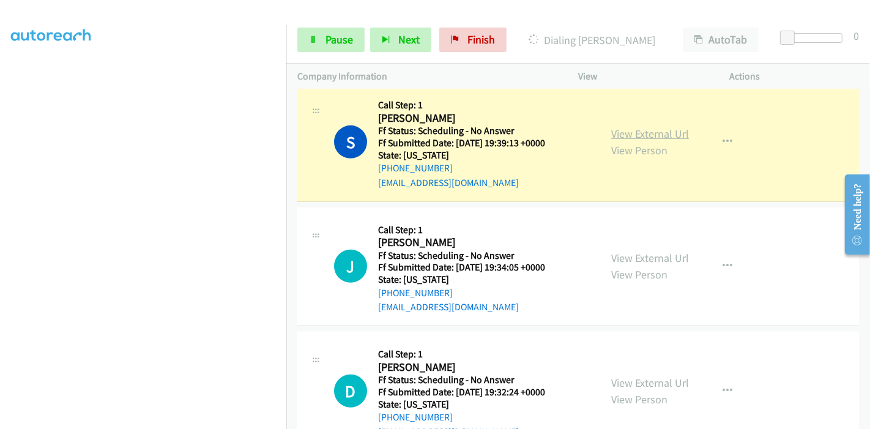
click at [665, 133] on link "View External Url" at bounding box center [650, 134] width 78 height 14
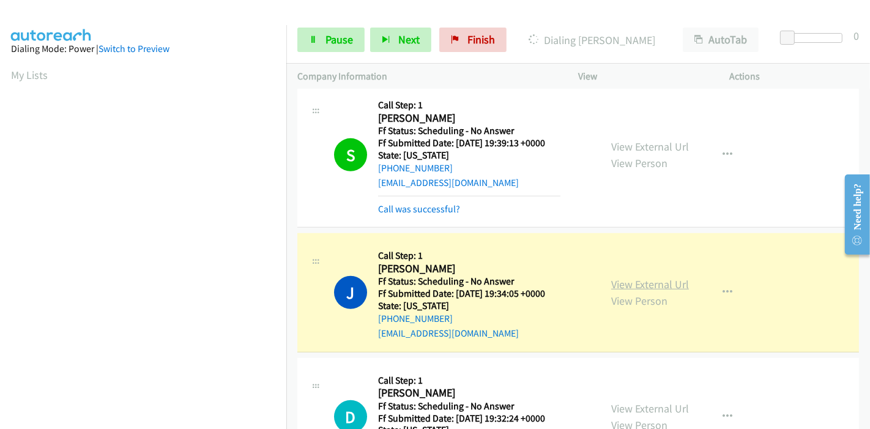
scroll to position [258, 0]
click at [620, 285] on link "View External Url" at bounding box center [650, 284] width 78 height 14
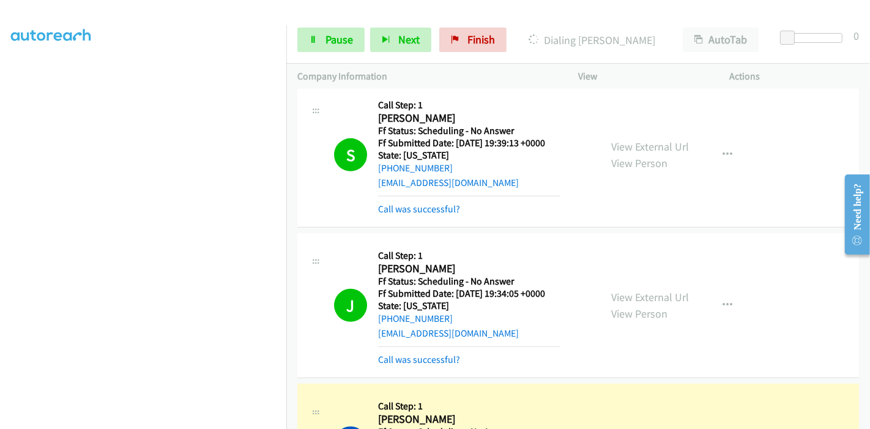
scroll to position [679, 0]
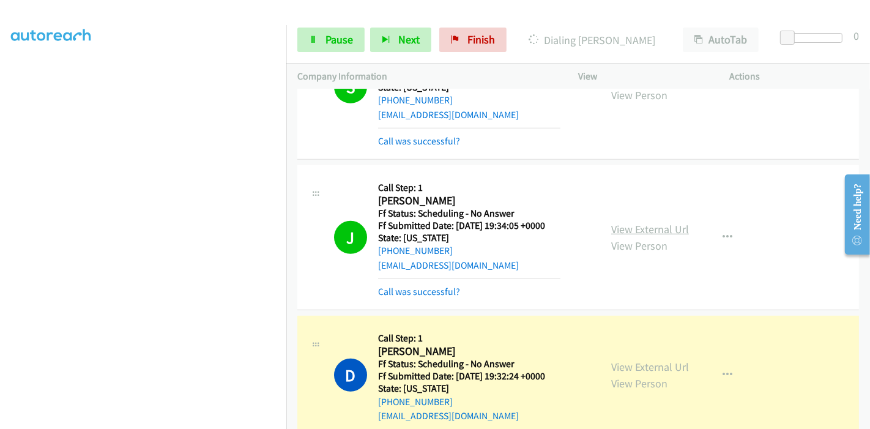
click at [668, 226] on link "View External Url" at bounding box center [650, 229] width 78 height 14
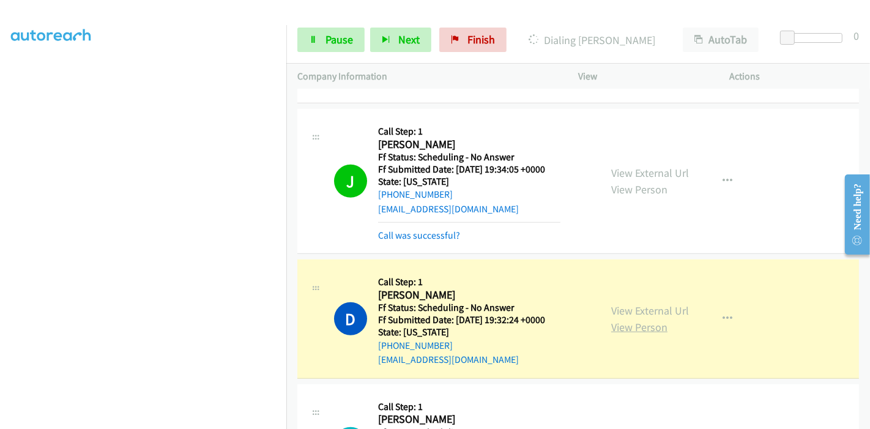
scroll to position [815, 0]
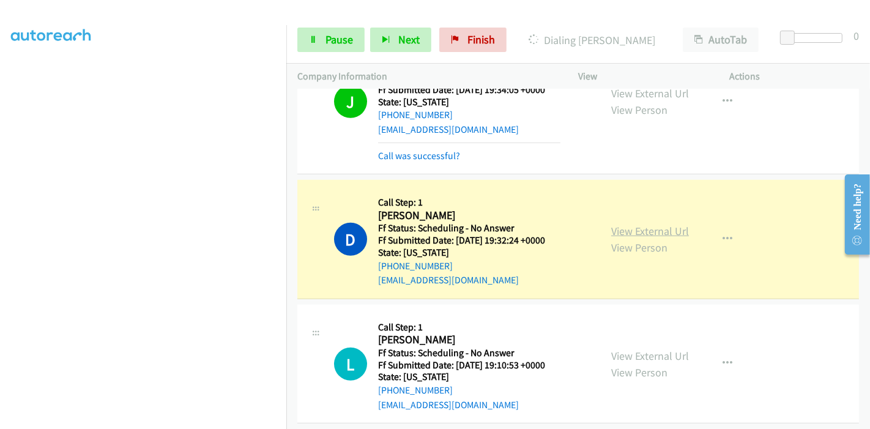
click at [678, 228] on link "View External Url" at bounding box center [650, 231] width 78 height 14
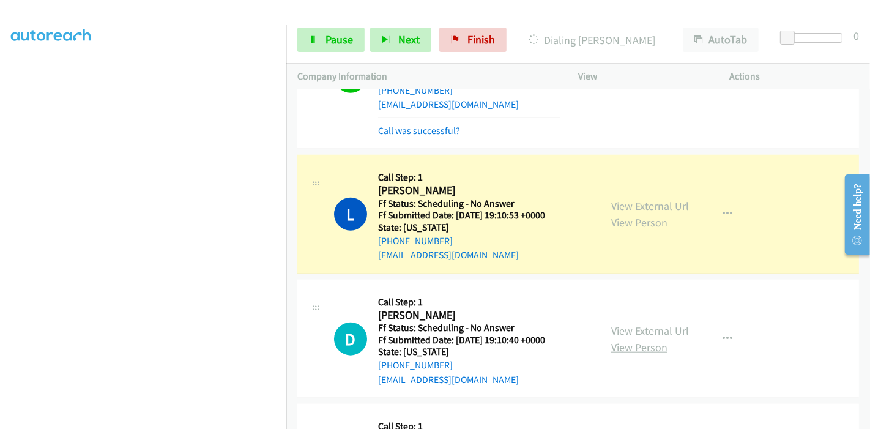
scroll to position [1019, 0]
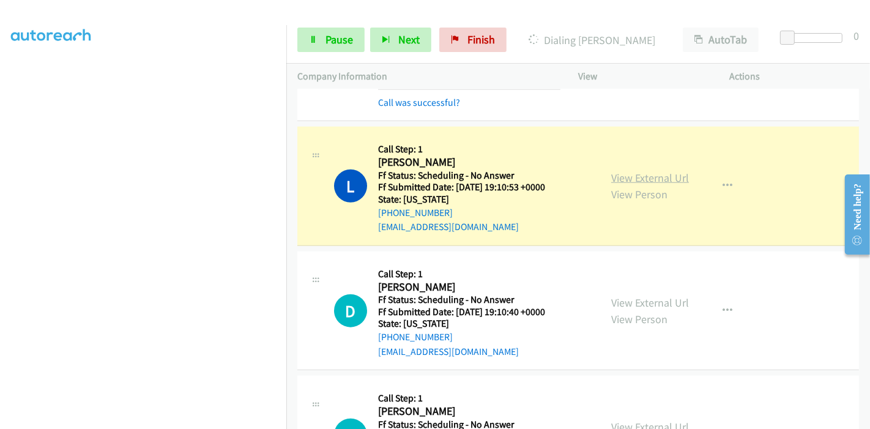
click at [665, 174] on link "View External Url" at bounding box center [650, 178] width 78 height 14
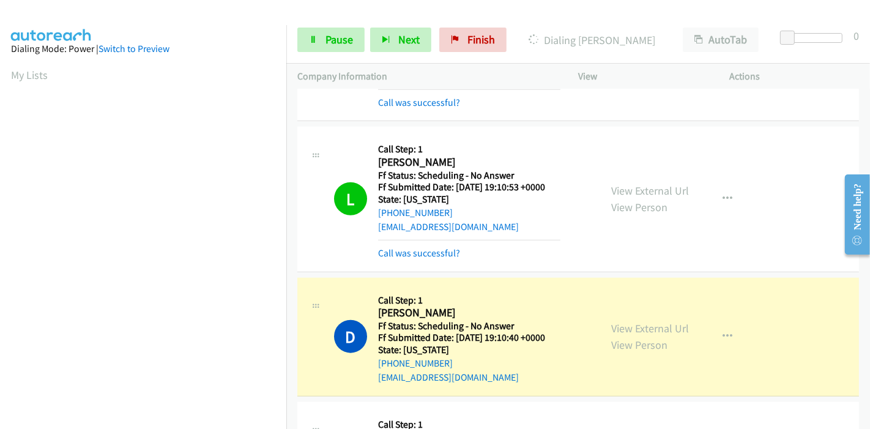
scroll to position [1155, 0]
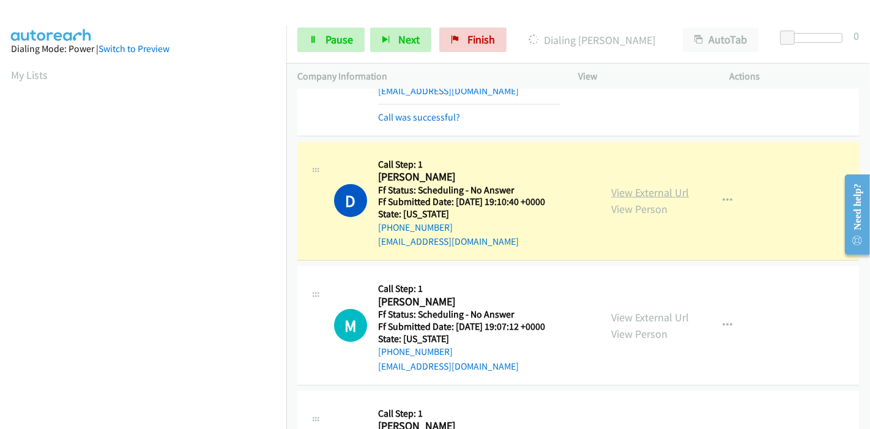
click at [645, 190] on link "View External Url" at bounding box center [650, 192] width 78 height 14
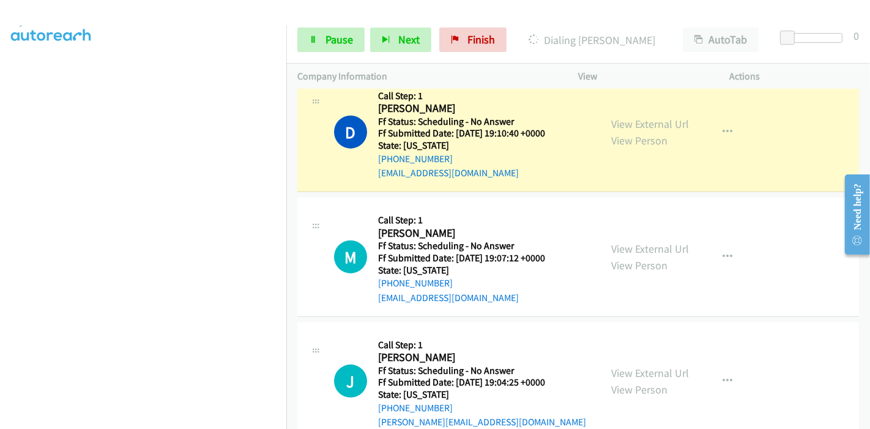
scroll to position [0, 0]
click at [626, 117] on link "View External Url" at bounding box center [650, 124] width 78 height 14
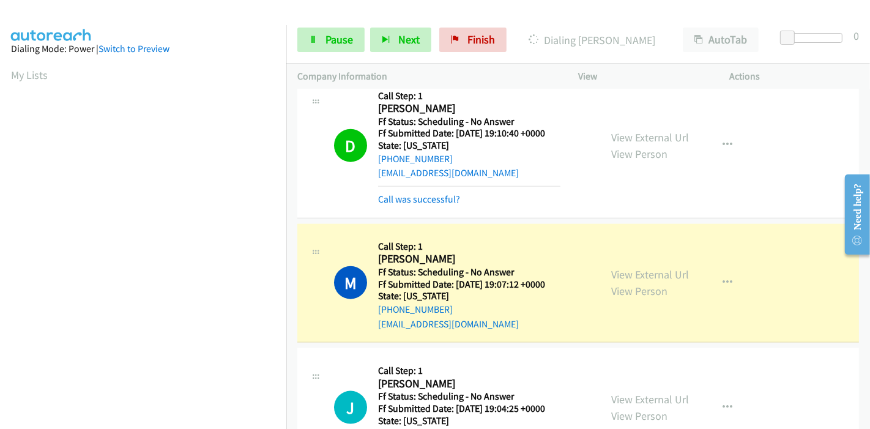
scroll to position [1359, 0]
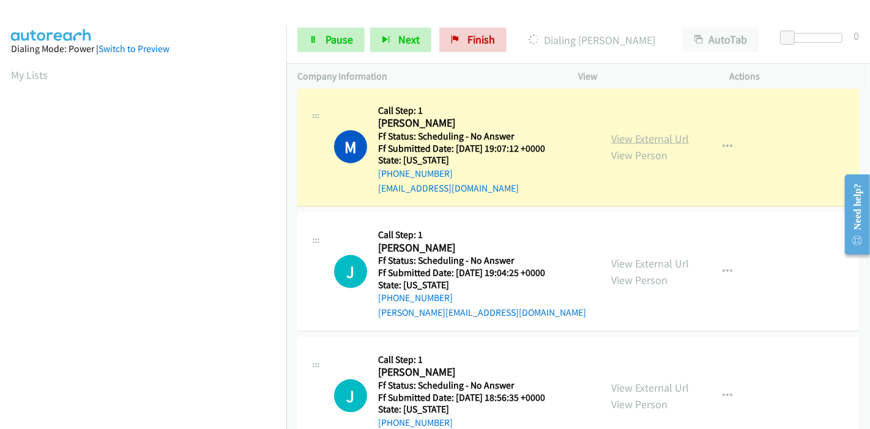
click at [657, 140] on link "View External Url" at bounding box center [650, 138] width 78 height 14
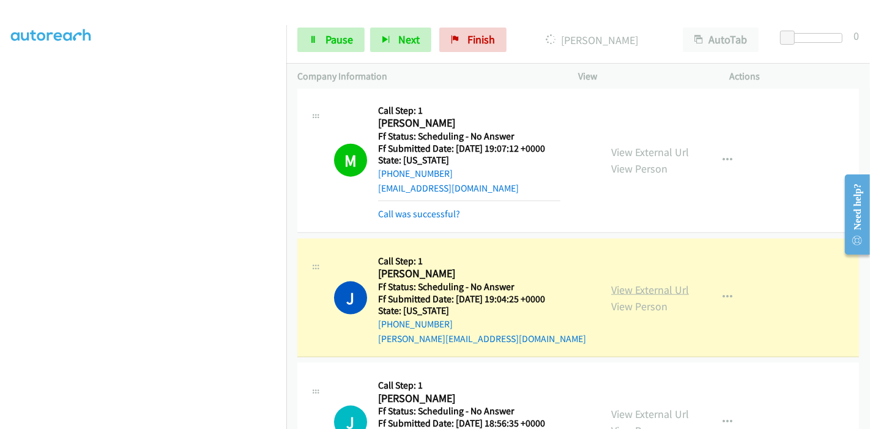
scroll to position [1495, 0]
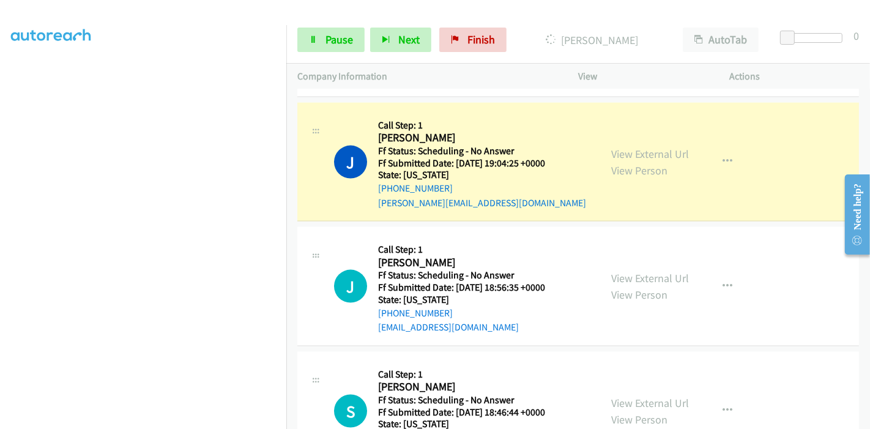
click at [673, 162] on div "View External Url View Person" at bounding box center [650, 162] width 78 height 33
click at [661, 150] on link "View External Url" at bounding box center [650, 154] width 78 height 14
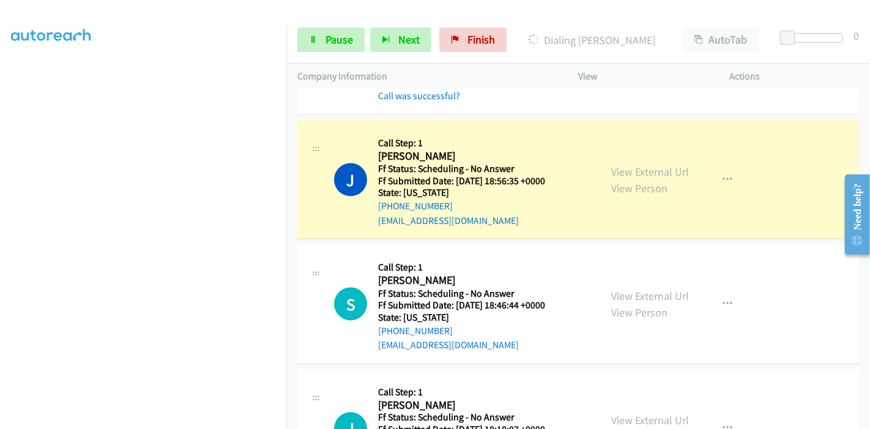
scroll to position [1630, 0]
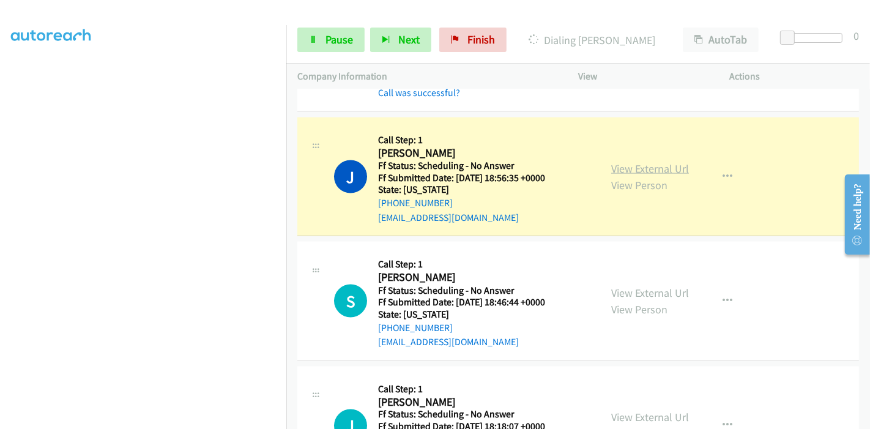
click at [677, 163] on link "View External Url" at bounding box center [650, 168] width 78 height 14
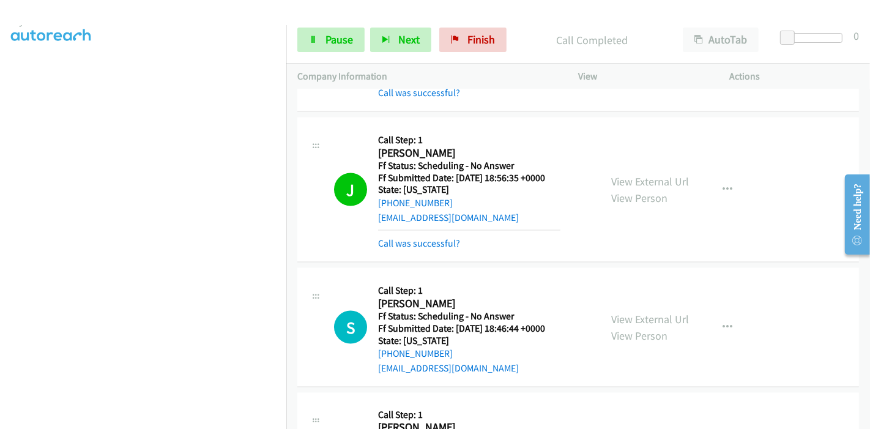
scroll to position [258, 0]
click at [648, 177] on link "View External Url" at bounding box center [650, 181] width 78 height 14
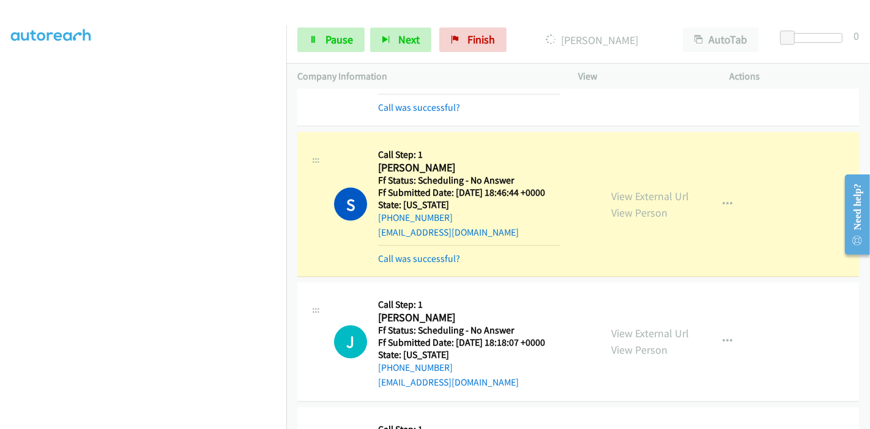
scroll to position [1766, 0]
click at [665, 193] on link "View External Url" at bounding box center [650, 196] width 78 height 14
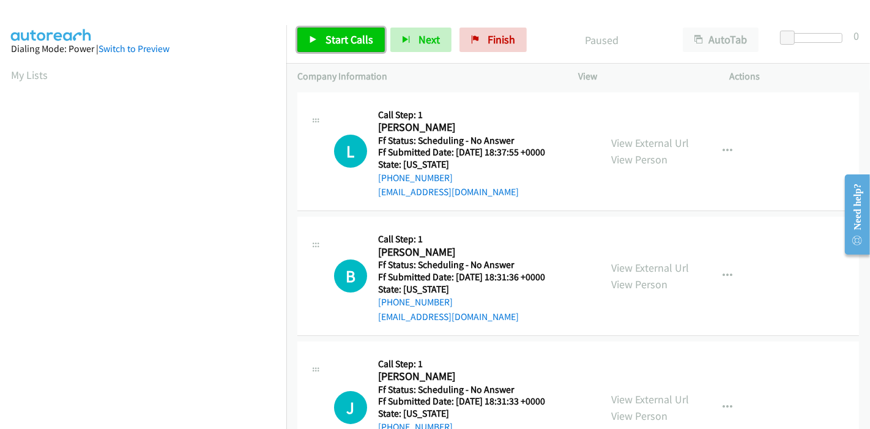
click at [337, 31] on link "Start Calls" at bounding box center [340, 40] width 87 height 24
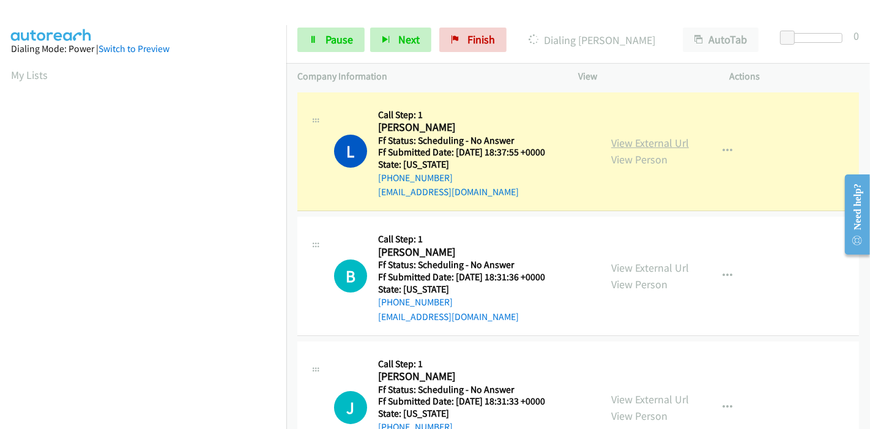
click at [665, 142] on link "View External Url" at bounding box center [650, 143] width 78 height 14
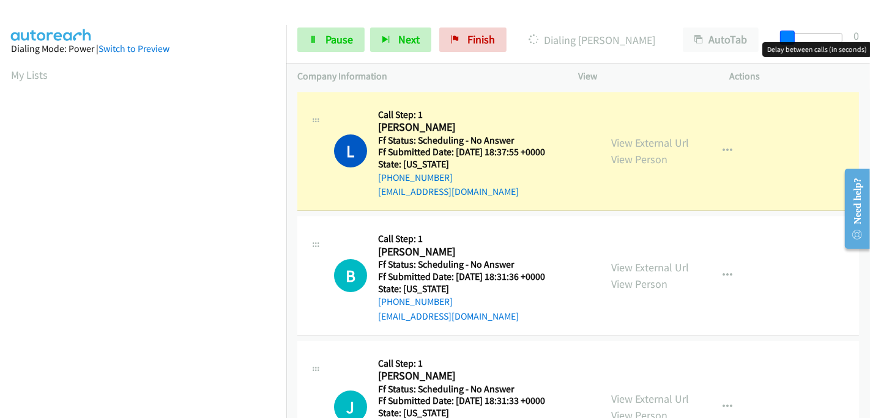
drag, startPoint x: 784, startPoint y: 33, endPoint x: 809, endPoint y: 37, distance: 25.4
click at [794, 37] on span at bounding box center [787, 38] width 15 height 15
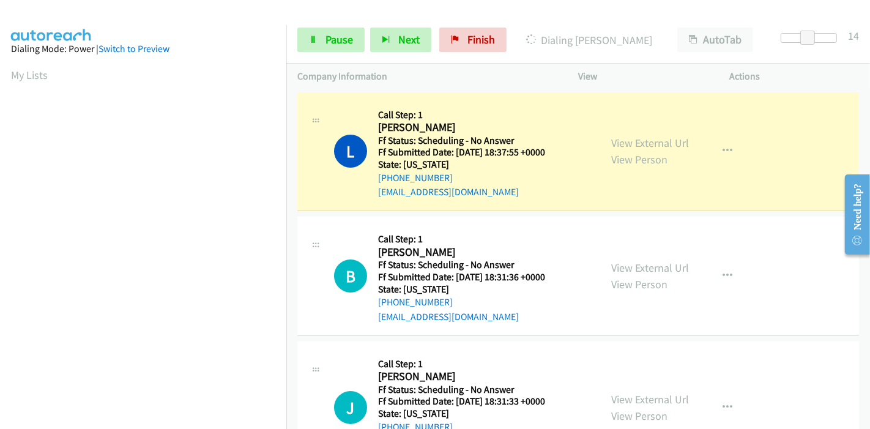
scroll to position [258, 0]
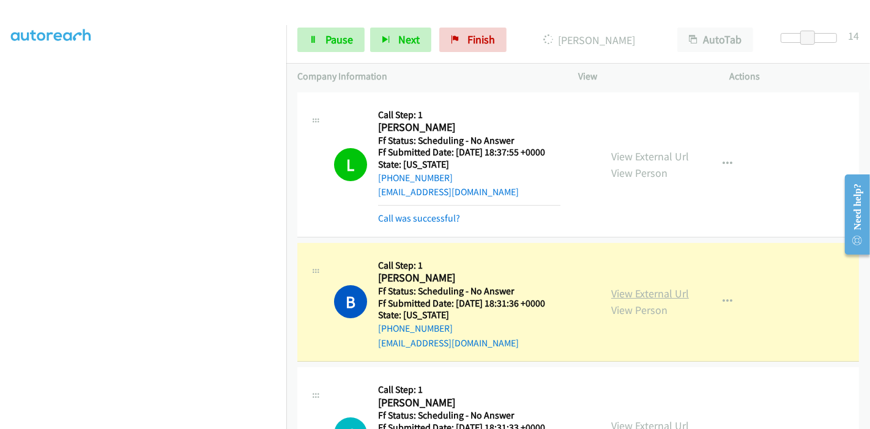
click at [653, 296] on link "View External Url" at bounding box center [650, 293] width 78 height 14
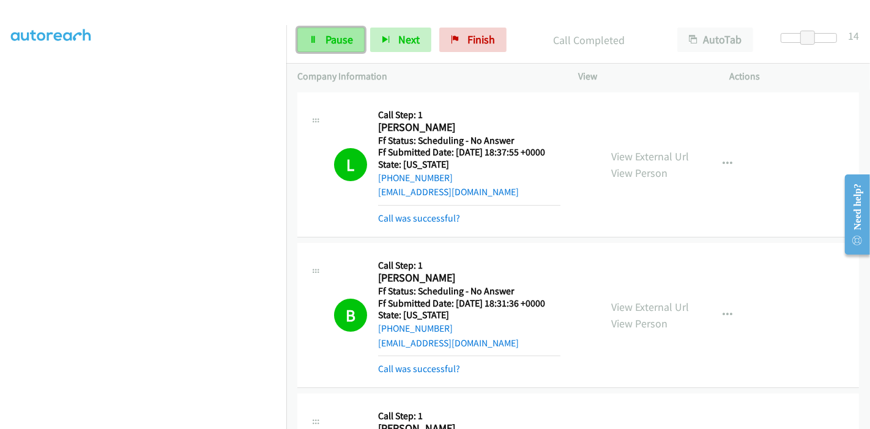
click at [303, 38] on link "Pause" at bounding box center [330, 40] width 67 height 24
